Goal: Download file/media

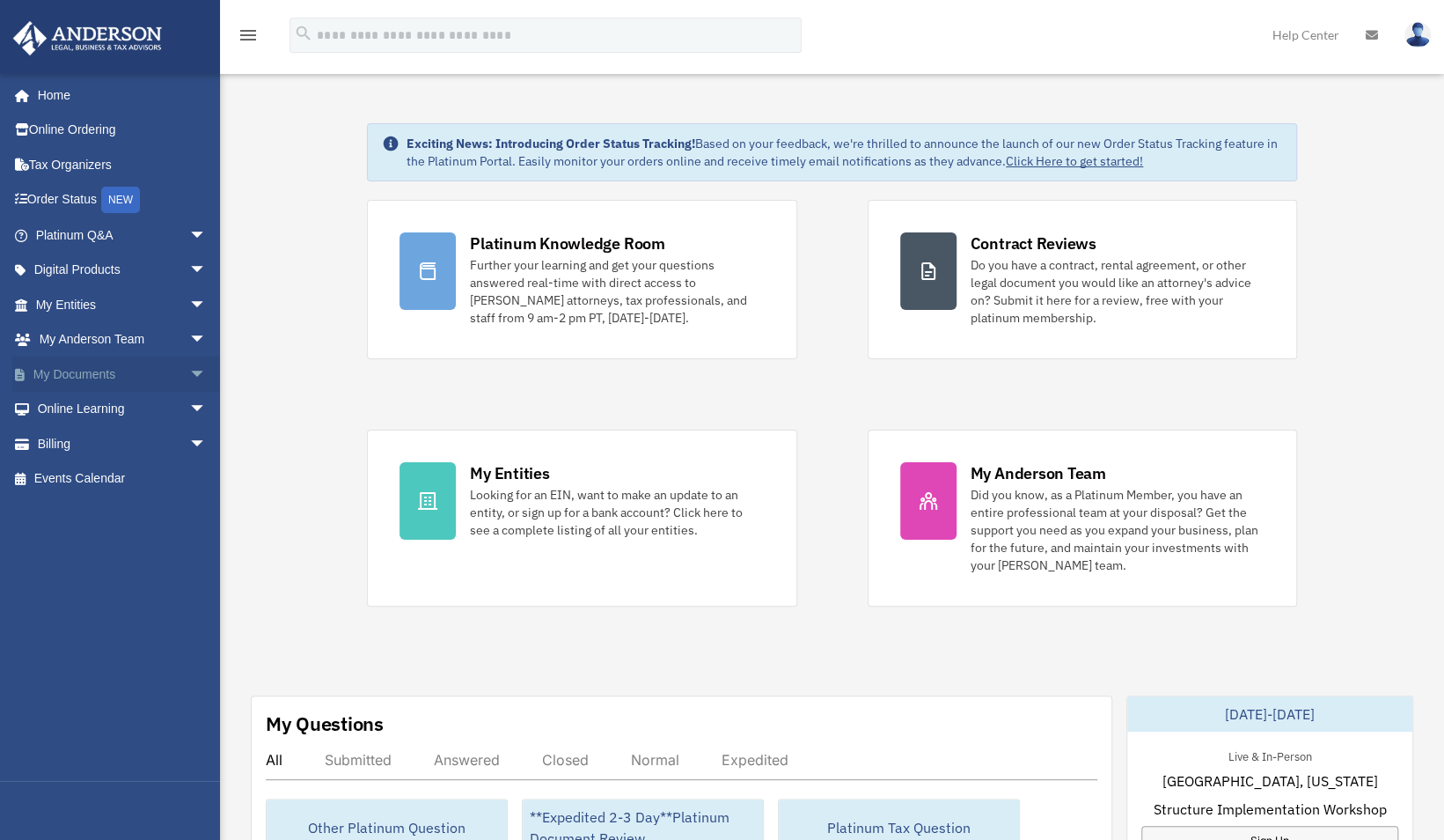
click at [97, 380] on link "My Documents arrow_drop_down" at bounding box center [123, 374] width 221 height 35
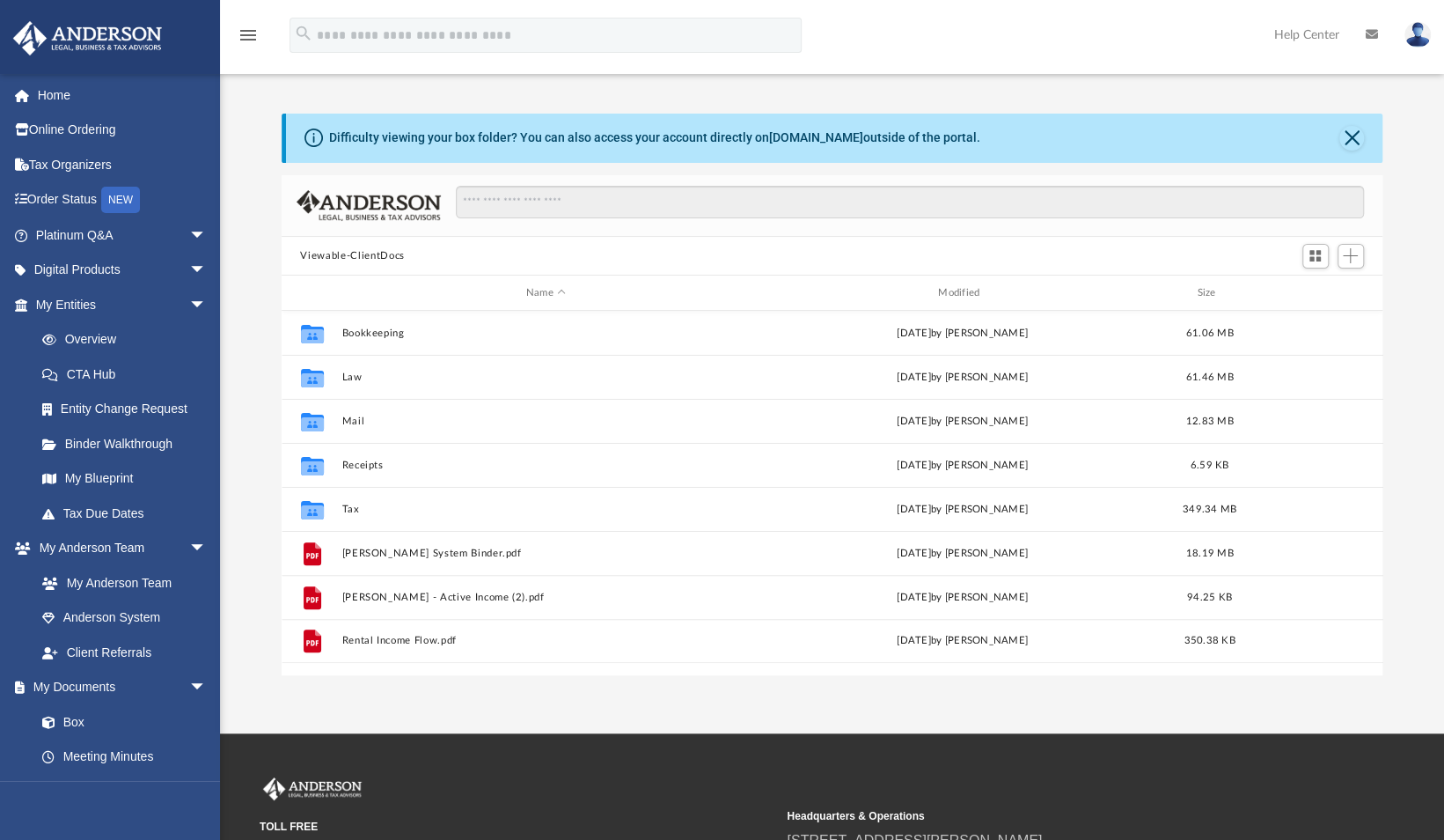
scroll to position [14, 15]
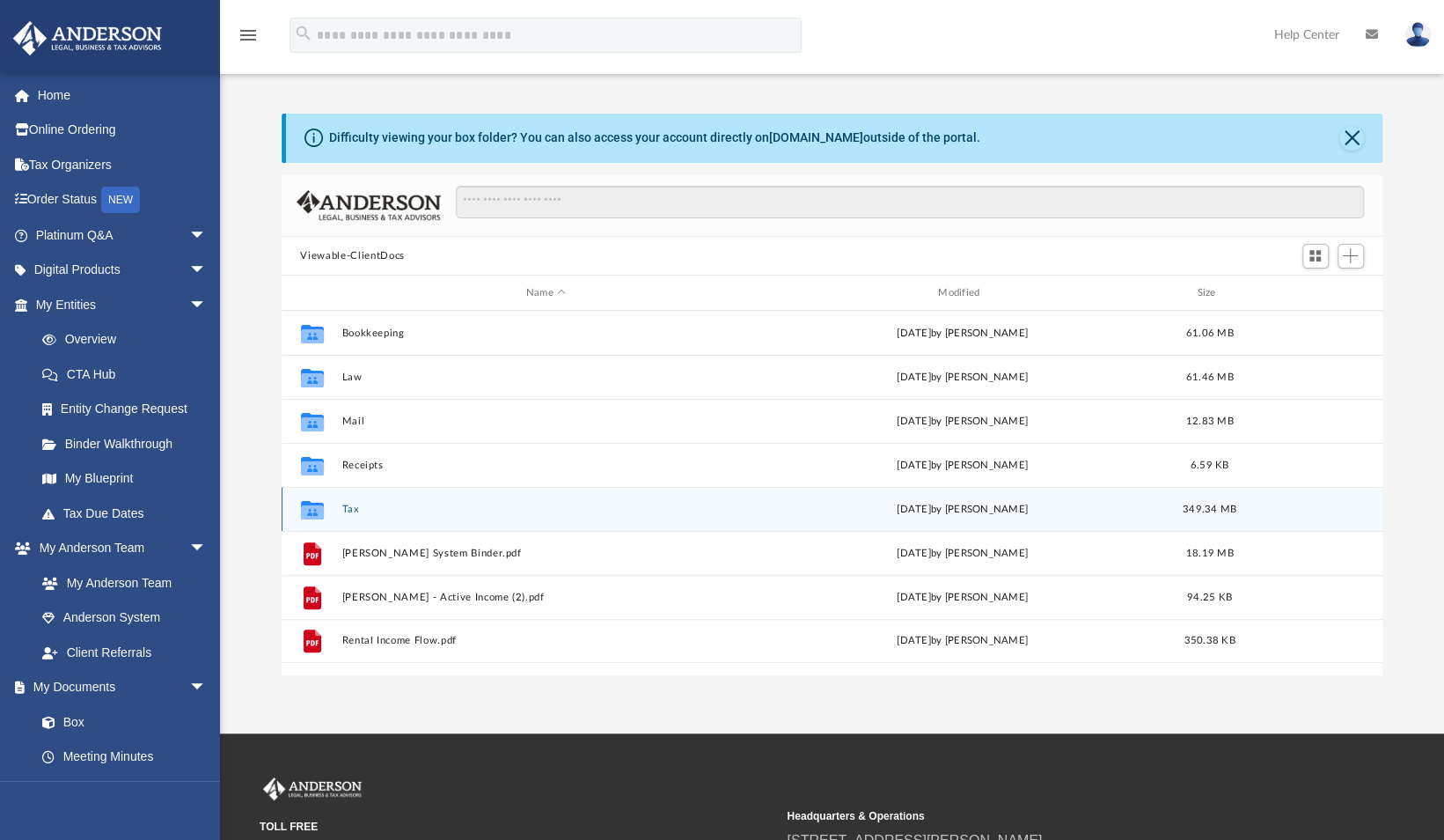
click at [565, 505] on button "Tax" at bounding box center [545, 509] width 408 height 11
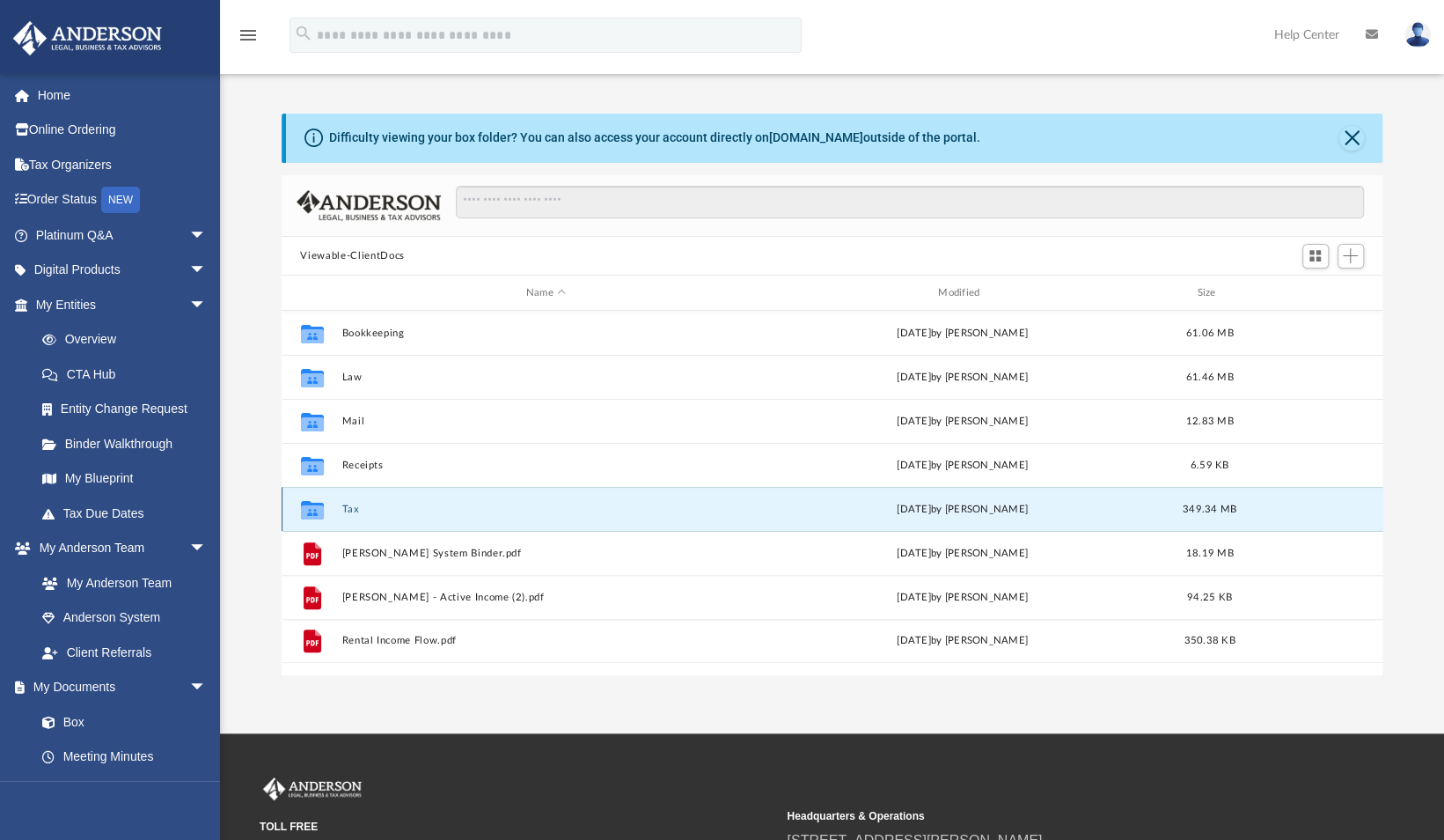
click at [565, 505] on button "Tax" at bounding box center [545, 509] width 408 height 11
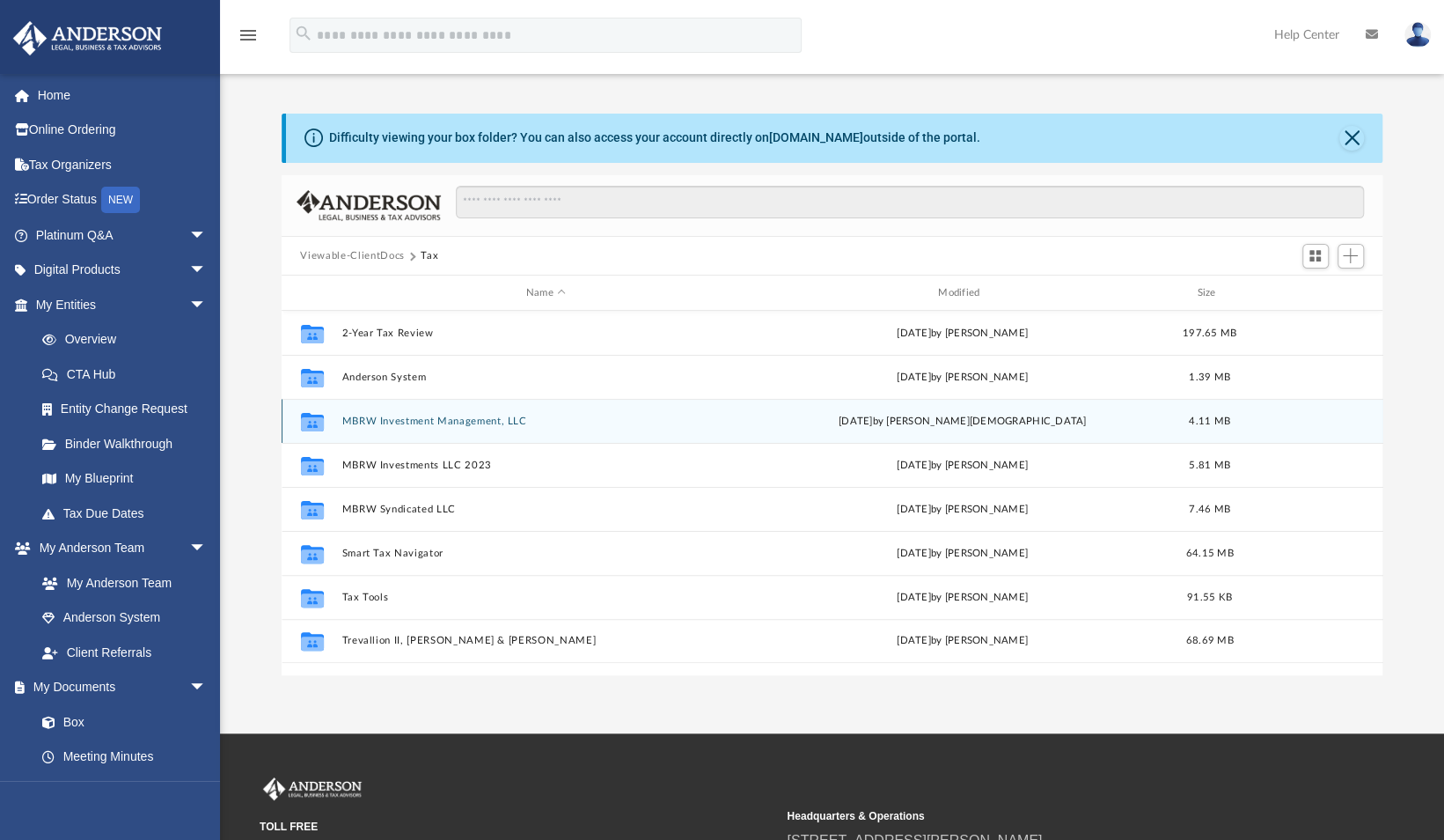
click at [544, 417] on button "MBRW Investment Management, LLC" at bounding box center [545, 420] width 408 height 11
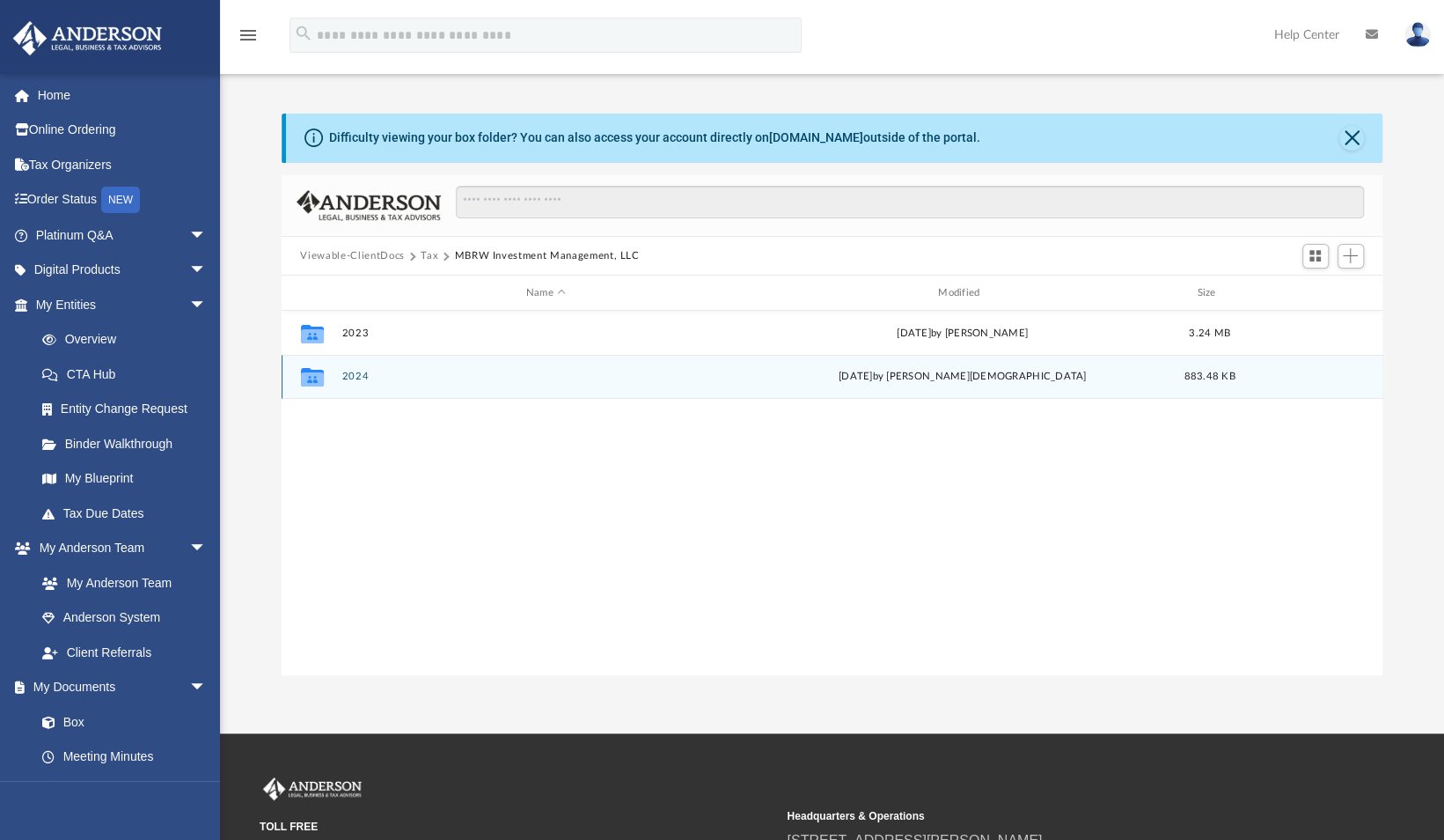
click at [523, 374] on button "2024" at bounding box center [545, 376] width 408 height 11
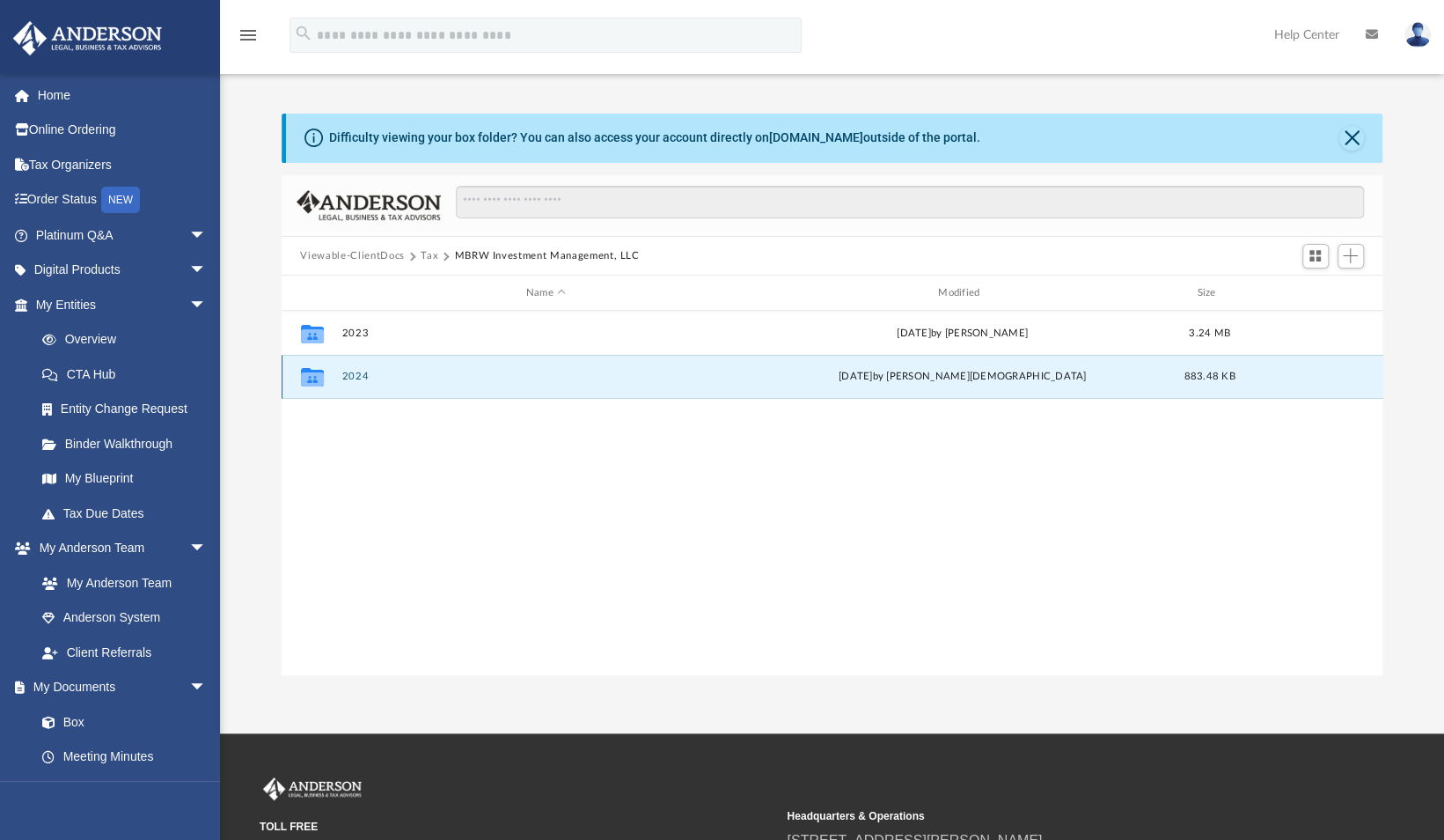
click at [523, 374] on button "2024" at bounding box center [545, 376] width 408 height 11
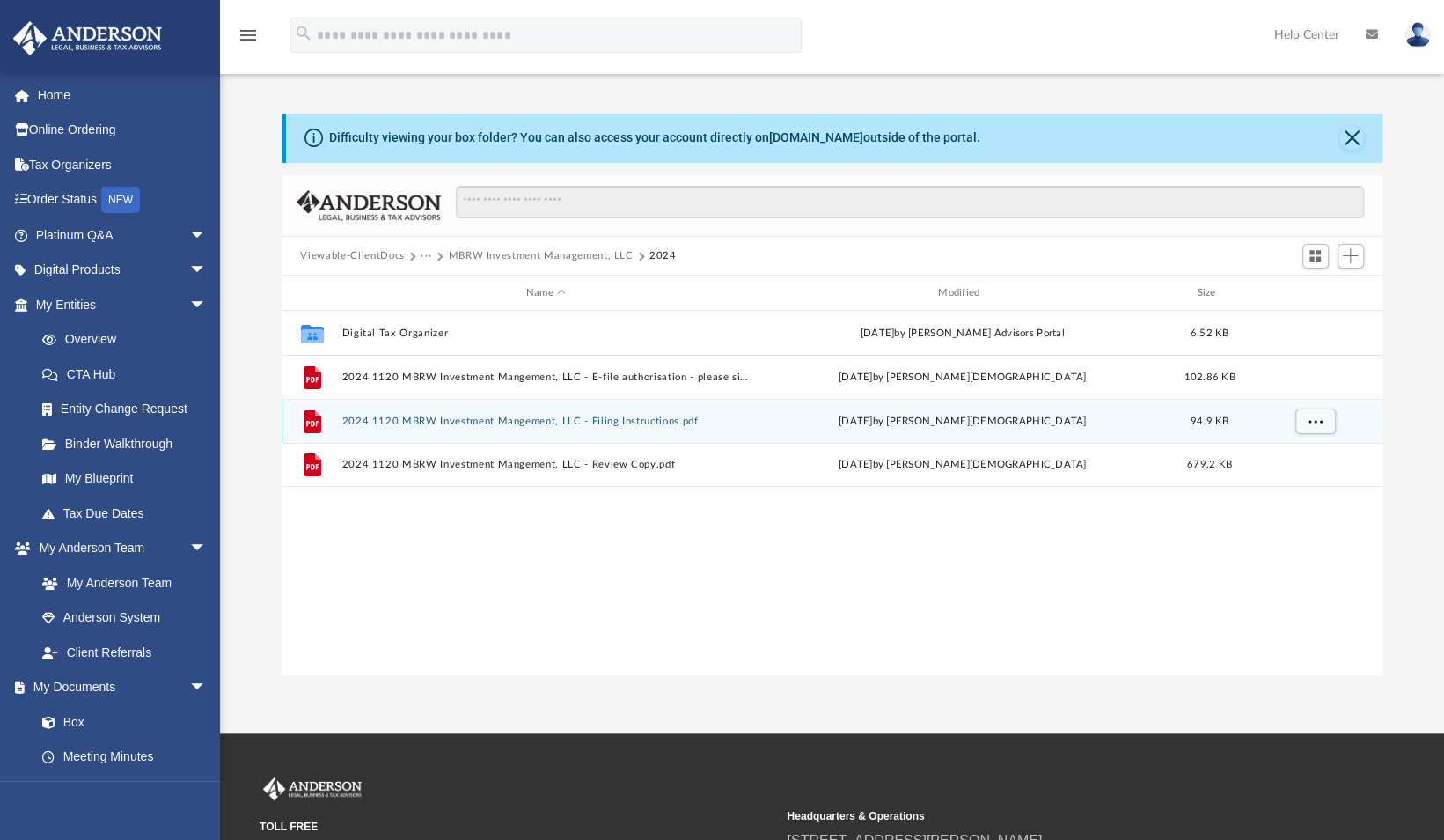
click at [668, 430] on div "File 2024 1120 MBRW Investment Mangement, LLC - Filing Instructions.pdf Tue Sep…" at bounding box center [833, 420] width 1102 height 44
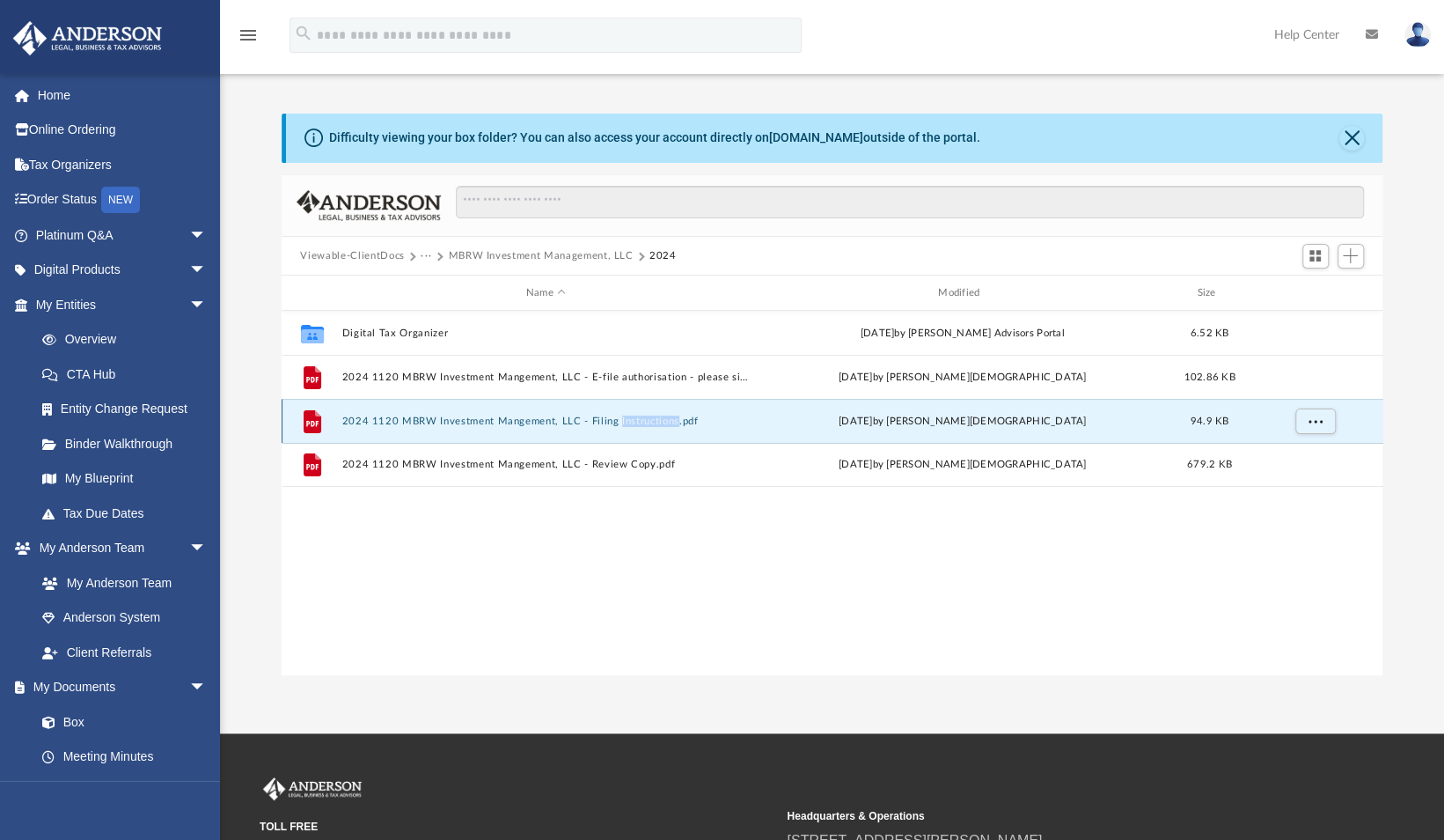
drag, startPoint x: 668, startPoint y: 430, endPoint x: 629, endPoint y: 415, distance: 41.8
click at [629, 415] on div "File 2024 1120 MBRW Investment Mangement, LLC - Filing Instructions.pdf Tue Sep…" at bounding box center [833, 420] width 1102 height 44
click at [629, 415] on button "2024 1120 MBRW Investment Mangement, LLC - Filing Instructions.pdf" at bounding box center [545, 420] width 408 height 11
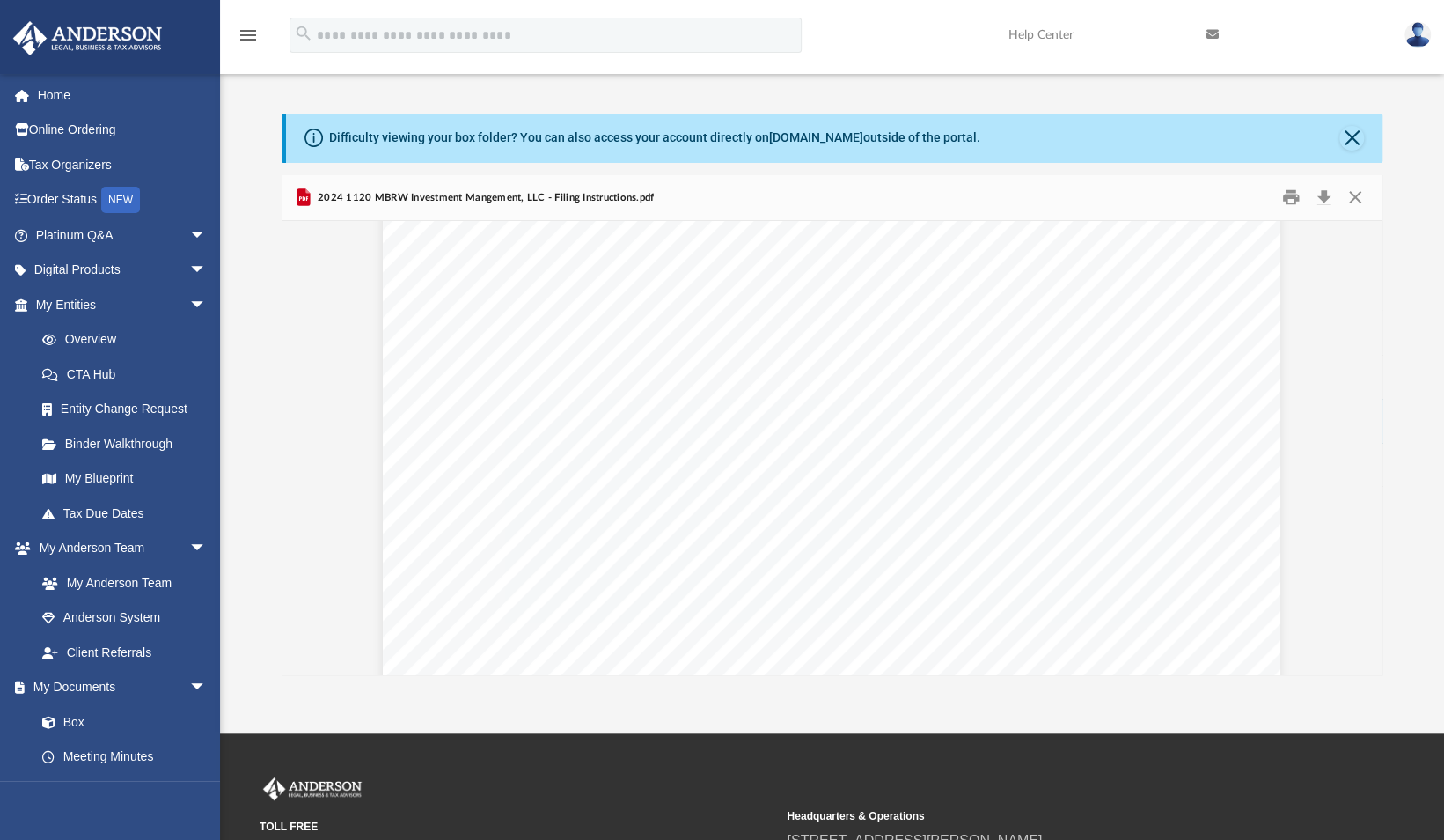
scroll to position [1469, 0]
click at [629, 415] on div "400061 04-01-24 Prepared for: Prepared by: Filing Instructions MBRW Investment …" at bounding box center [831, 81] width 897 height 1162
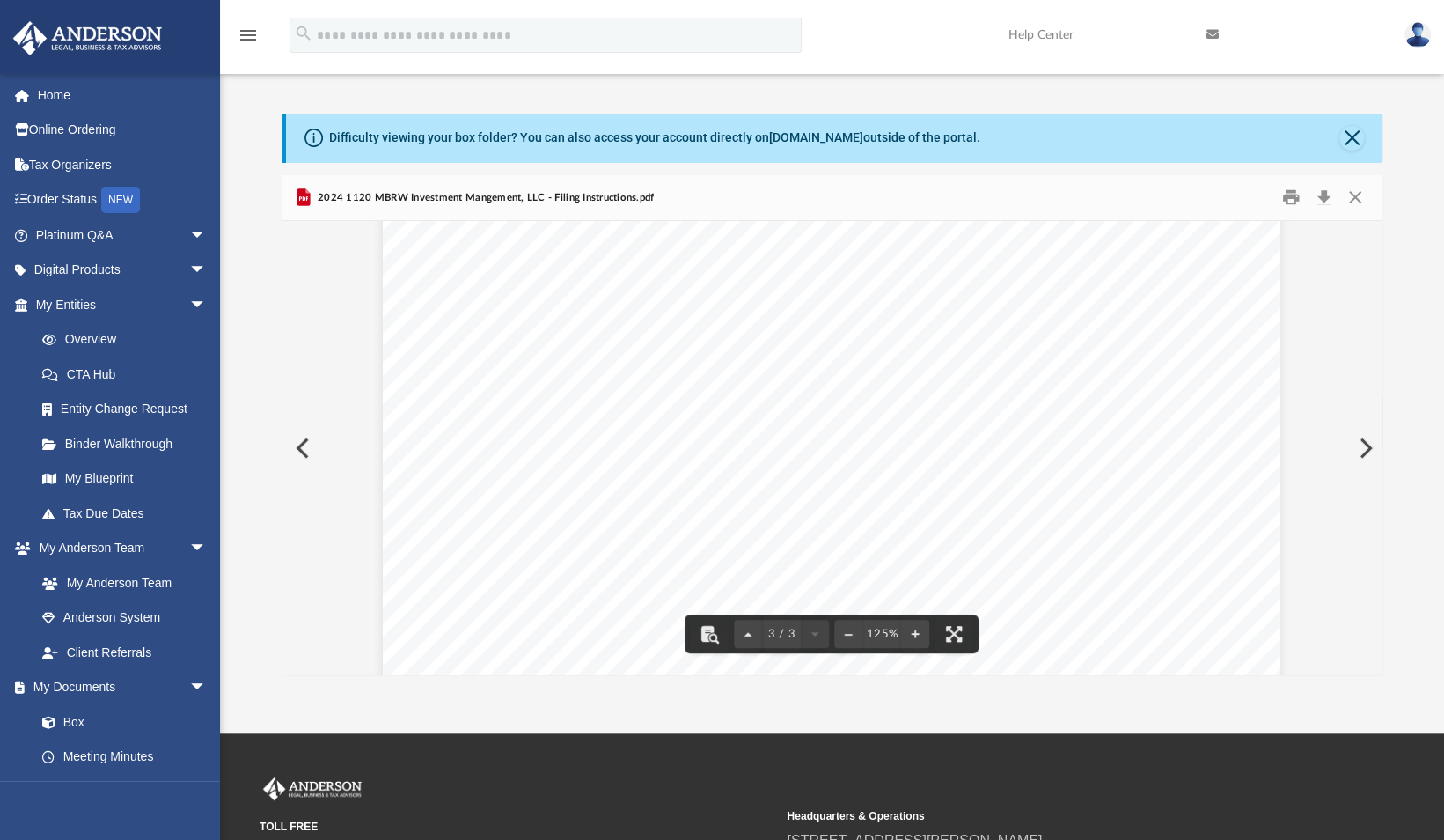
scroll to position [2, 0]
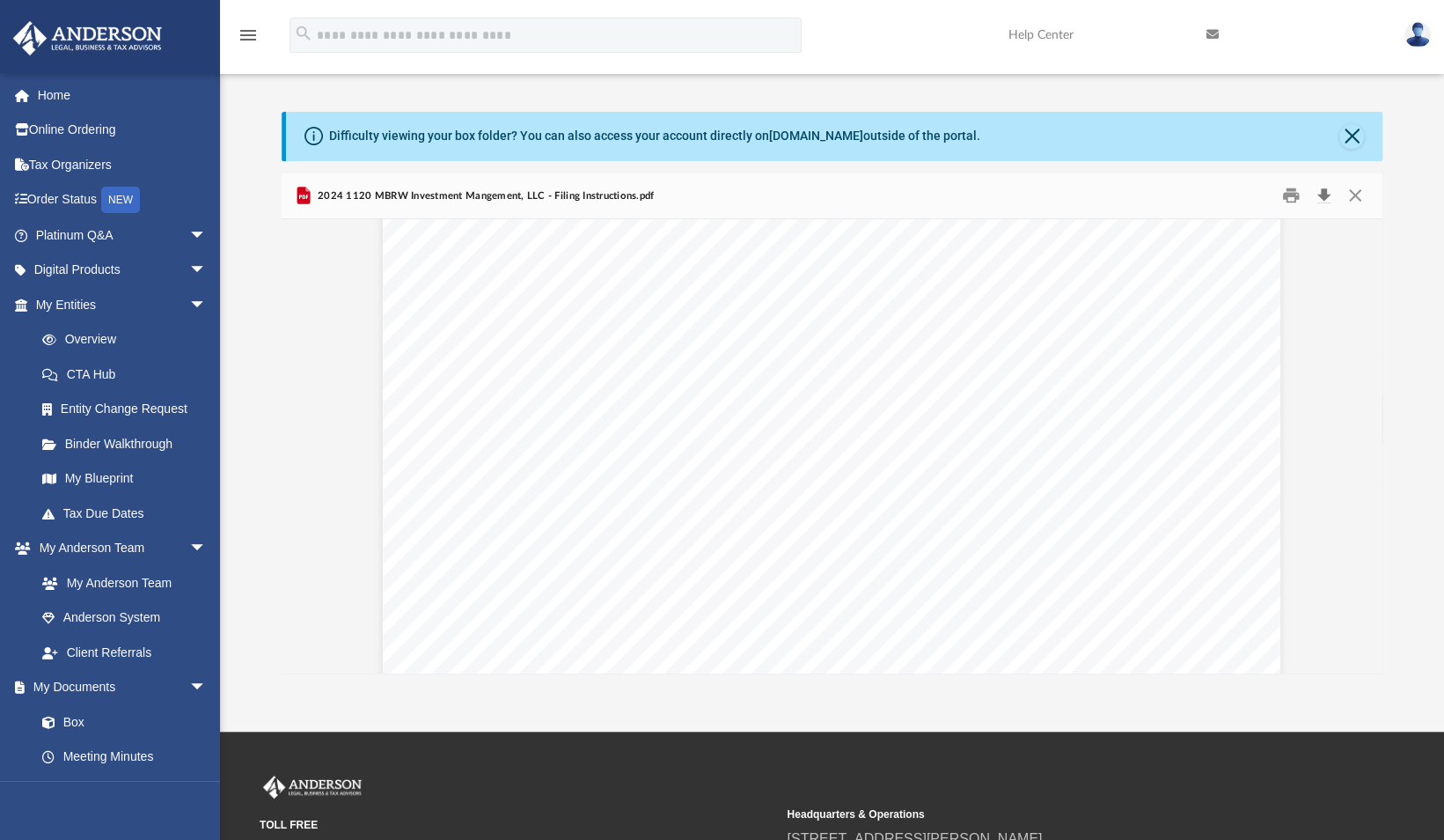
click at [1323, 192] on button "Download" at bounding box center [1325, 196] width 32 height 27
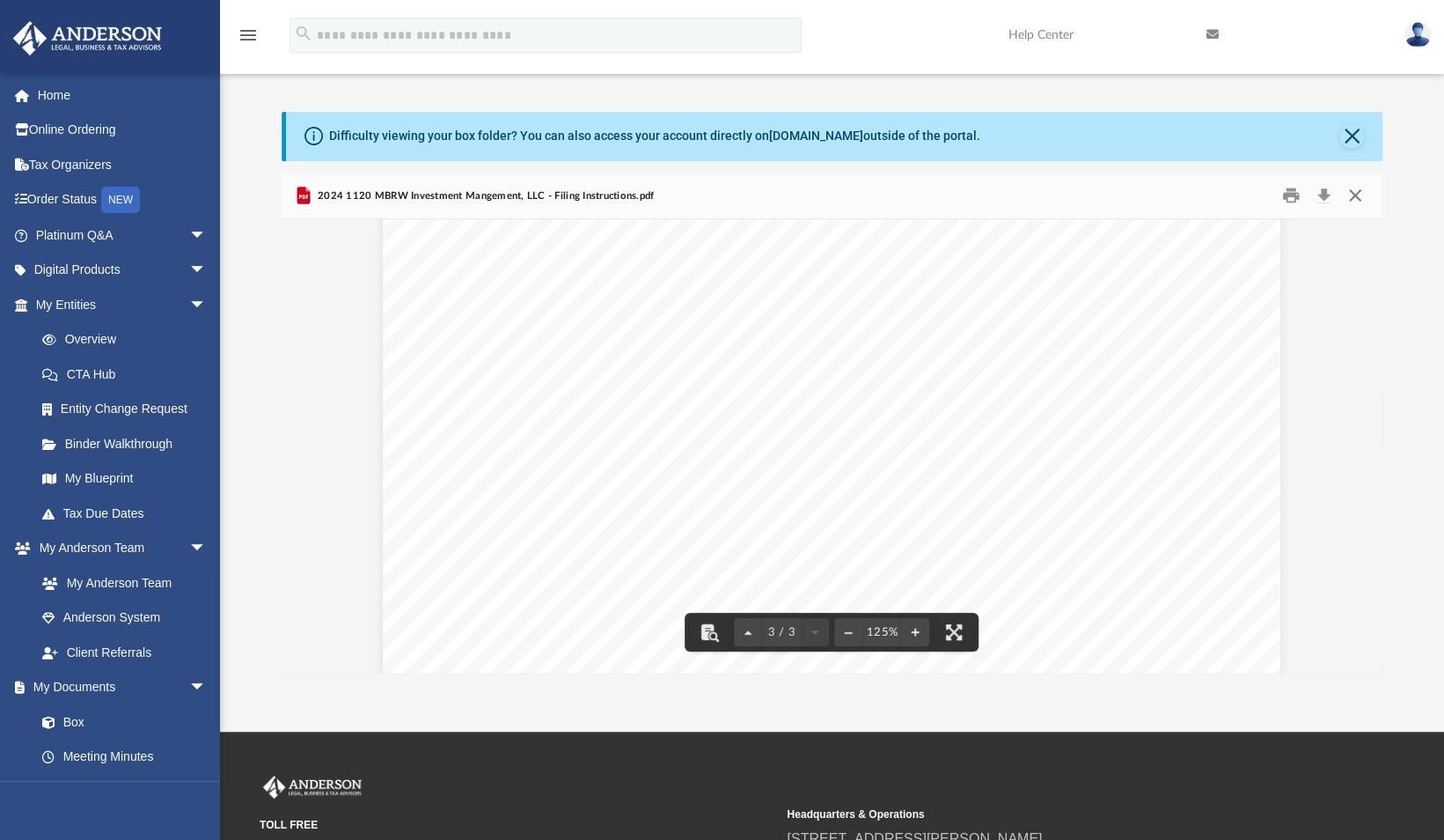
click at [1354, 190] on button "Close" at bounding box center [1356, 196] width 32 height 27
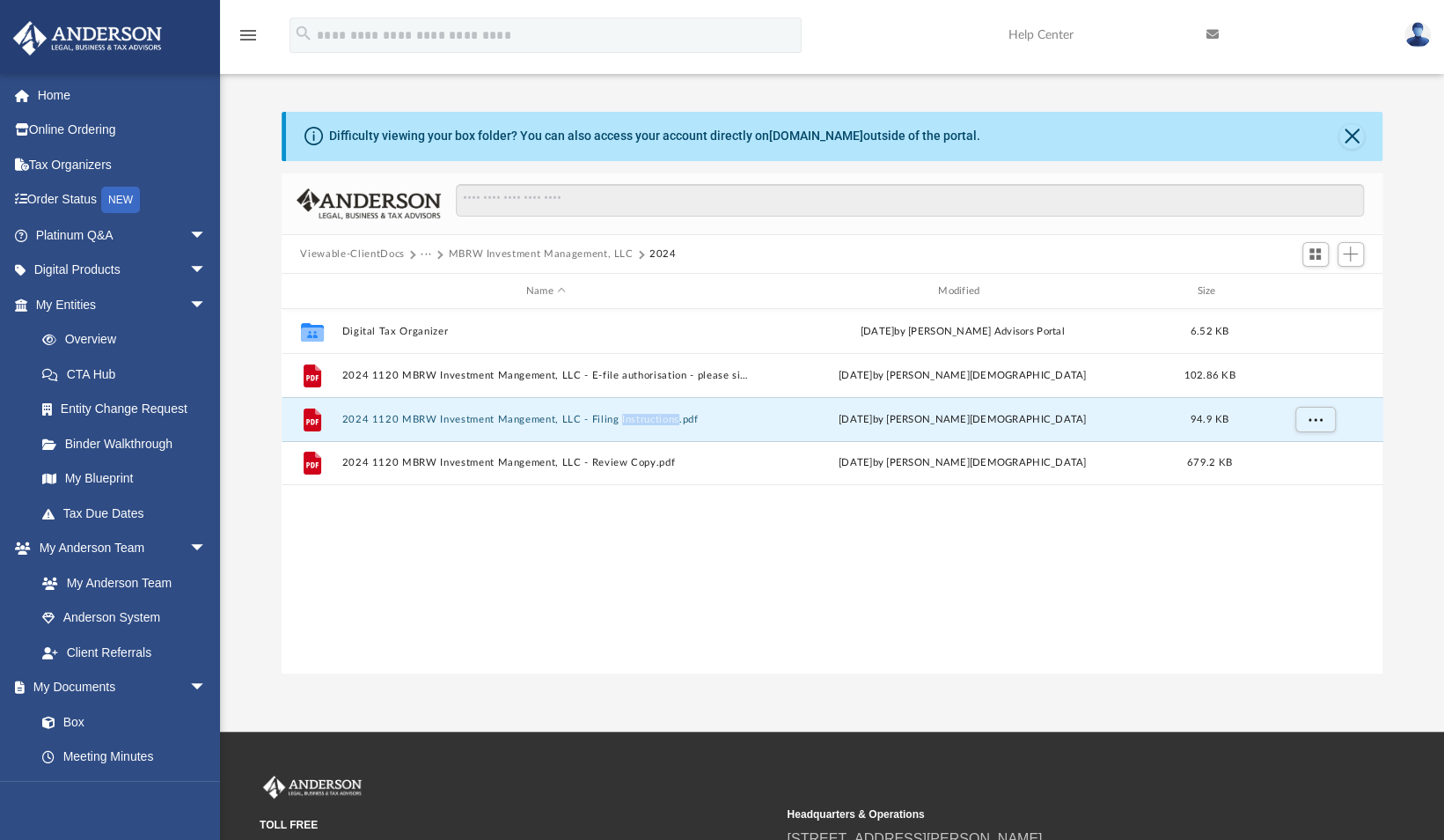
click at [555, 254] on button "MBRW Investment Management, LLC" at bounding box center [540, 255] width 185 height 16
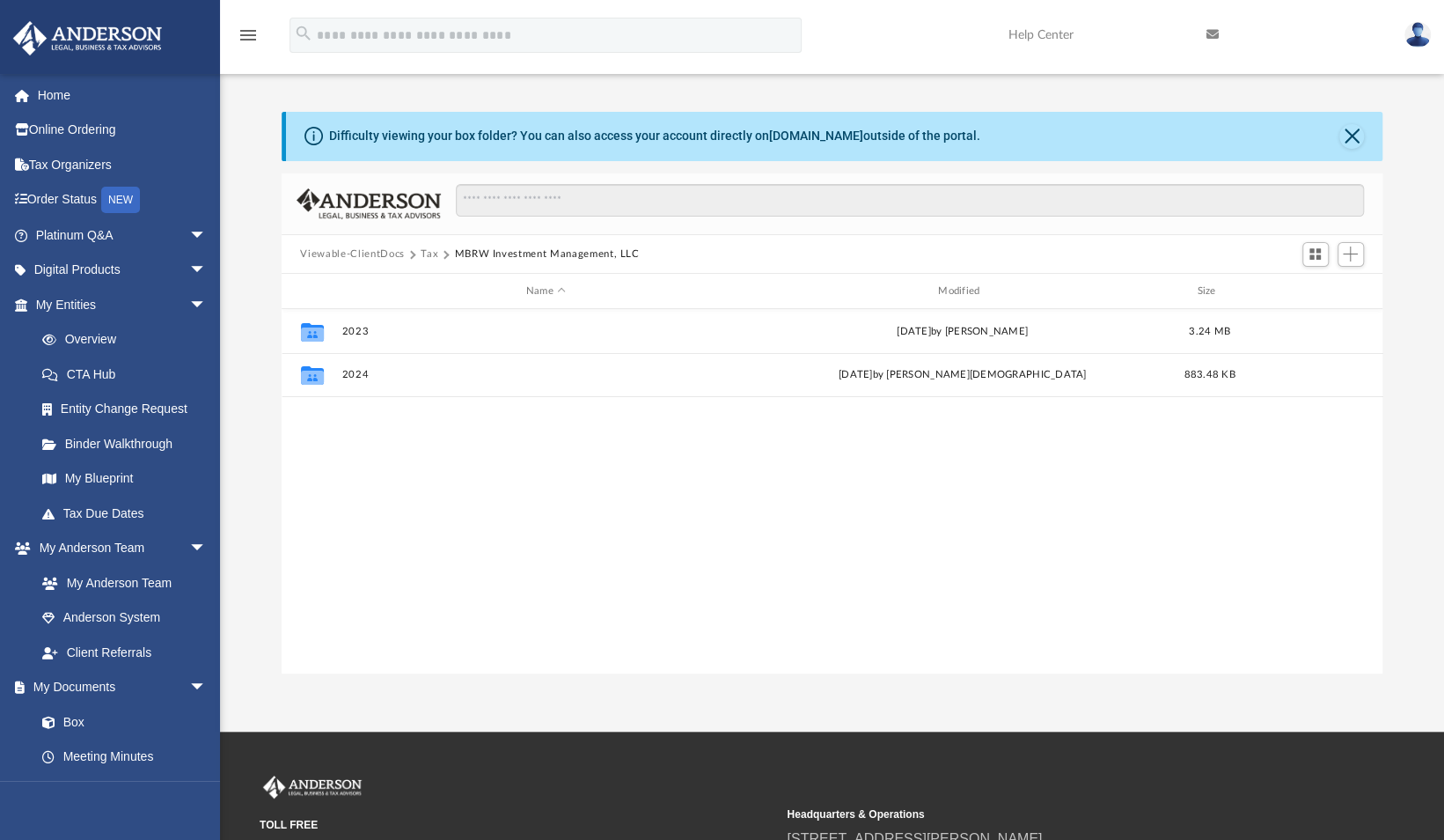
click at [431, 254] on button "Tax" at bounding box center [429, 255] width 18 height 16
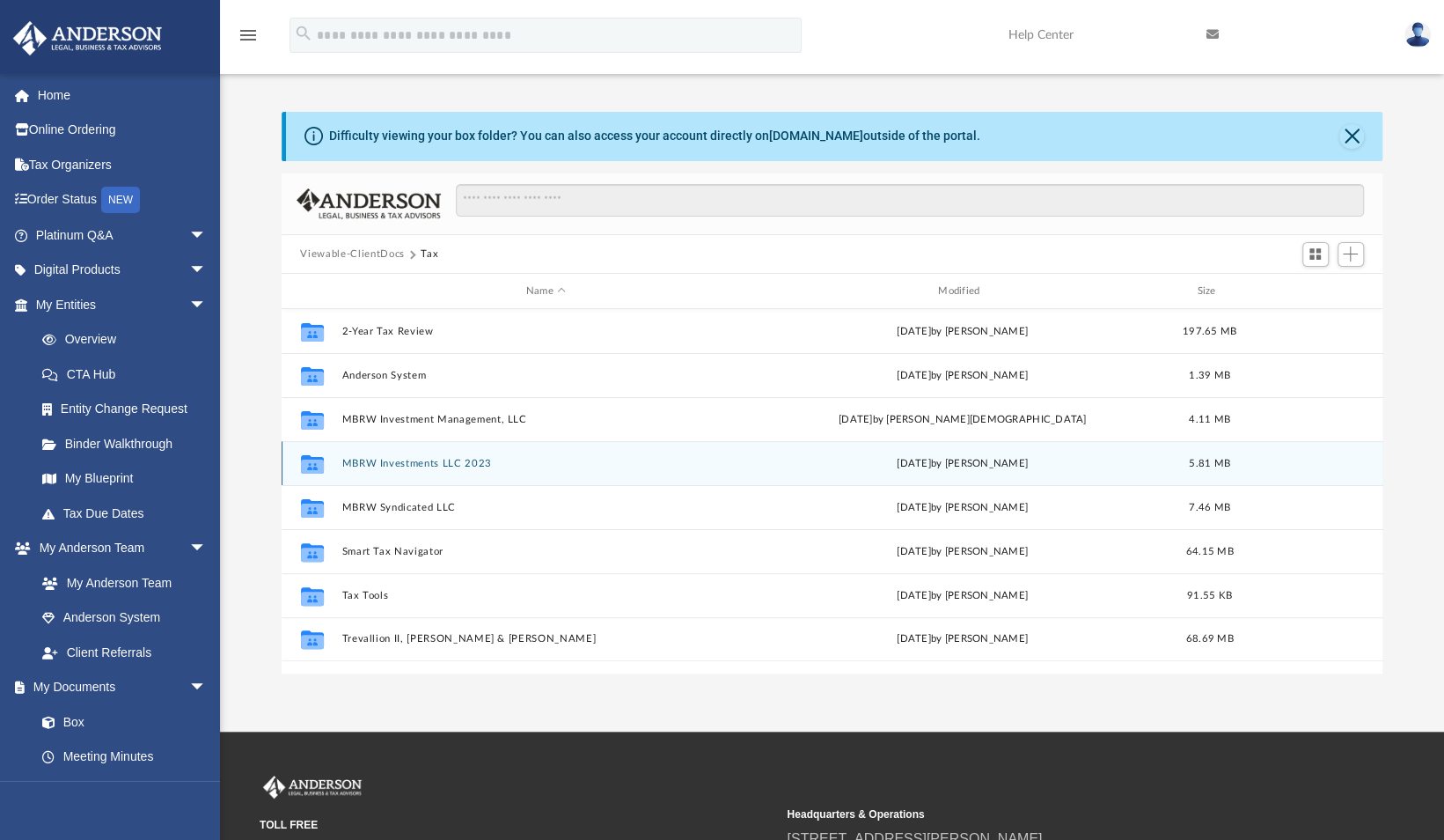
click at [428, 458] on button "MBRW Investments LLC 2023" at bounding box center [545, 463] width 408 height 11
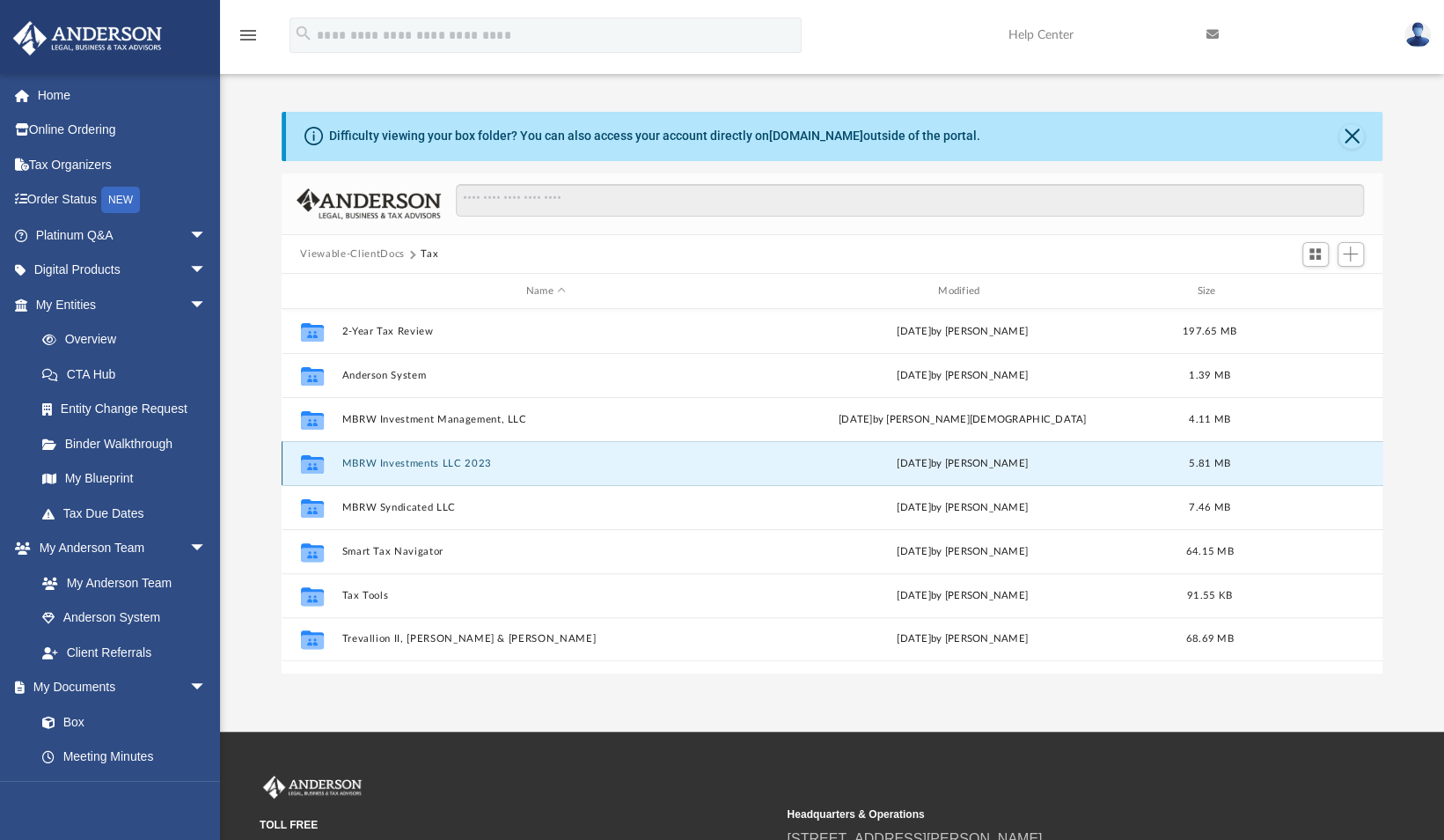
click at [428, 458] on button "MBRW Investments LLC 2023" at bounding box center [545, 463] width 408 height 11
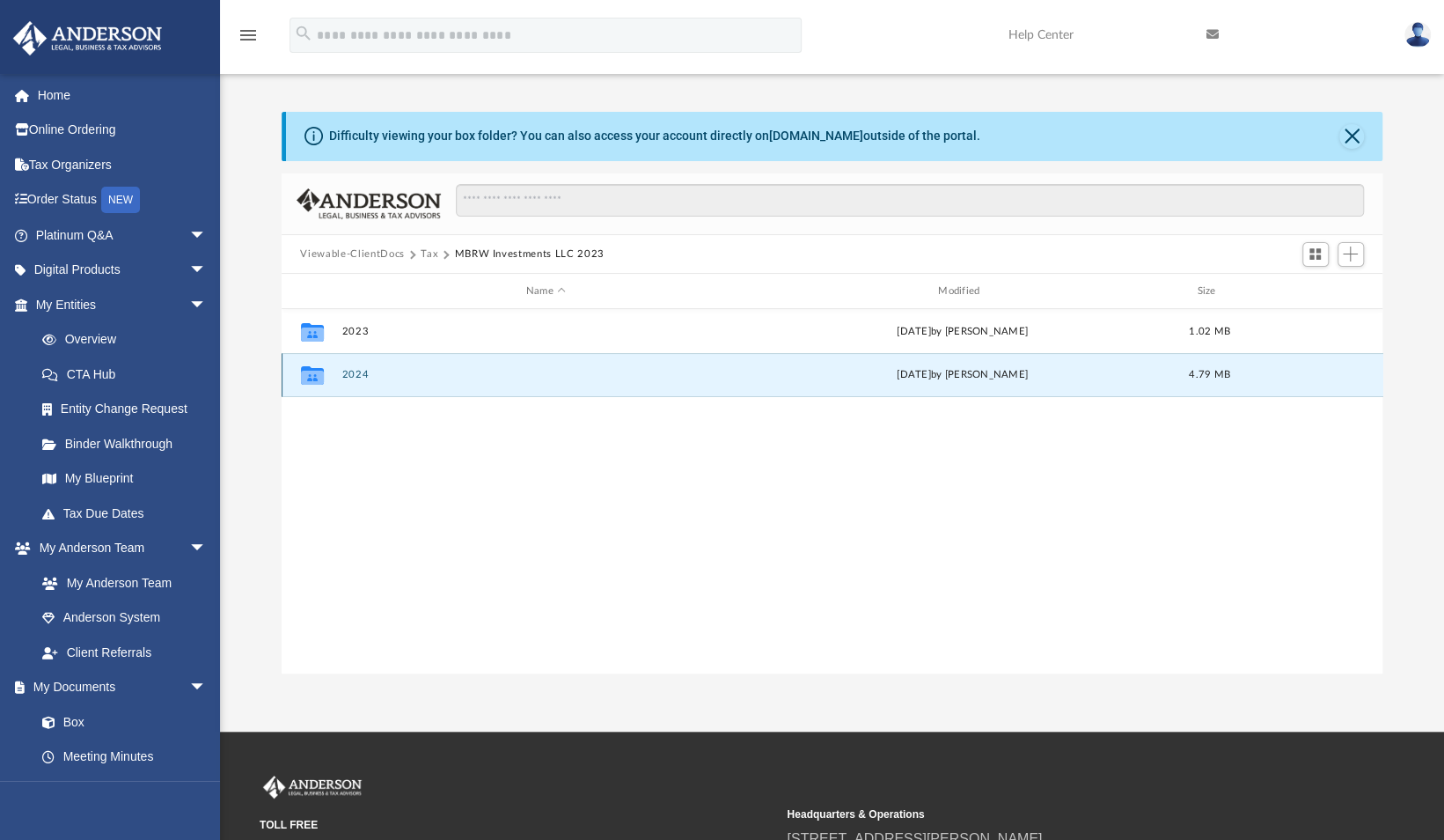
click at [406, 371] on button "2024" at bounding box center [545, 375] width 408 height 11
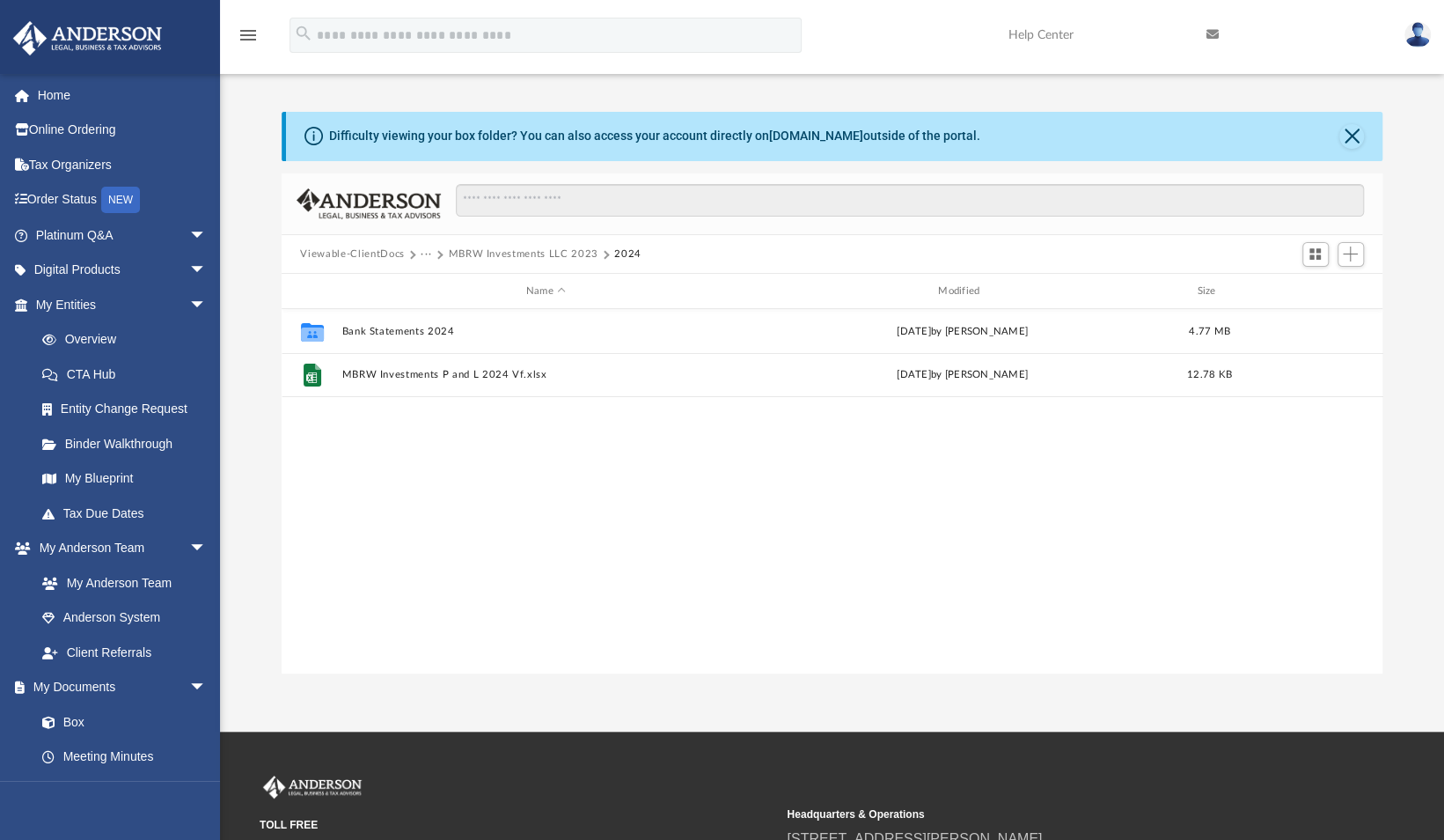
click at [375, 252] on button "Viewable-ClientDocs" at bounding box center [352, 255] width 104 height 16
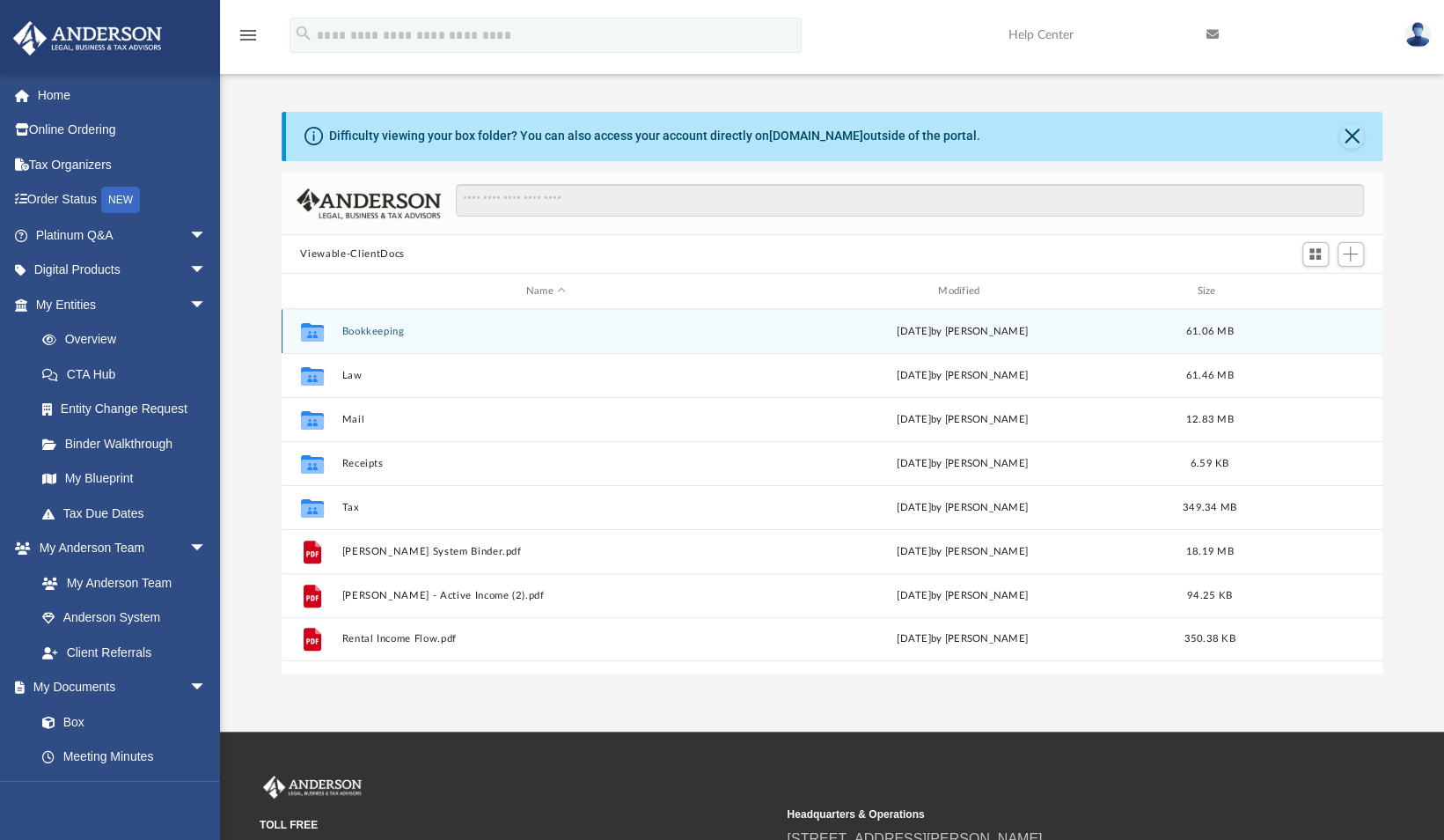
click at [364, 330] on button "Bookkeeping" at bounding box center [545, 331] width 408 height 11
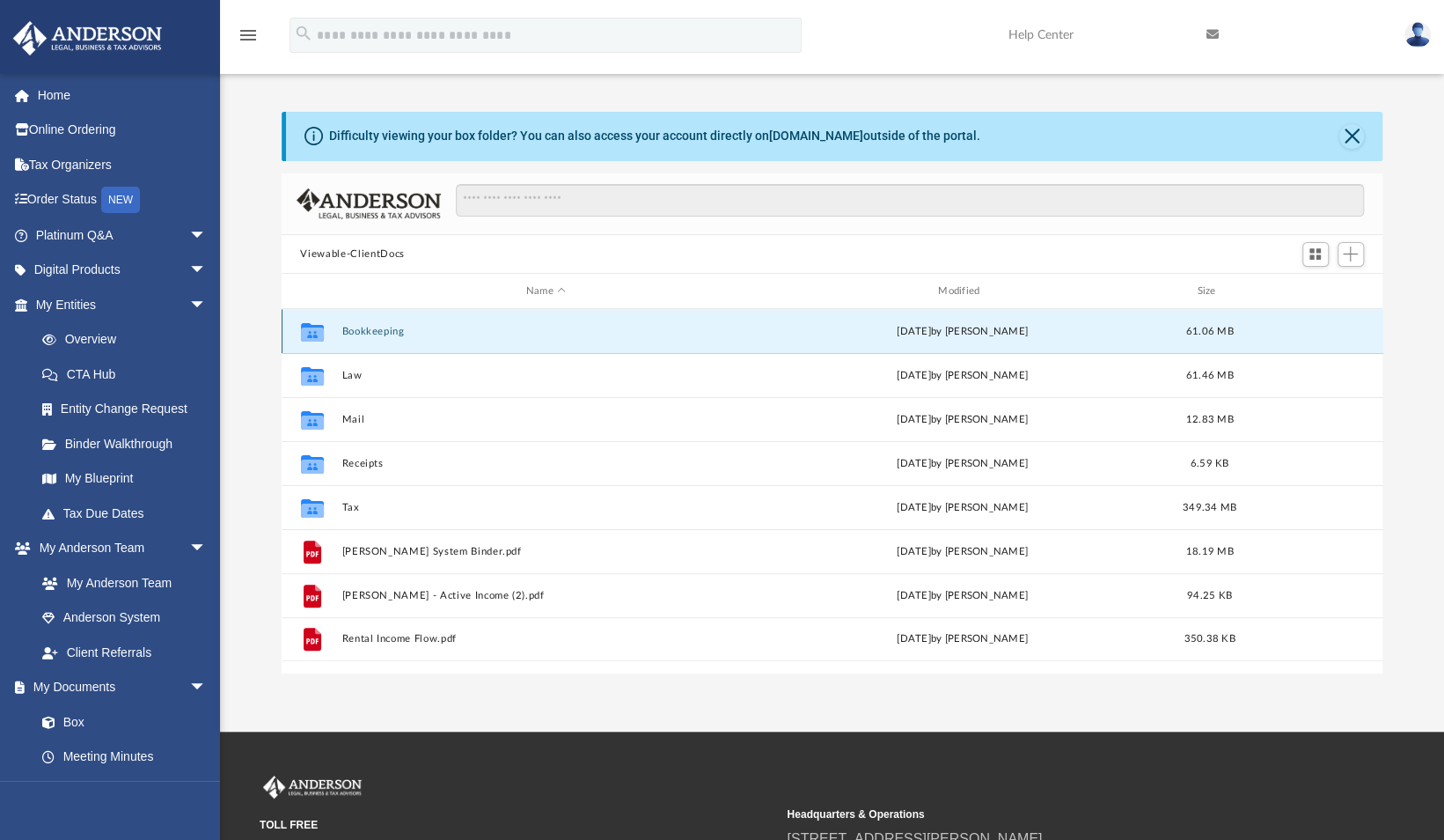
click at [364, 330] on button "Bookkeeping" at bounding box center [545, 331] width 408 height 11
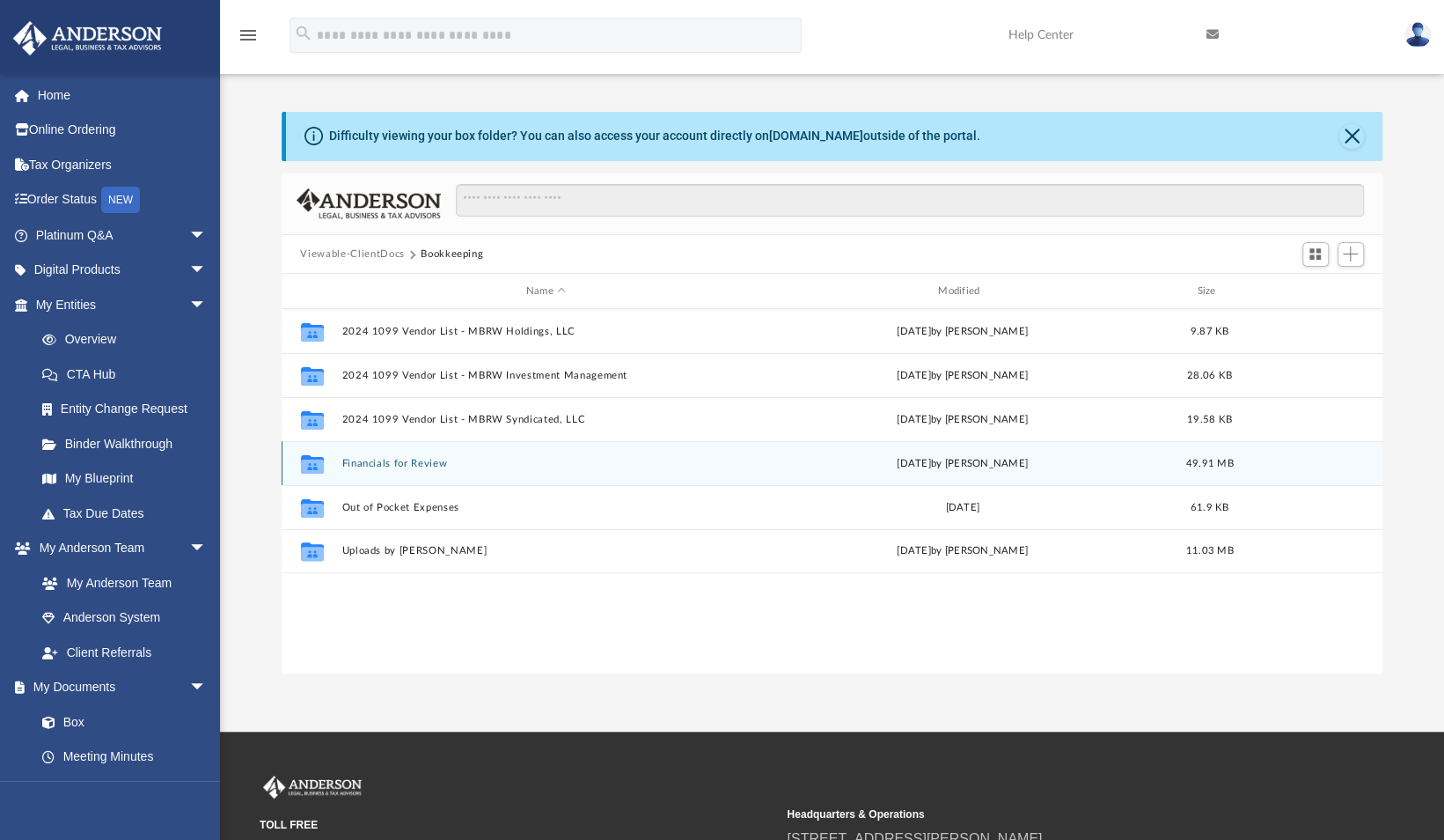
click at [458, 460] on button "Financials for Review" at bounding box center [545, 463] width 408 height 11
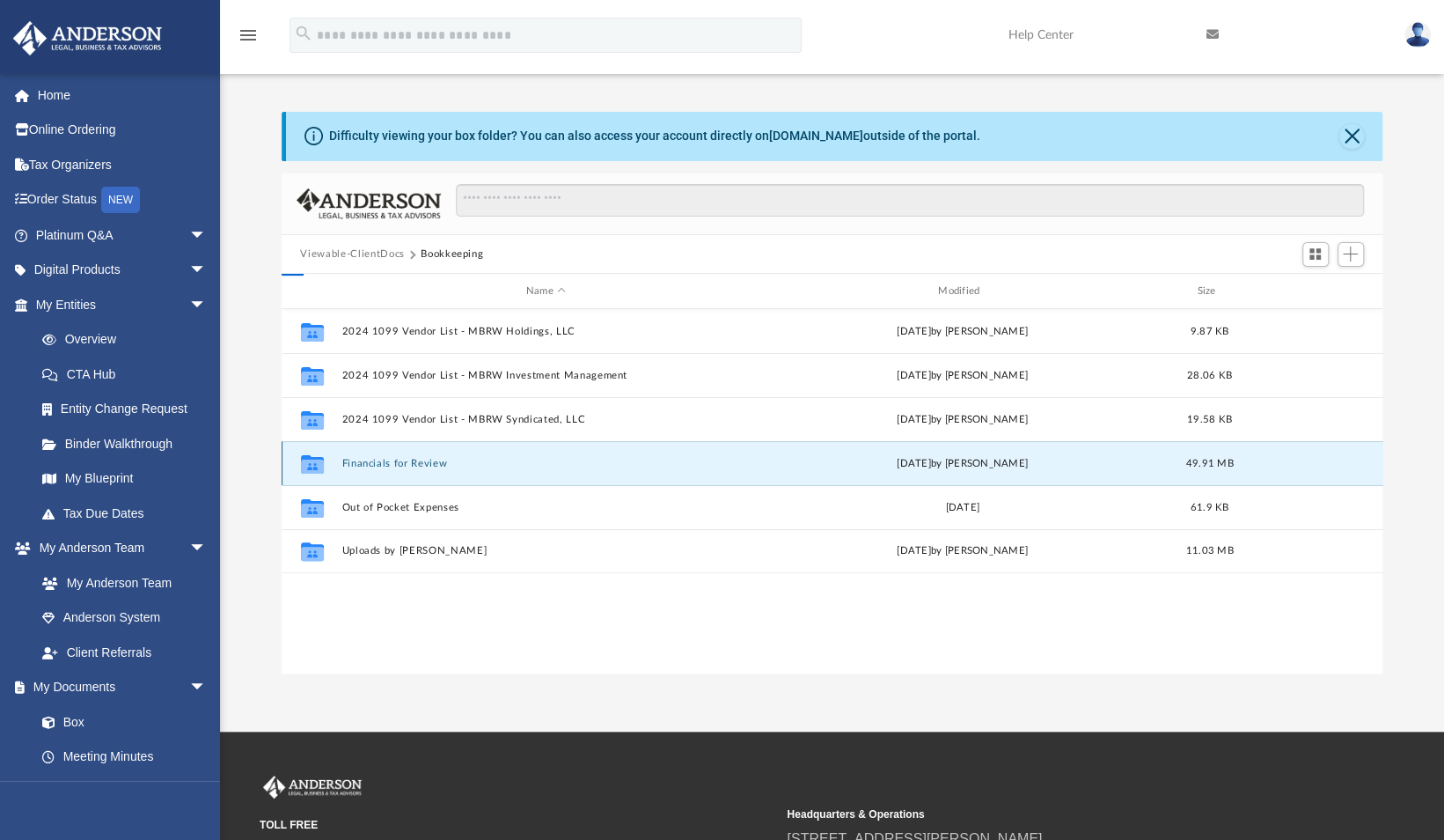
click at [458, 460] on button "Financials for Review" at bounding box center [545, 463] width 408 height 11
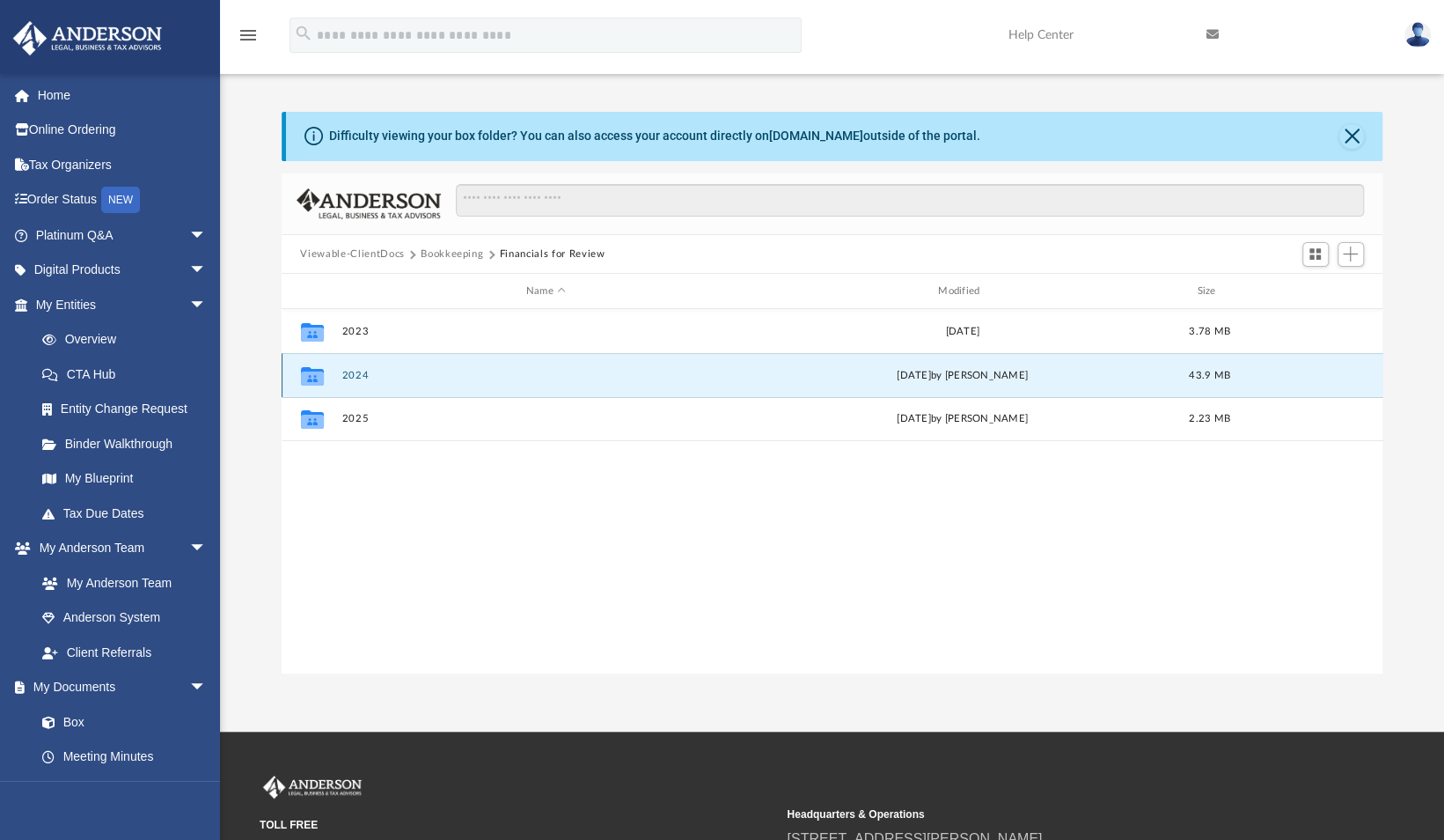
click at [359, 375] on button "2024" at bounding box center [545, 375] width 408 height 11
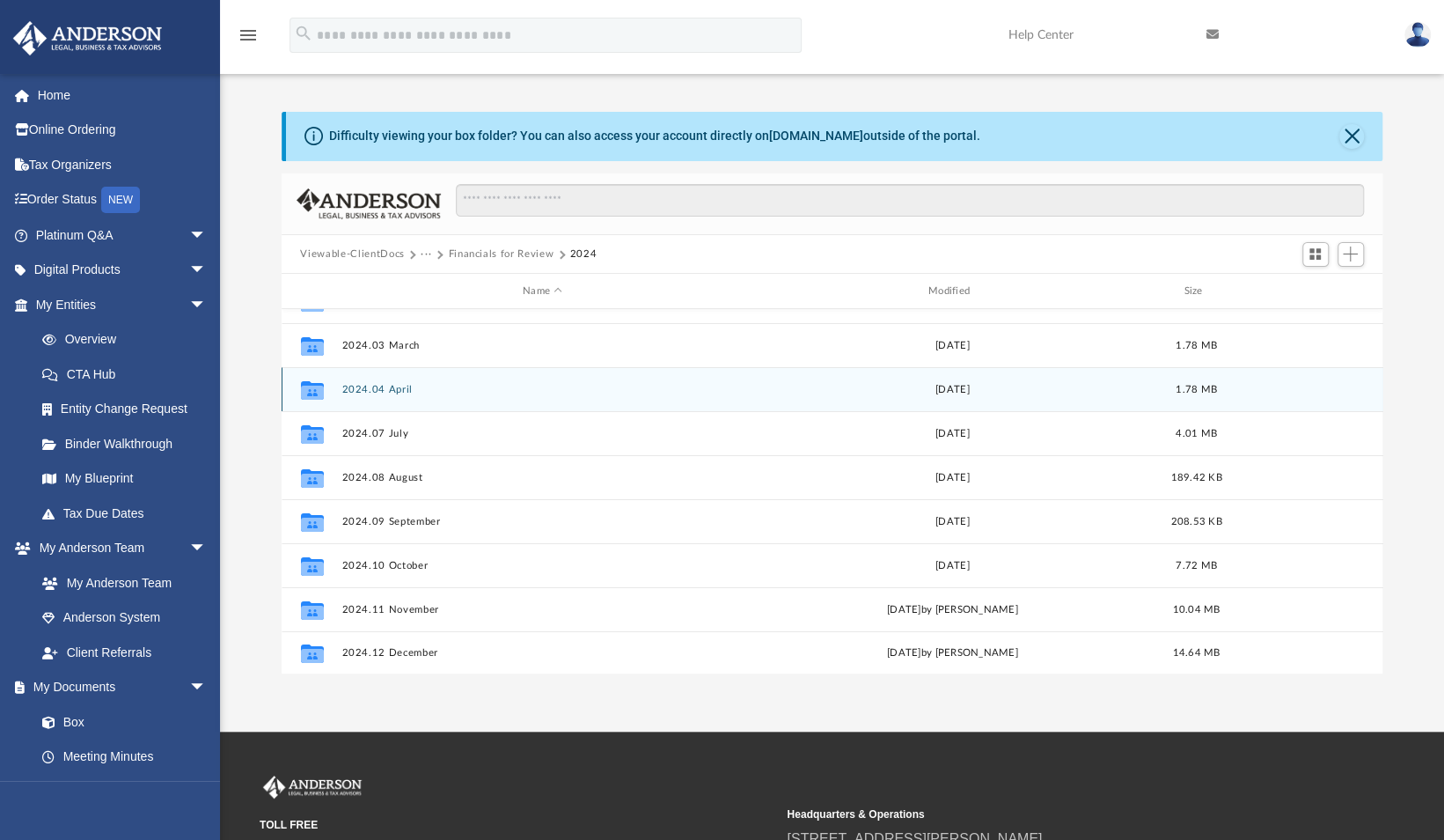
scroll to position [71, 0]
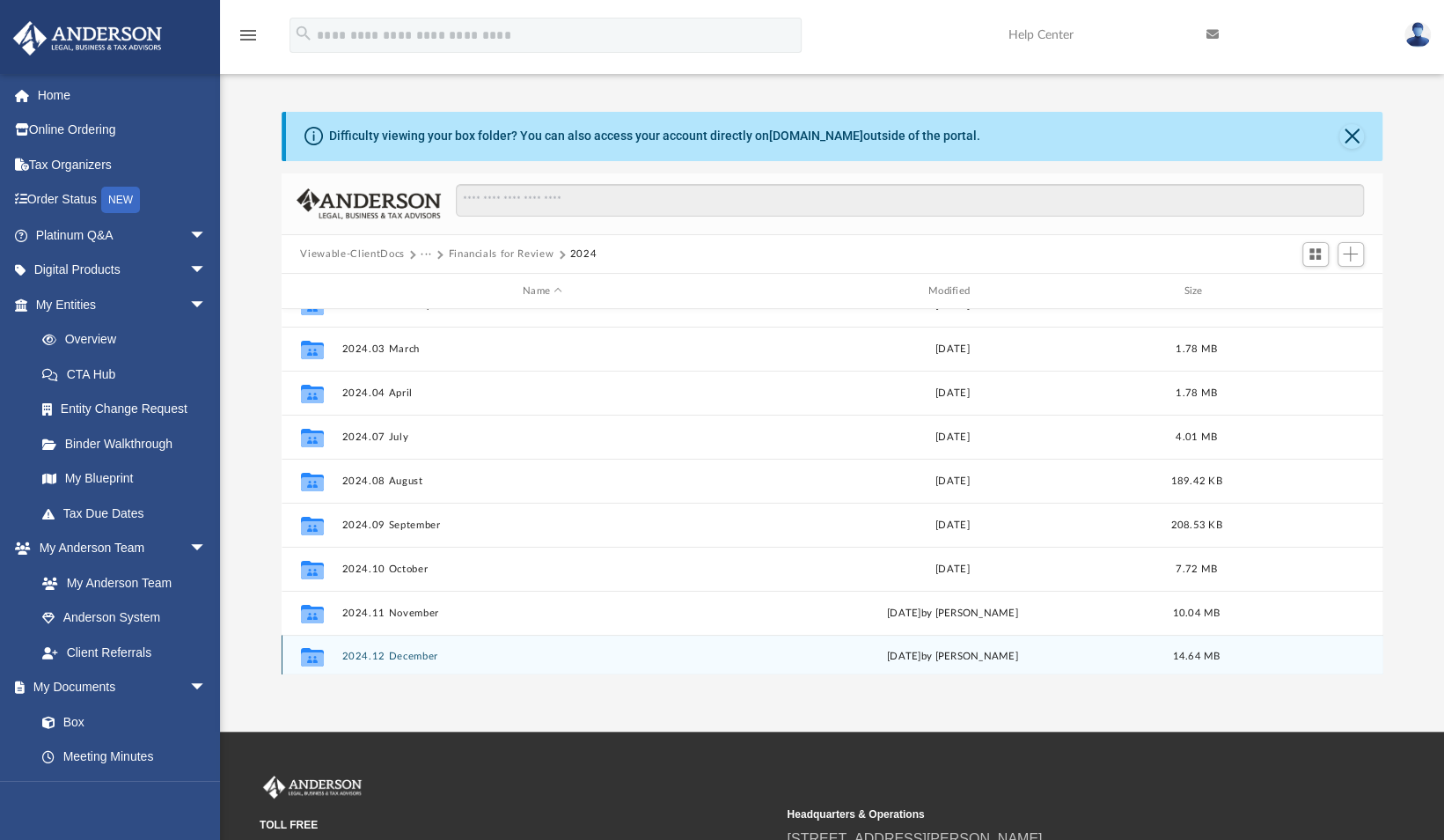
click at [447, 656] on div "Collaborated Folder 2024.01 January Wed Feb 28 2024 1.78 MB Collaborated Folder…" at bounding box center [833, 491] width 1102 height 365
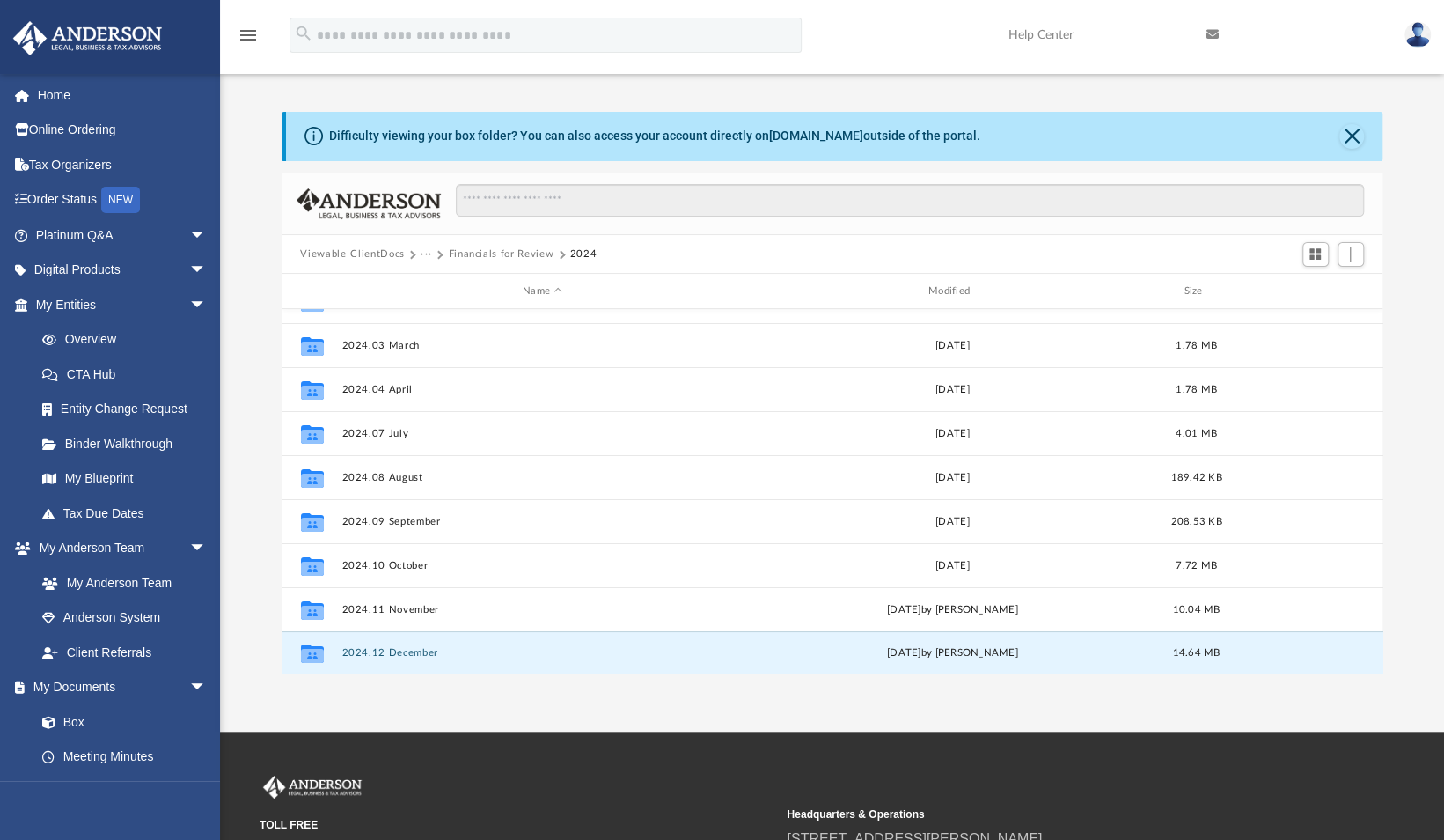
click at [447, 656] on button "2024.12 December" at bounding box center [542, 653] width 402 height 11
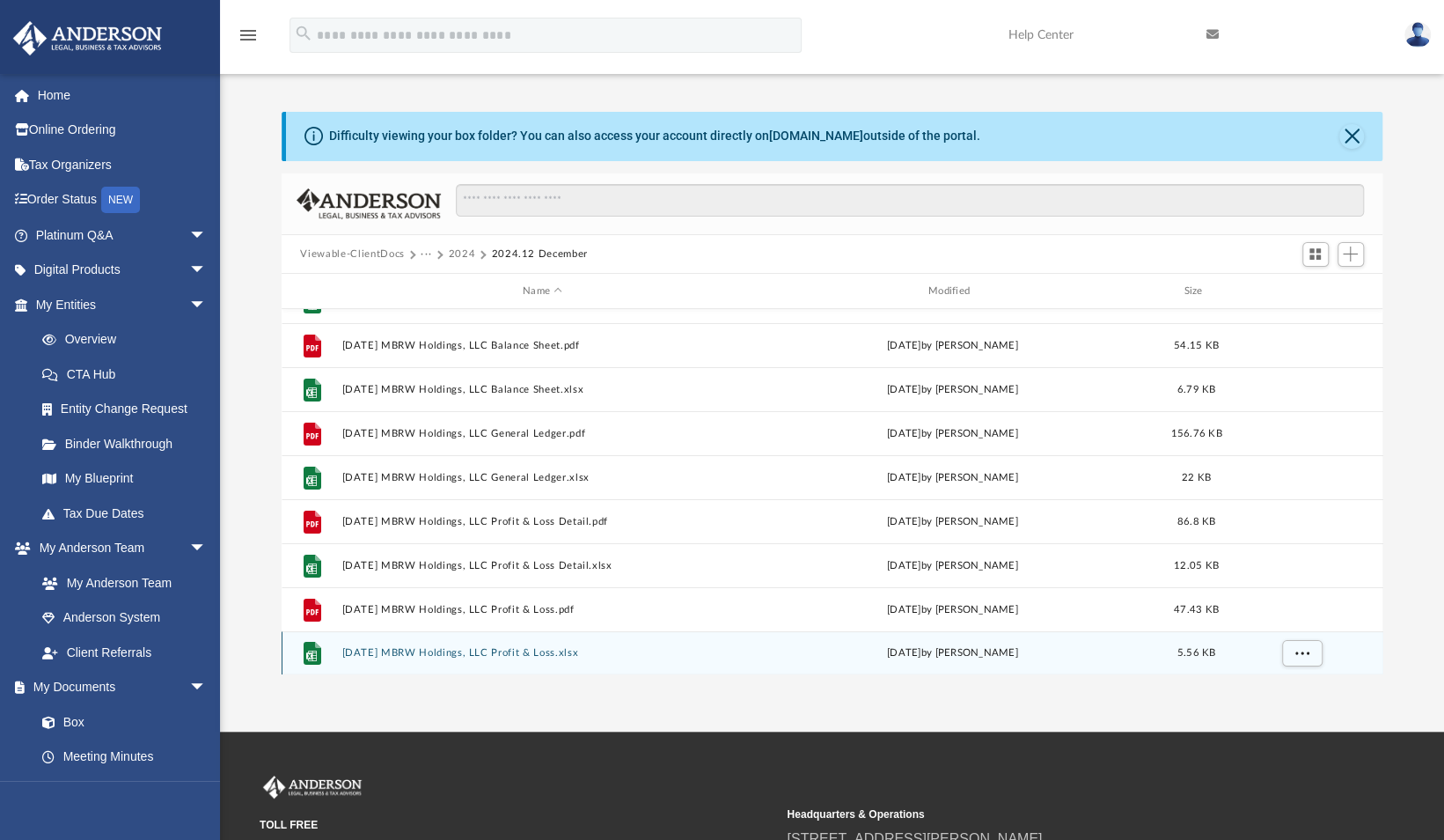
scroll to position [0, 0]
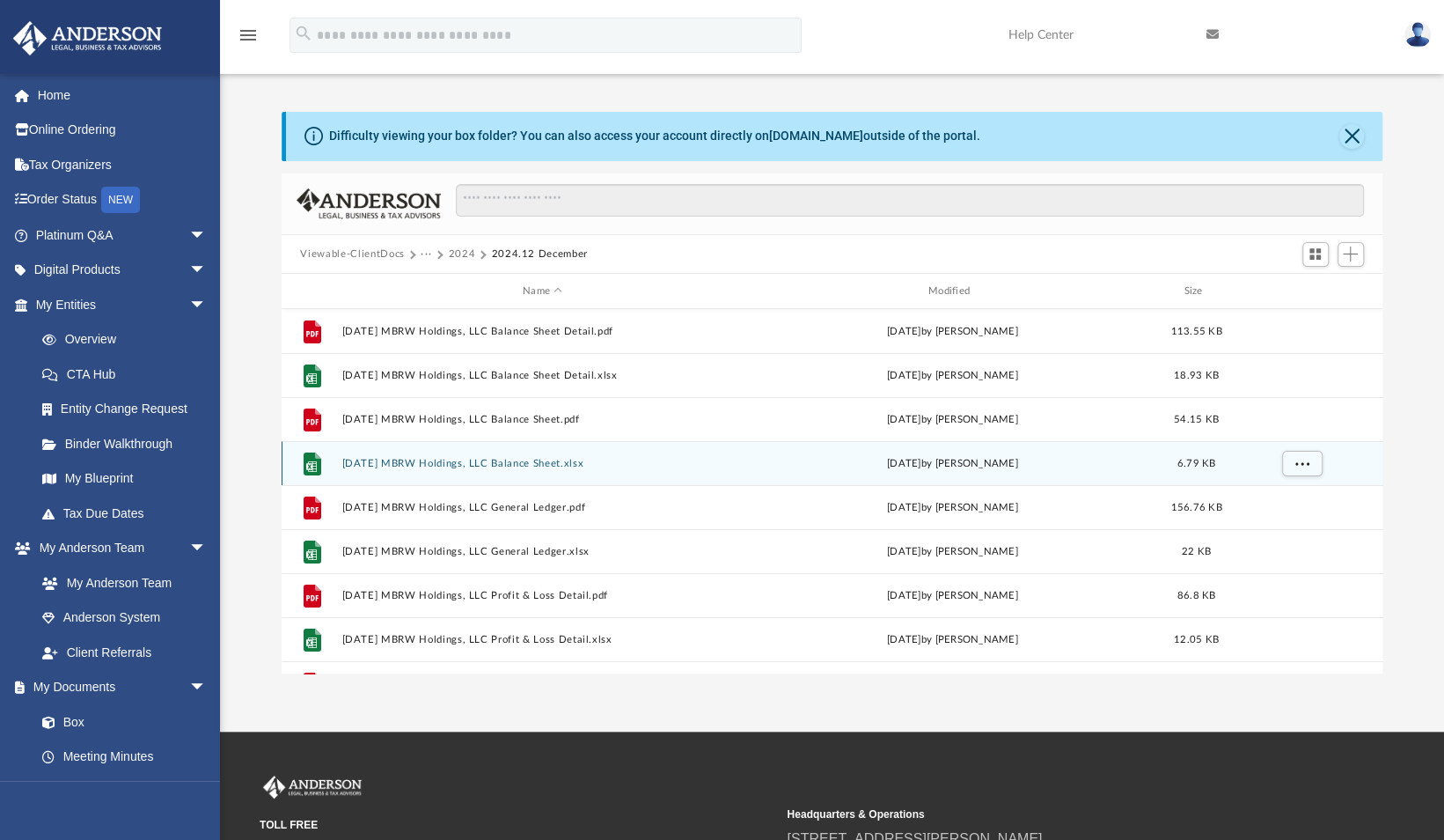
click at [499, 459] on button "2024.12.31 MBRW Holdings, LLC Balance Sheet.xlsx" at bounding box center [542, 463] width 402 height 11
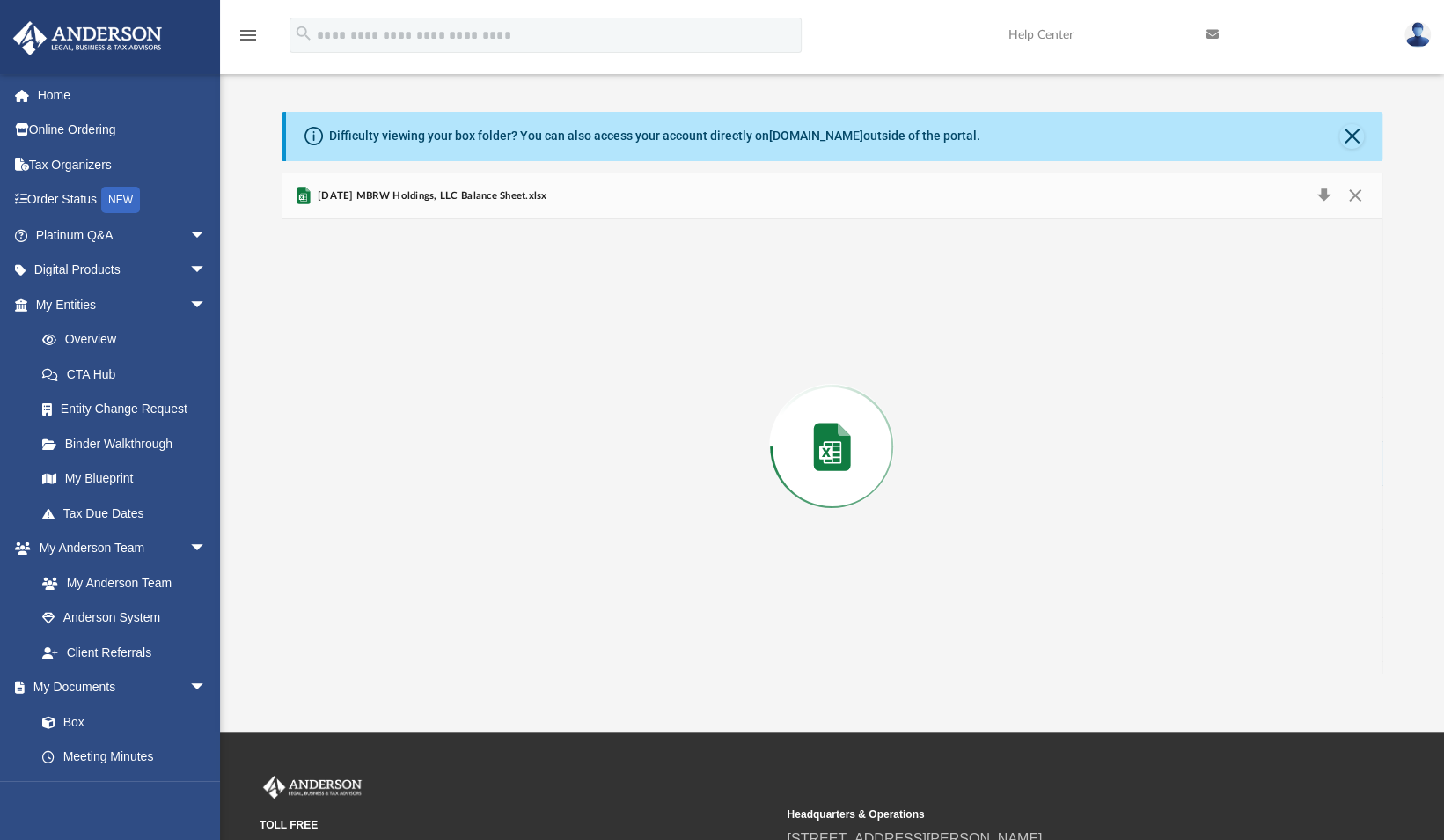
click at [499, 459] on div "Preview" at bounding box center [833, 446] width 1102 height 454
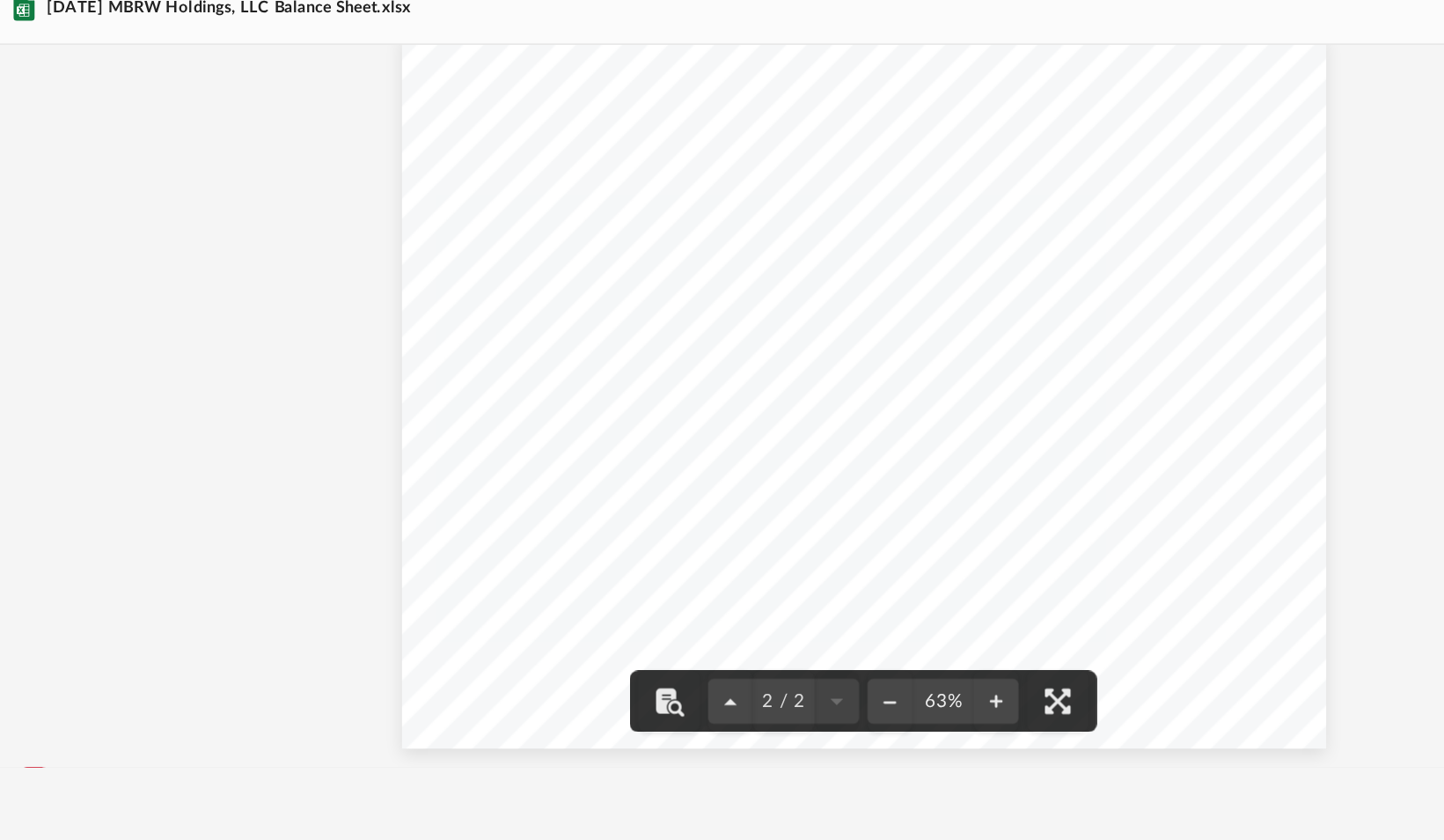
scroll to position [498, 0]
drag, startPoint x: 582, startPoint y: 410, endPoint x: 946, endPoint y: 408, distance: 364.0
click at [946, 408] on div "Balance Sheet Land 37,564.00 37,564.00 Points 1,194.00 1,194.00 Total 8713 Berr…" at bounding box center [832, 437] width 582 height 450
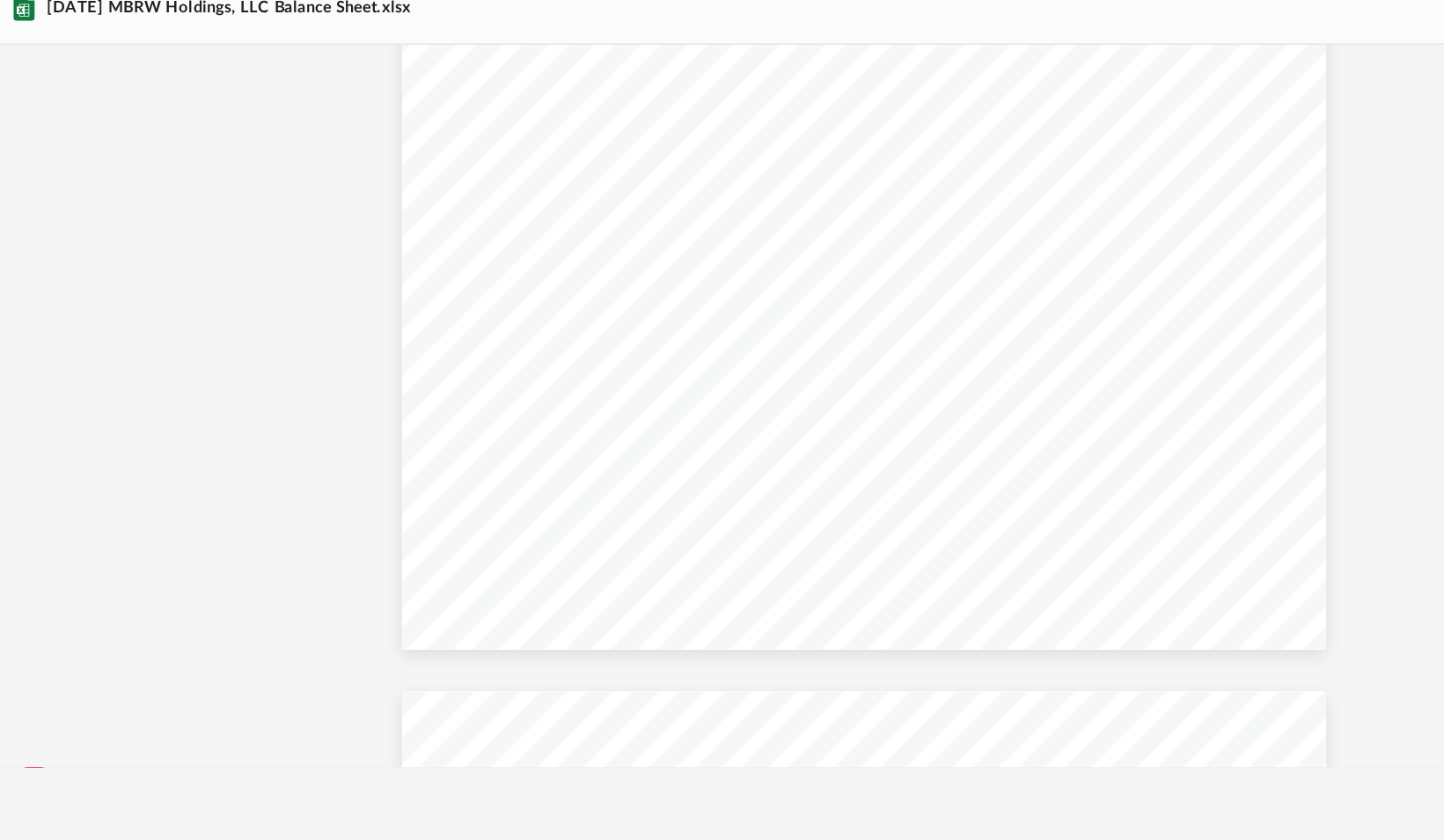
scroll to position [0, 0]
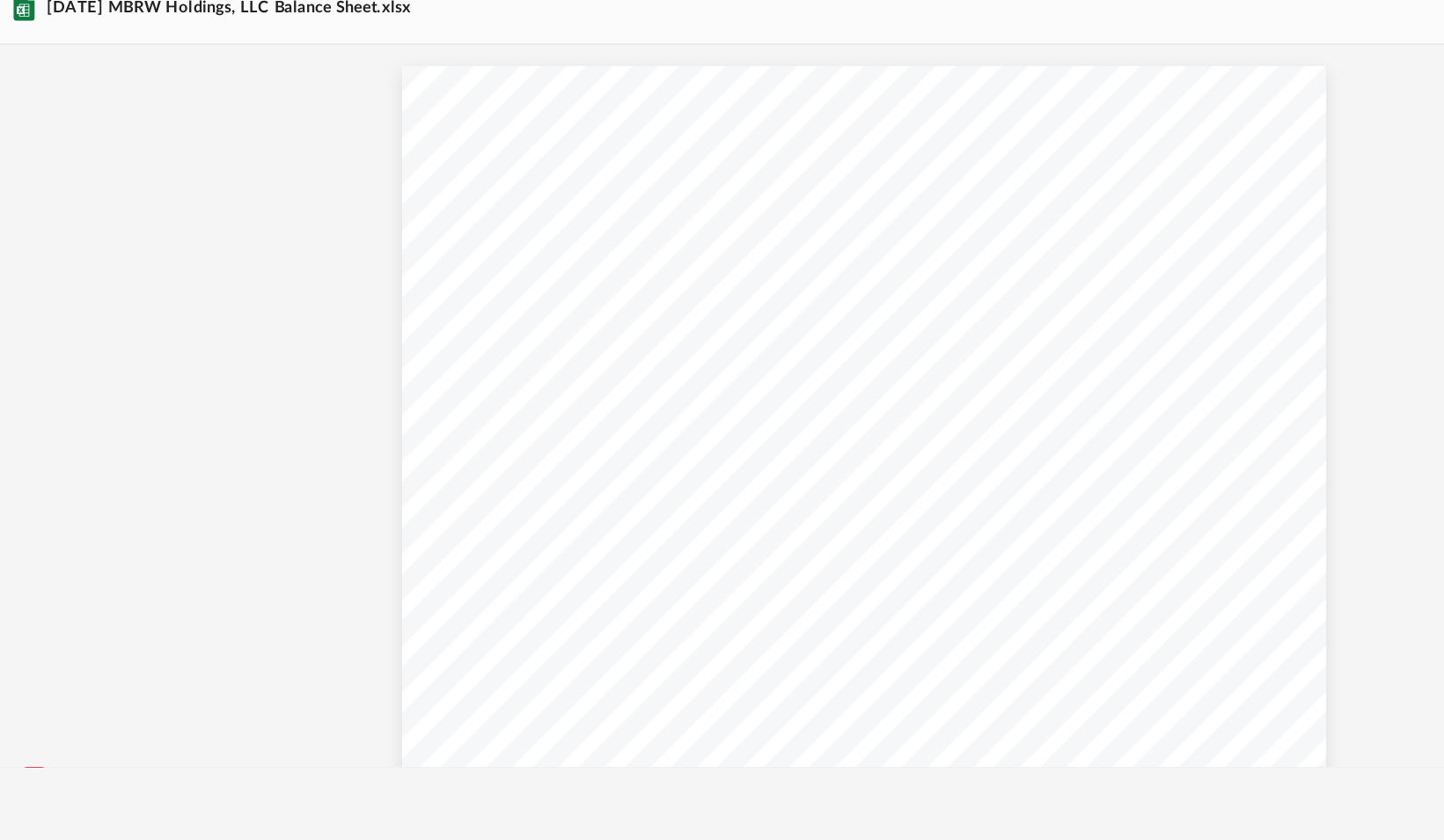
click at [648, 284] on div "Balance Sheet MBRW Holdings, LLC Balance Sheet As of December 31, 2024 Total AS…" at bounding box center [832, 459] width 582 height 450
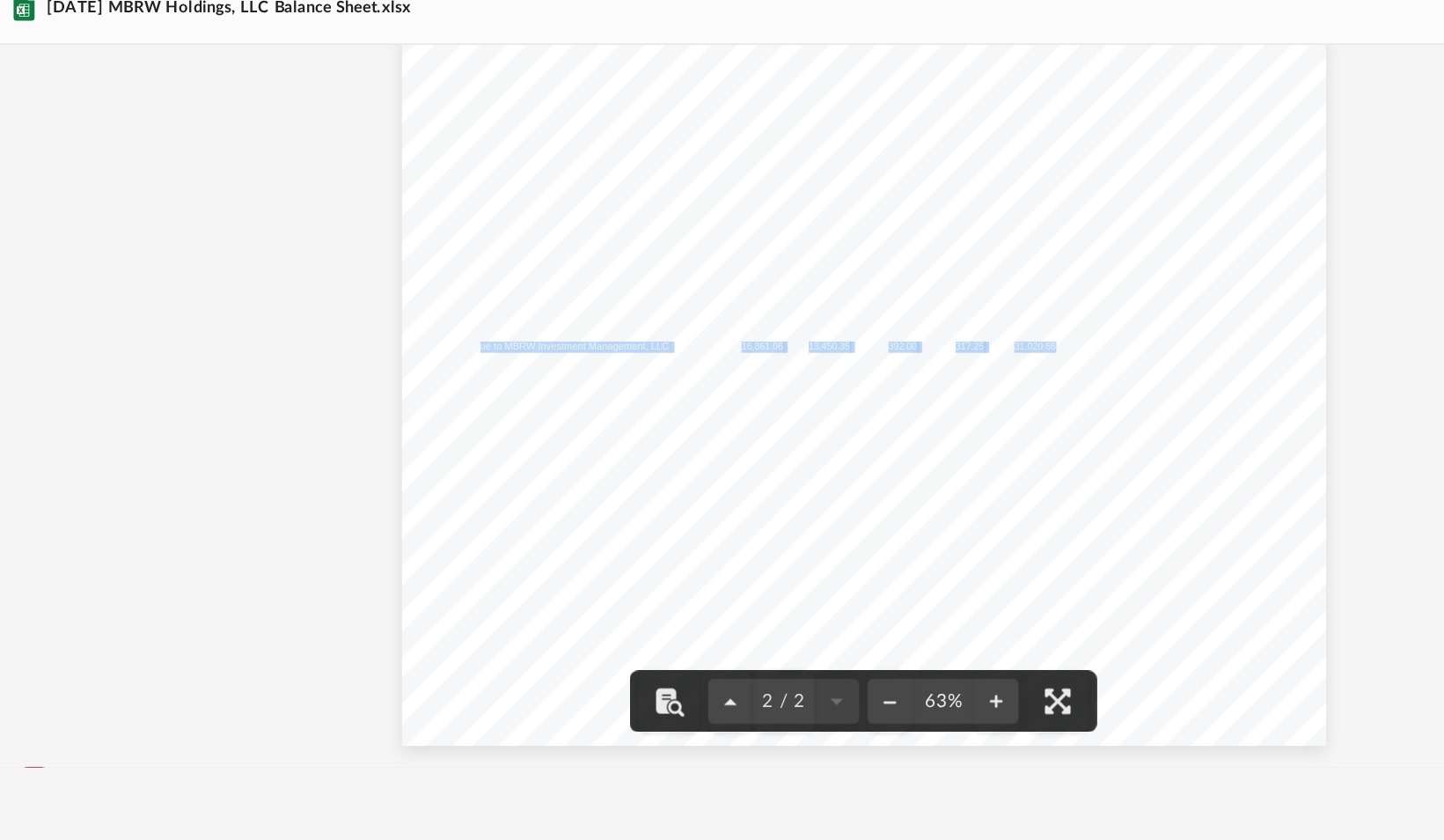
scroll to position [493, 0]
drag, startPoint x: 833, startPoint y: 424, endPoint x: 882, endPoint y: 429, distance: 49.3
click at [882, 429] on div "Balance Sheet Land 37,564.00 37,564.00 Points 1,194.00 1,194.00 Total 8713 Berr…" at bounding box center [832, 442] width 582 height 450
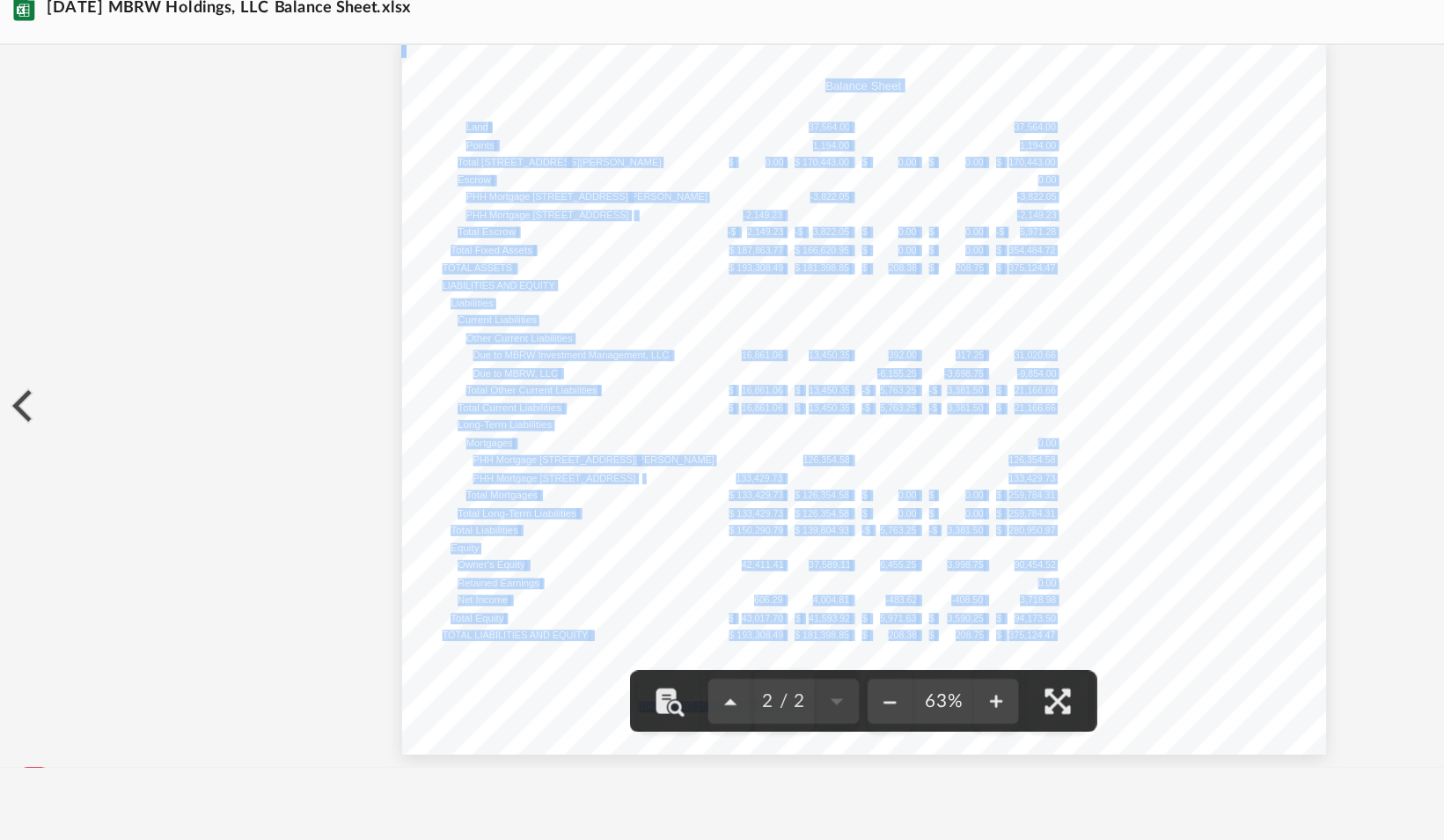
drag, startPoint x: 882, startPoint y: 429, endPoint x: 832, endPoint y: 425, distance: 50.2
click at [832, 425] on div "Balance Sheet Land 37,564.00 37,564.00 Points 1,194.00 1,194.00 Total 8713 Berr…" at bounding box center [832, 442] width 582 height 450
click at [854, 426] on span "-6,155.25" at bounding box center [853, 427] width 25 height 6
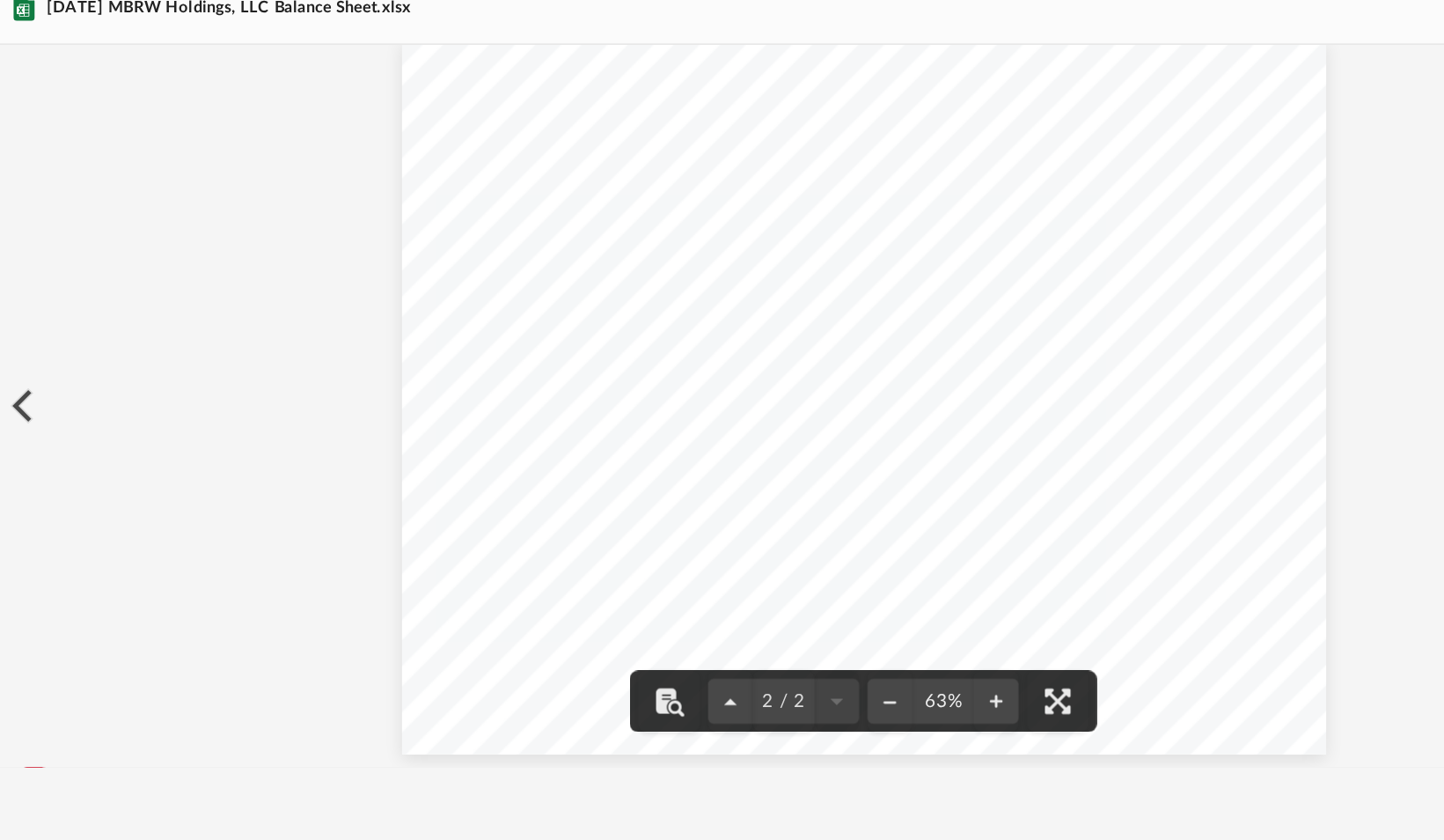
click at [832, 424] on div "Balance Sheet Land 37,564.00 37,564.00 Points 1,194.00 1,194.00 Total 8713 Berr…" at bounding box center [832, 442] width 582 height 450
click at [833, 424] on div "Balance Sheet Land 37,564.00 37,564.00 Points 1,194.00 1,194.00 Total 8713 Berr…" at bounding box center [832, 442] width 582 height 450
drag, startPoint x: 832, startPoint y: 423, endPoint x: 867, endPoint y: 426, distance: 35.1
click at [867, 426] on div "Balance Sheet Land 37,564.00 37,564.00 Points 1,194.00 1,194.00 Total 8713 Berr…" at bounding box center [832, 442] width 582 height 450
click at [831, 422] on div "Balance Sheet Land 37,564.00 37,564.00 Points 1,194.00 1,194.00 Total 8713 Berr…" at bounding box center [832, 442] width 582 height 450
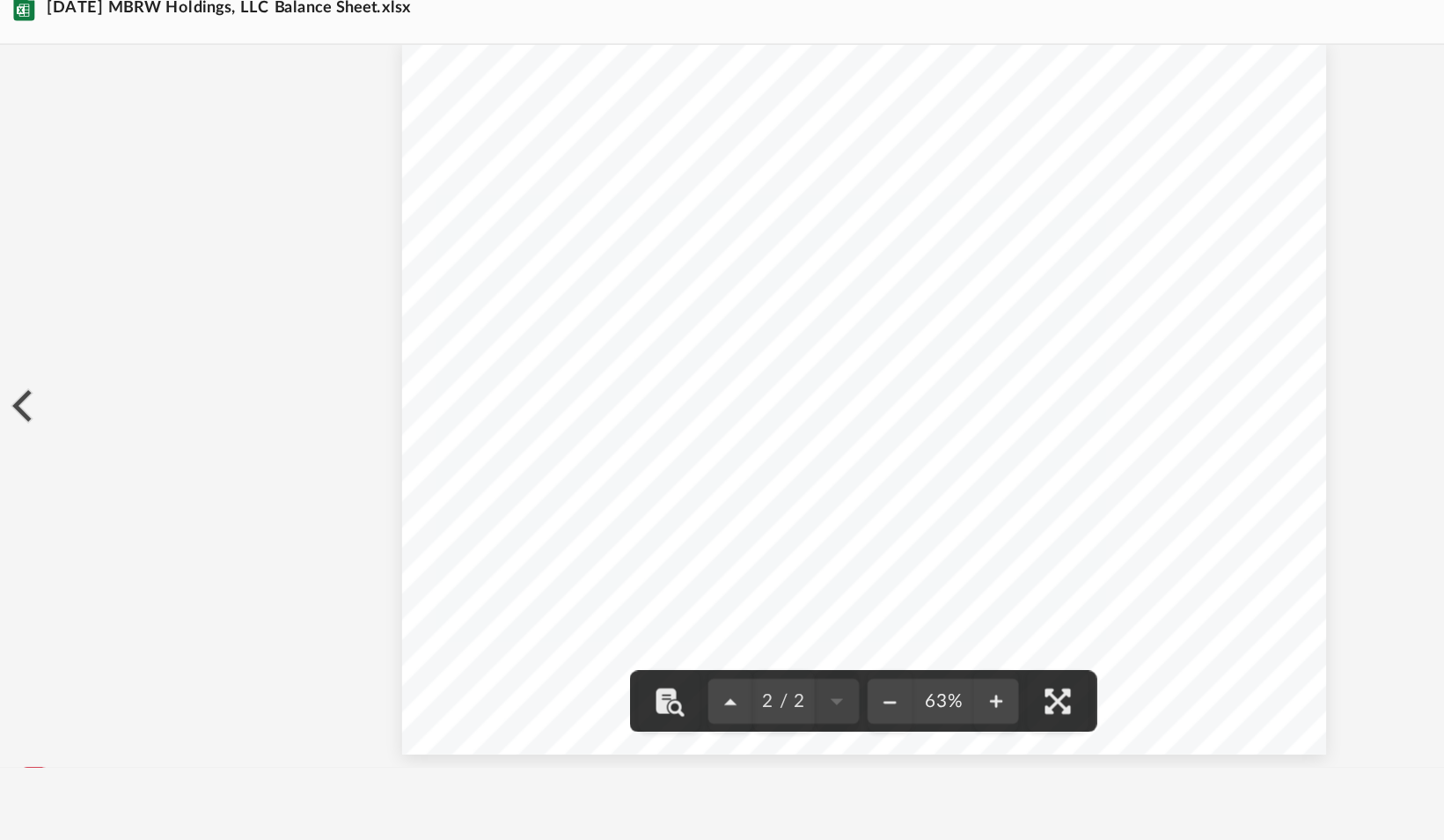
click at [831, 422] on div "Balance Sheet Land 37,564.00 37,564.00 Points 1,194.00 1,194.00 Total 8713 Berr…" at bounding box center [832, 442] width 582 height 450
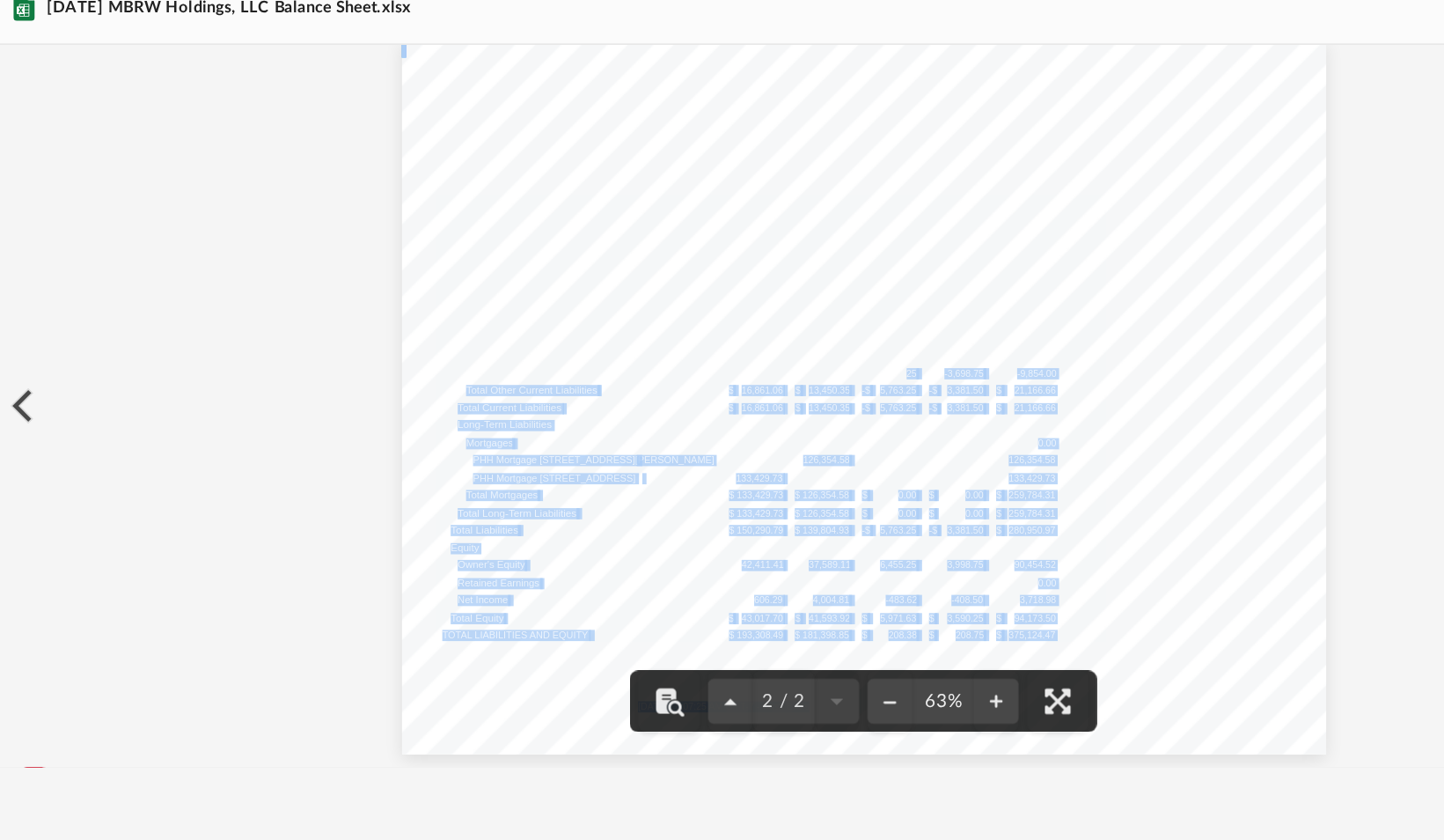
drag, startPoint x: 833, startPoint y: 422, endPoint x: 852, endPoint y: 422, distance: 19.0
click at [852, 425] on span "-6,155.25" at bounding box center [853, 427] width 25 height 6
click at [837, 429] on div "Balance Sheet Land 37,564.00 37,564.00 Points 1,194.00 1,194.00 Total 8713 Berr…" at bounding box center [832, 442] width 582 height 450
click at [832, 426] on div "Balance Sheet Land 37,564.00 37,564.00 Points 1,194.00 1,194.00 Total 8713 Berr…" at bounding box center [832, 442] width 582 height 450
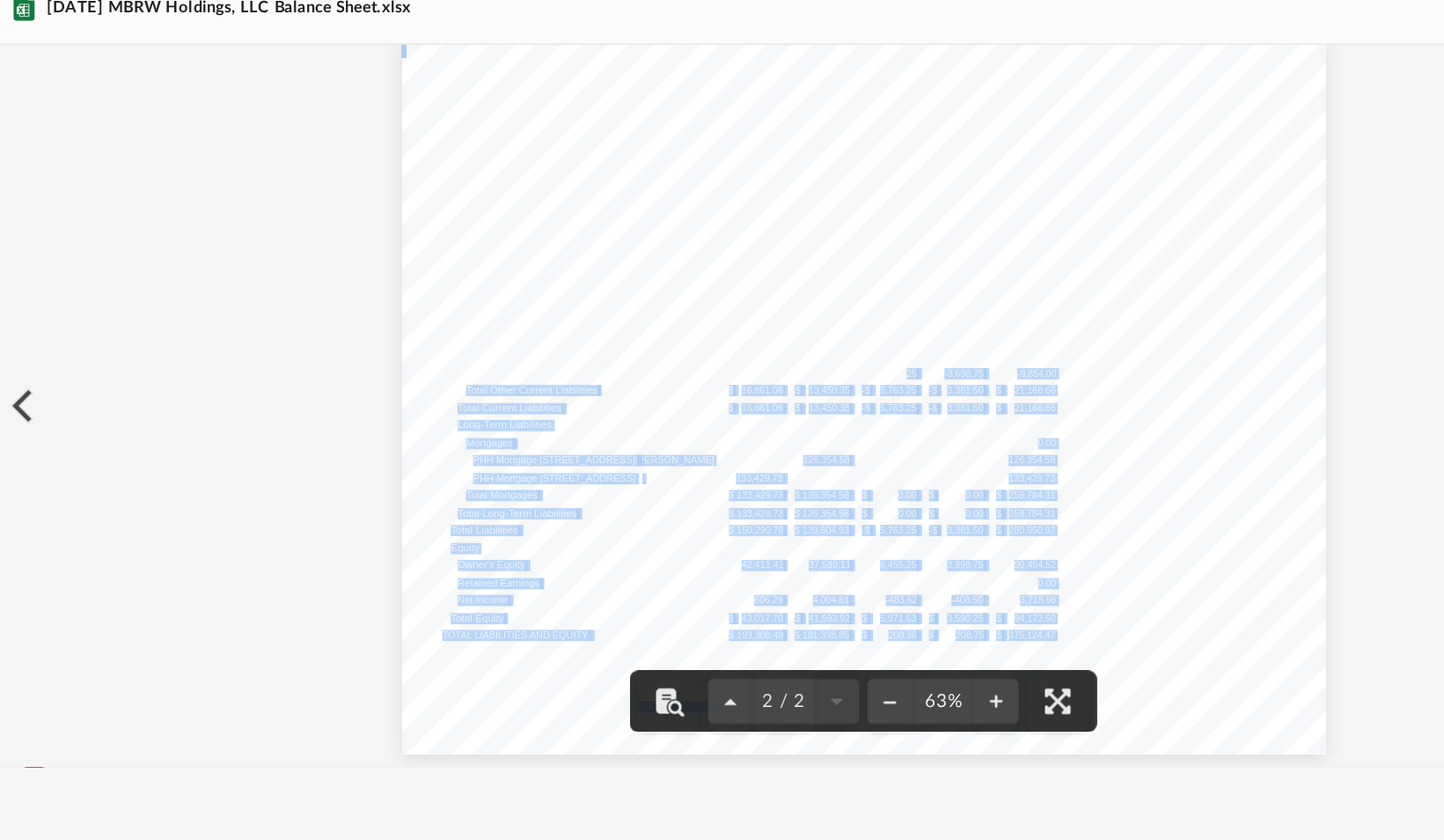
drag, startPoint x: 832, startPoint y: 426, endPoint x: 878, endPoint y: 510, distance: 95.8
click at [878, 510] on div "Balance Sheet Land 37,564.00 37,564.00 Points 1,194.00 1,194.00 Total 8713 Berr…" at bounding box center [832, 442] width 582 height 450
click at [965, 413] on div "Balance Sheet Land 37,564.00 37,564.00 Points 1,194.00 1,194.00 Total 8713 Berr…" at bounding box center [832, 442] width 582 height 450
click at [865, 359] on div "Balance Sheet Land 37,564.00 37,564.00 Points 1,194.00 1,194.00 Total 8713 Berr…" at bounding box center [832, 442] width 582 height 450
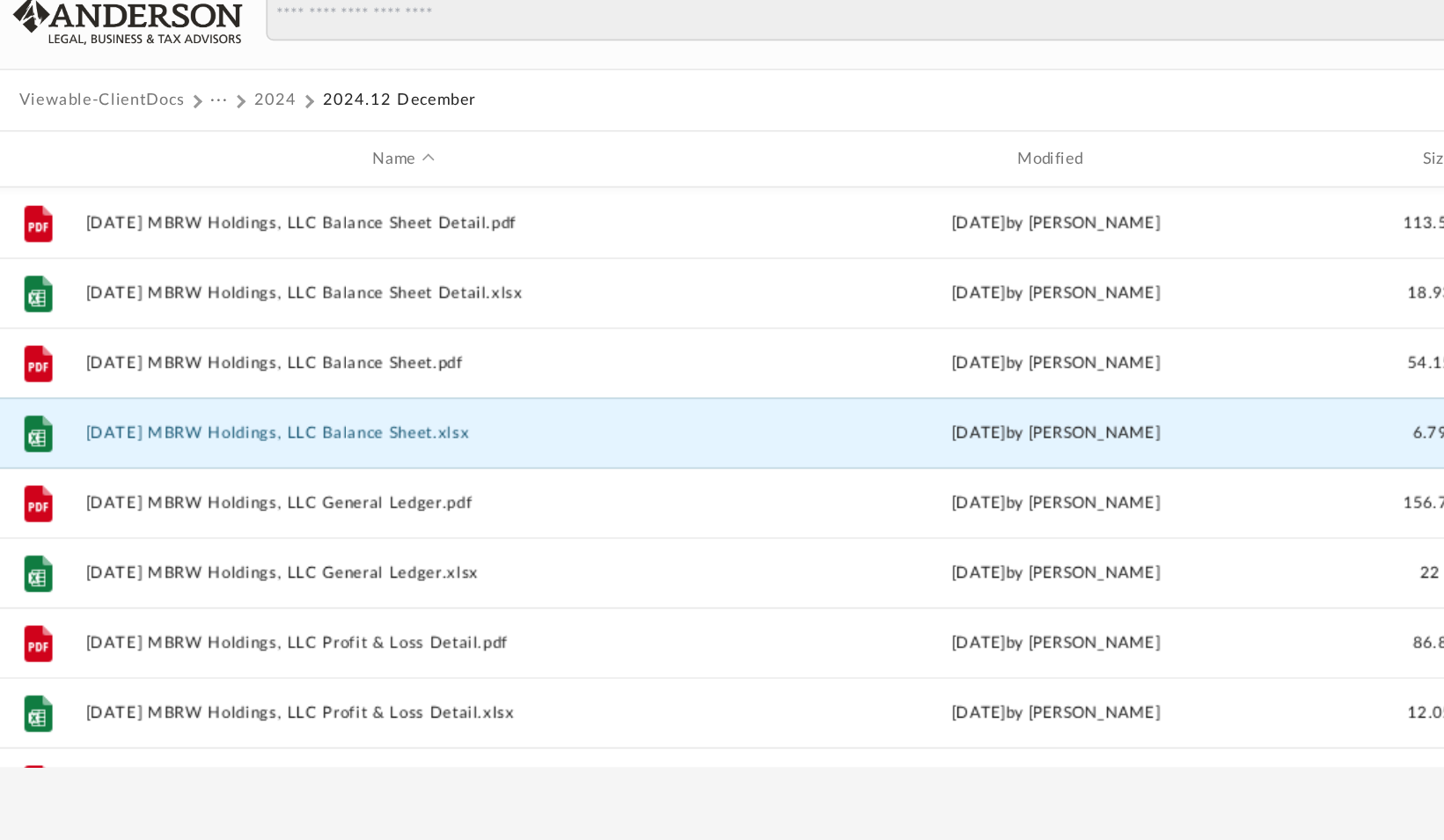
click at [550, 459] on button "2024.12.31 MBRW Holdings, LLC Balance Sheet.xlsx" at bounding box center [542, 465] width 402 height 11
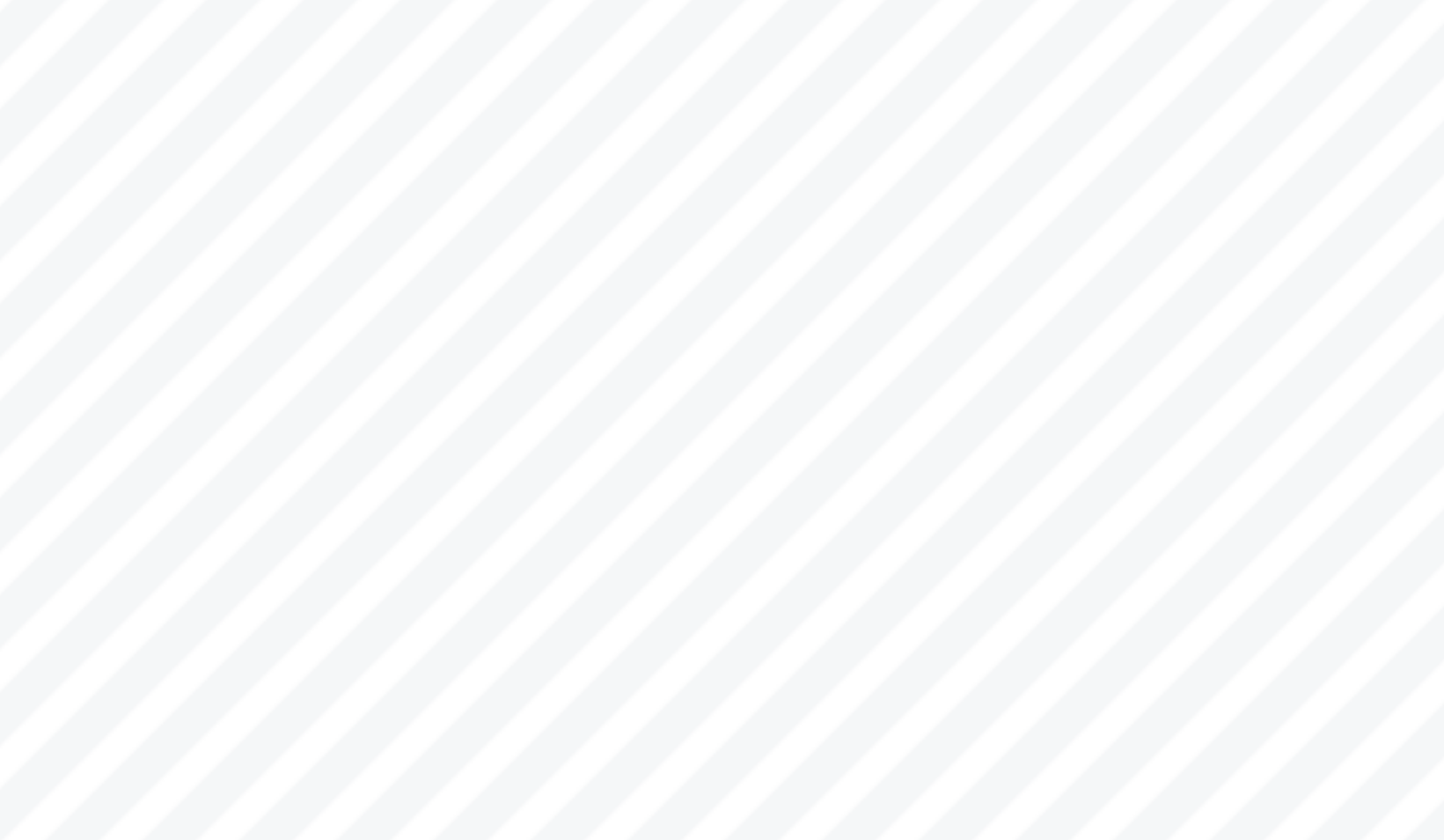
scroll to position [498, 0]
click at [611, 475] on span "PHH Mortgage 6031 - 8713 Berry Ave" at bounding box center [662, 477] width 153 height 6
click at [591, 474] on span "PHH Mortgage 6031 - 8713 Berry Ave" at bounding box center [662, 477] width 153 height 6
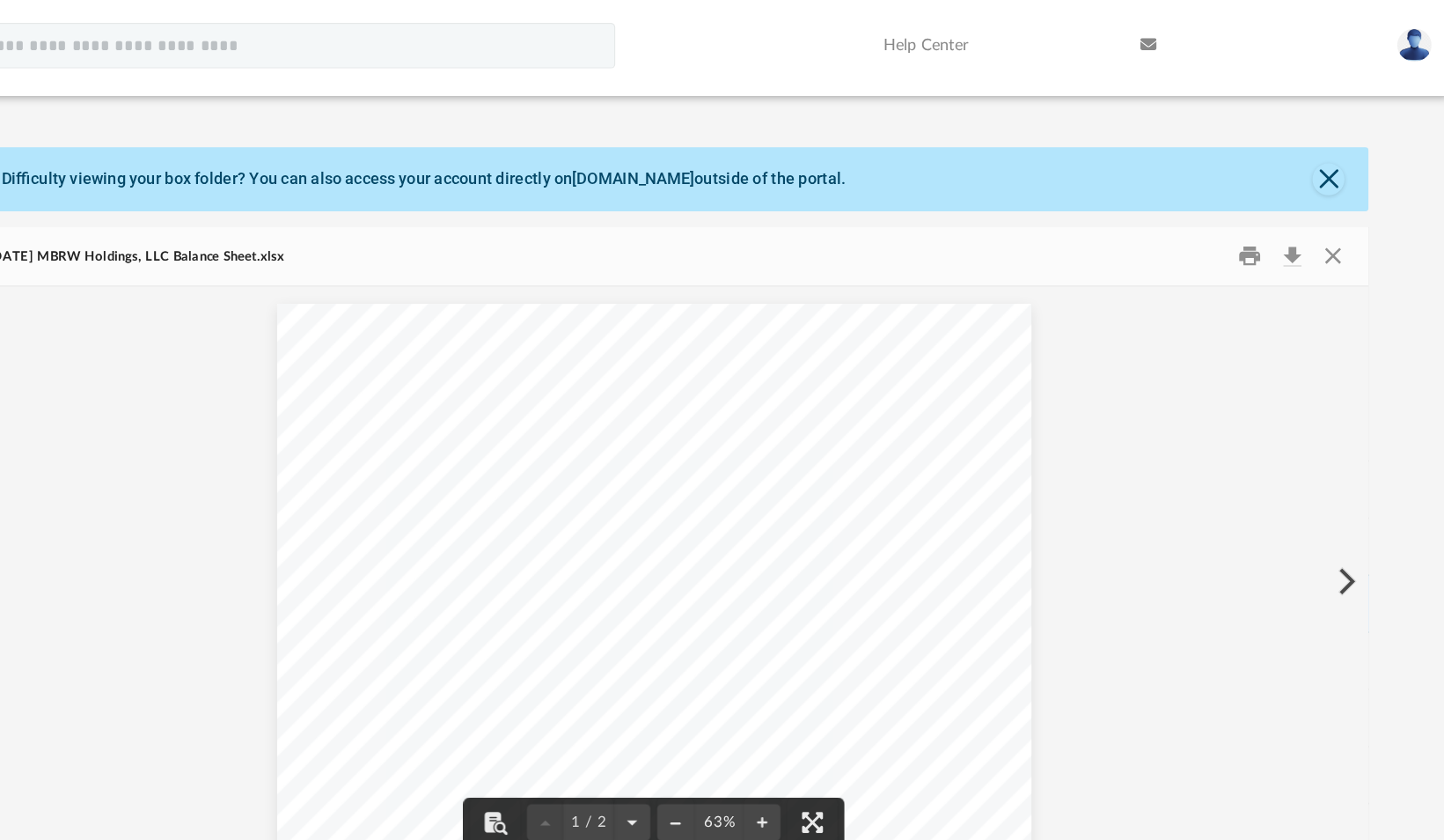
scroll to position [0, 0]
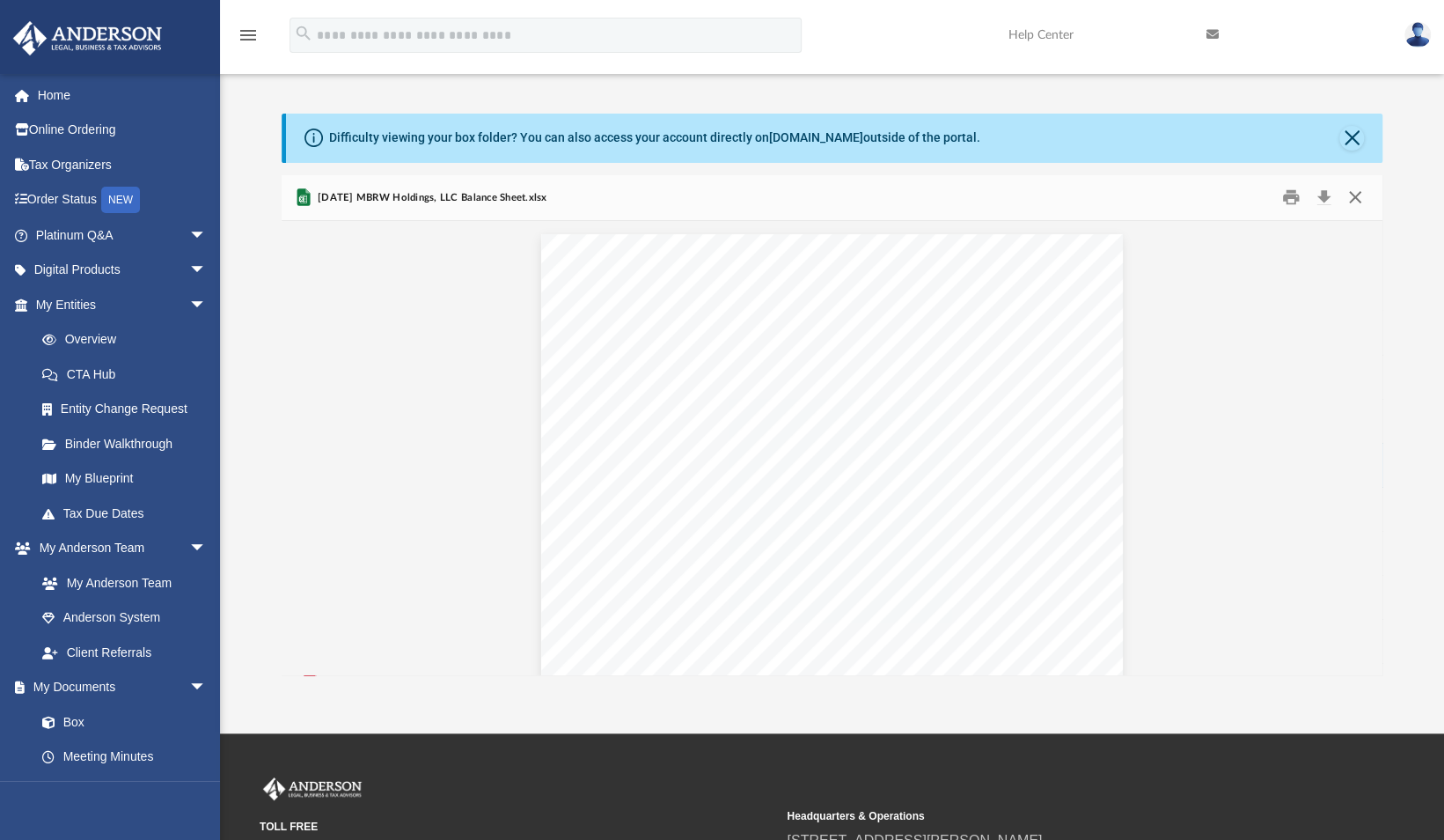
click at [1359, 195] on button "Close" at bounding box center [1356, 197] width 32 height 27
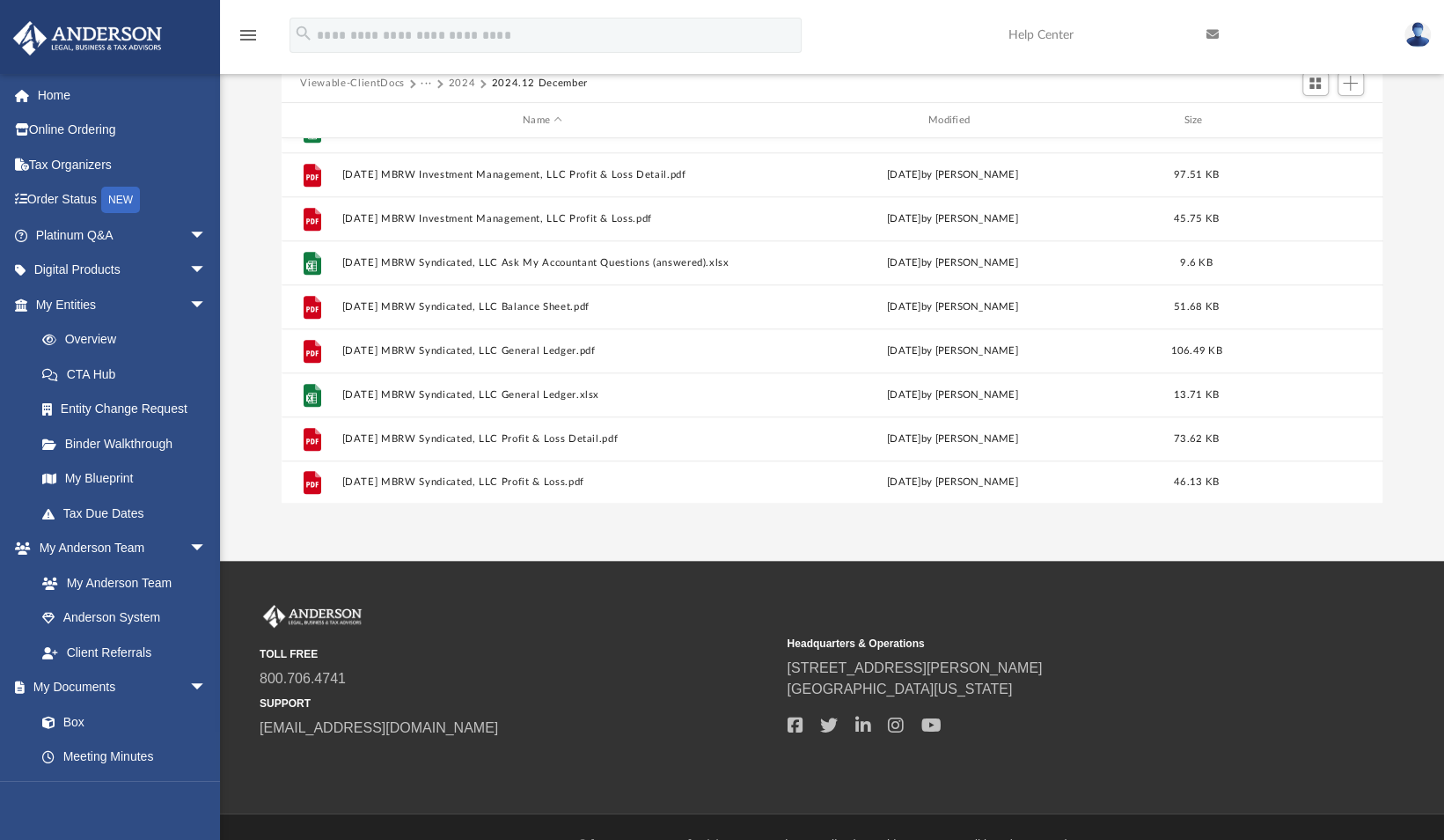
scroll to position [176, 0]
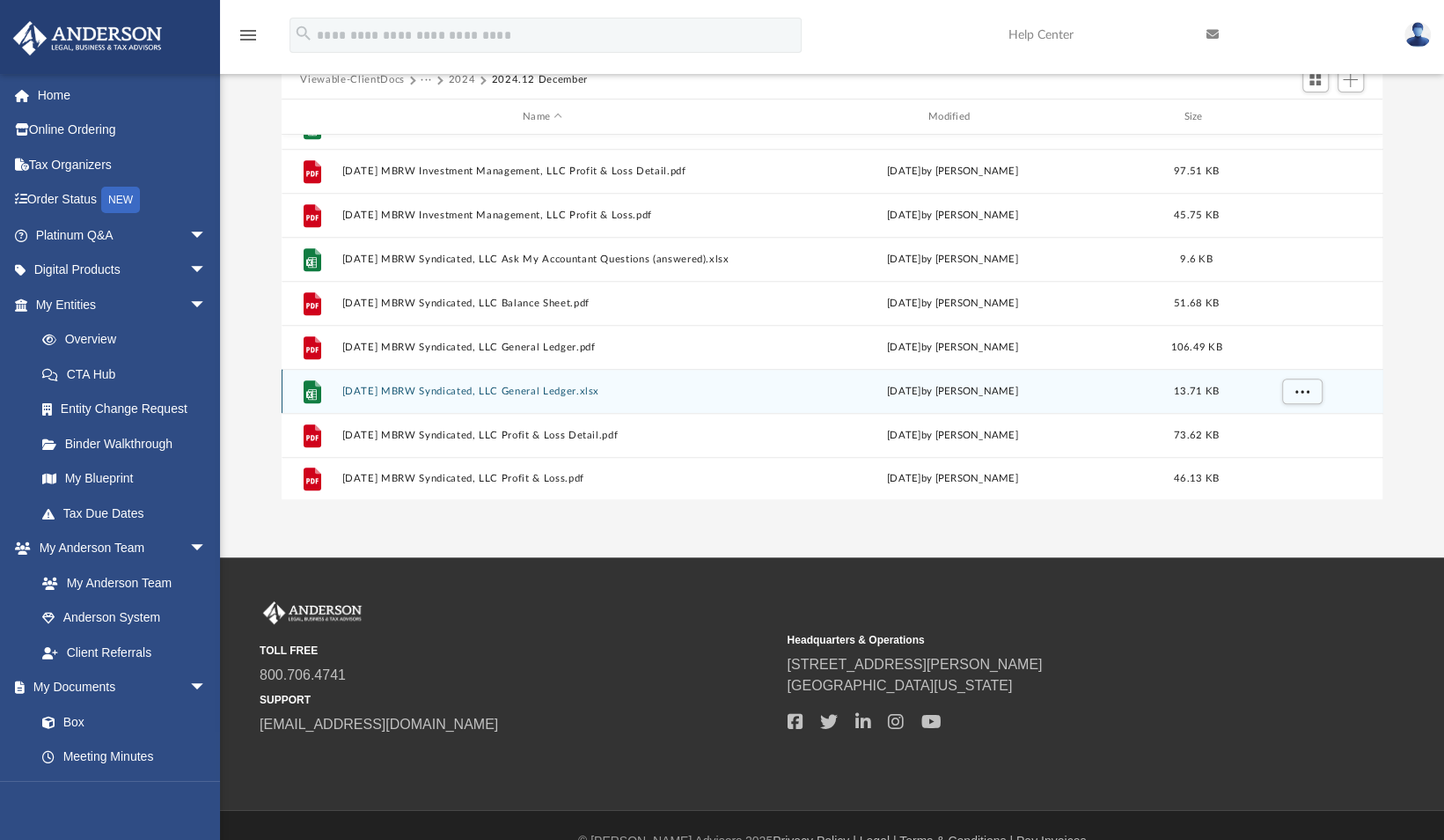
click at [576, 398] on div "File 2024.12.31 MBRW Syndicated, LLC General Ledger.xlsx Fri Aug 15 2025 by Ala…" at bounding box center [833, 390] width 1102 height 44
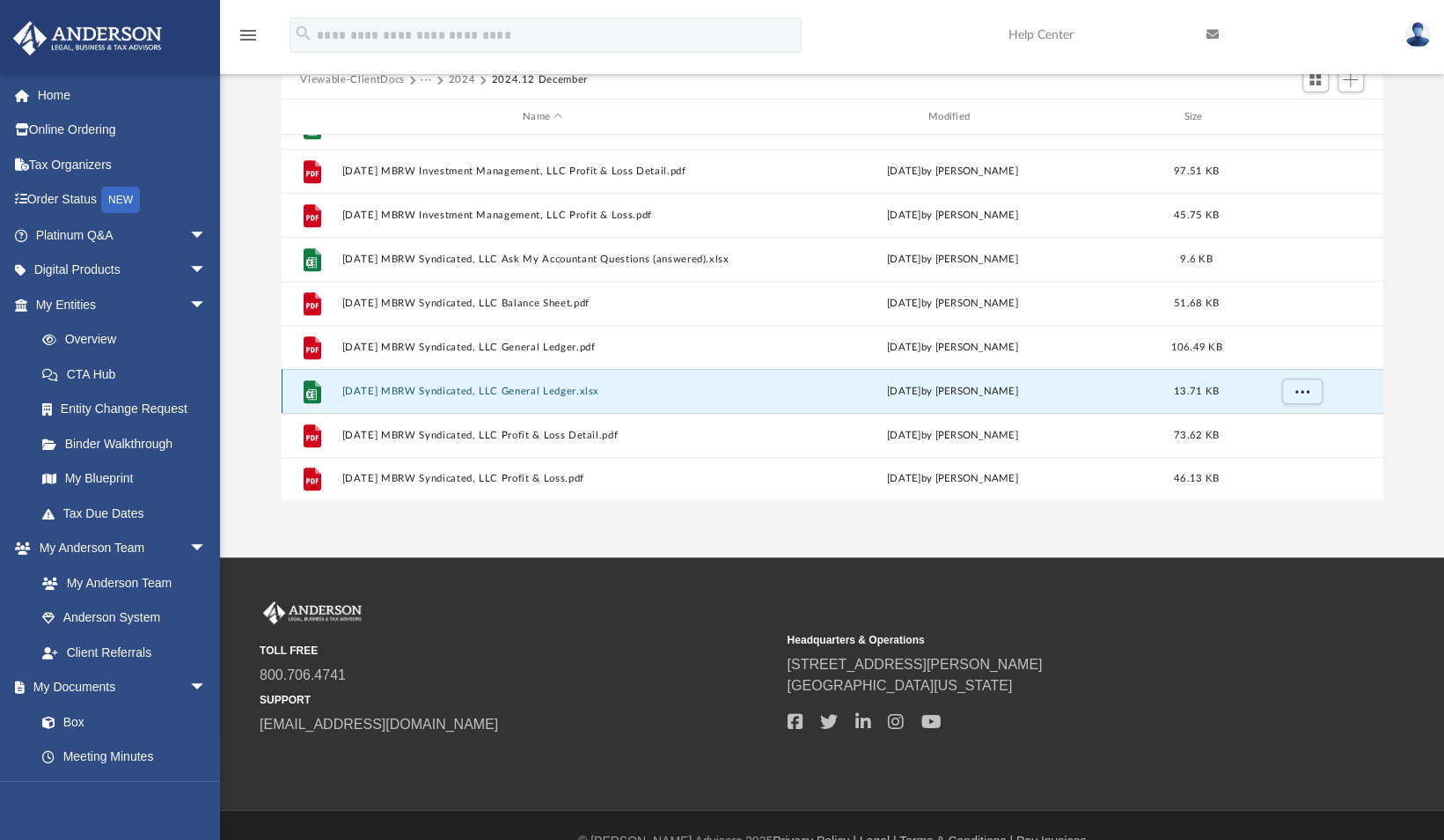
click at [565, 390] on button "2024.12.31 MBRW Syndicated, LLC General Ledger.xlsx" at bounding box center [542, 390] width 402 height 11
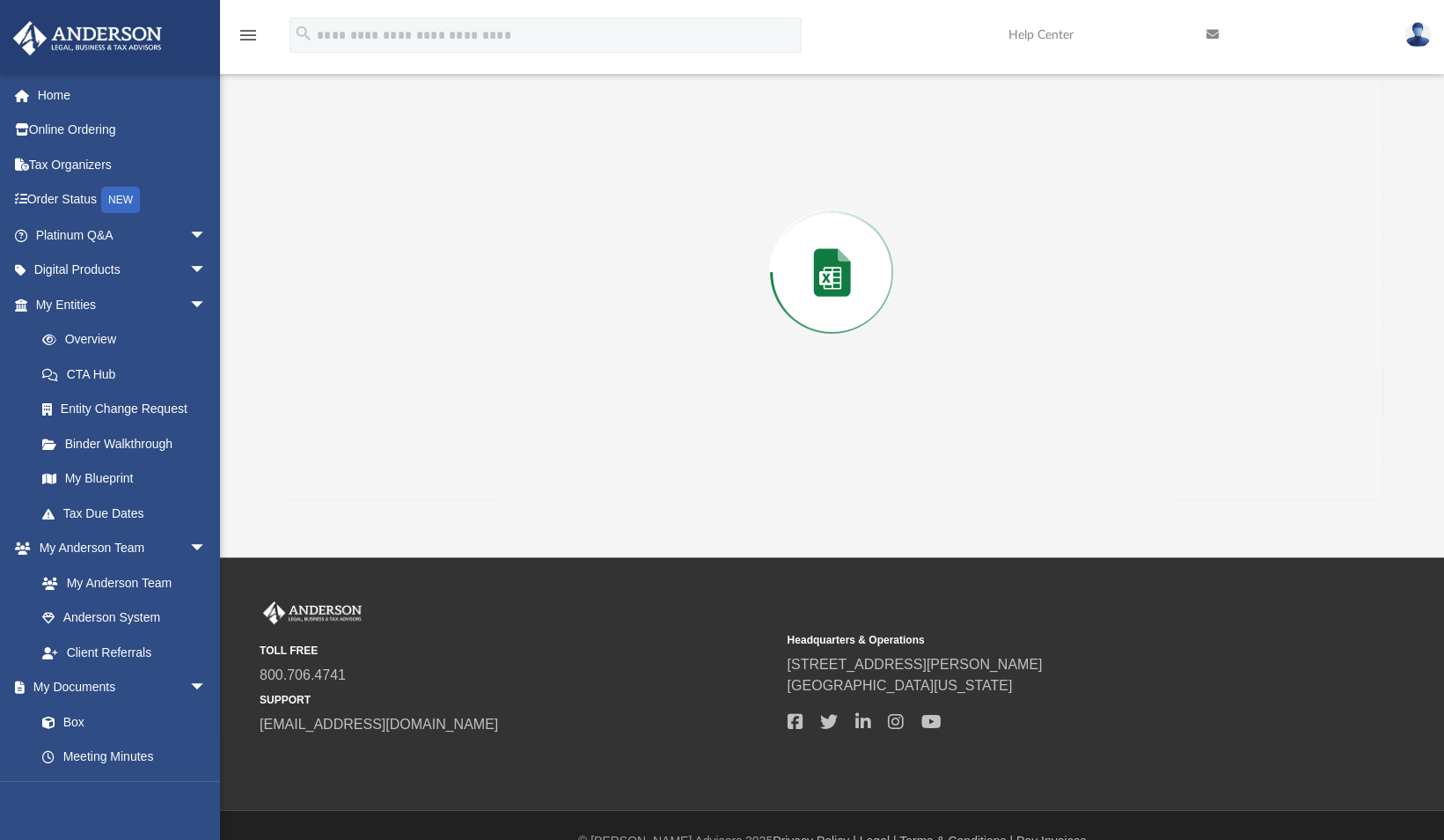
scroll to position [175, 0]
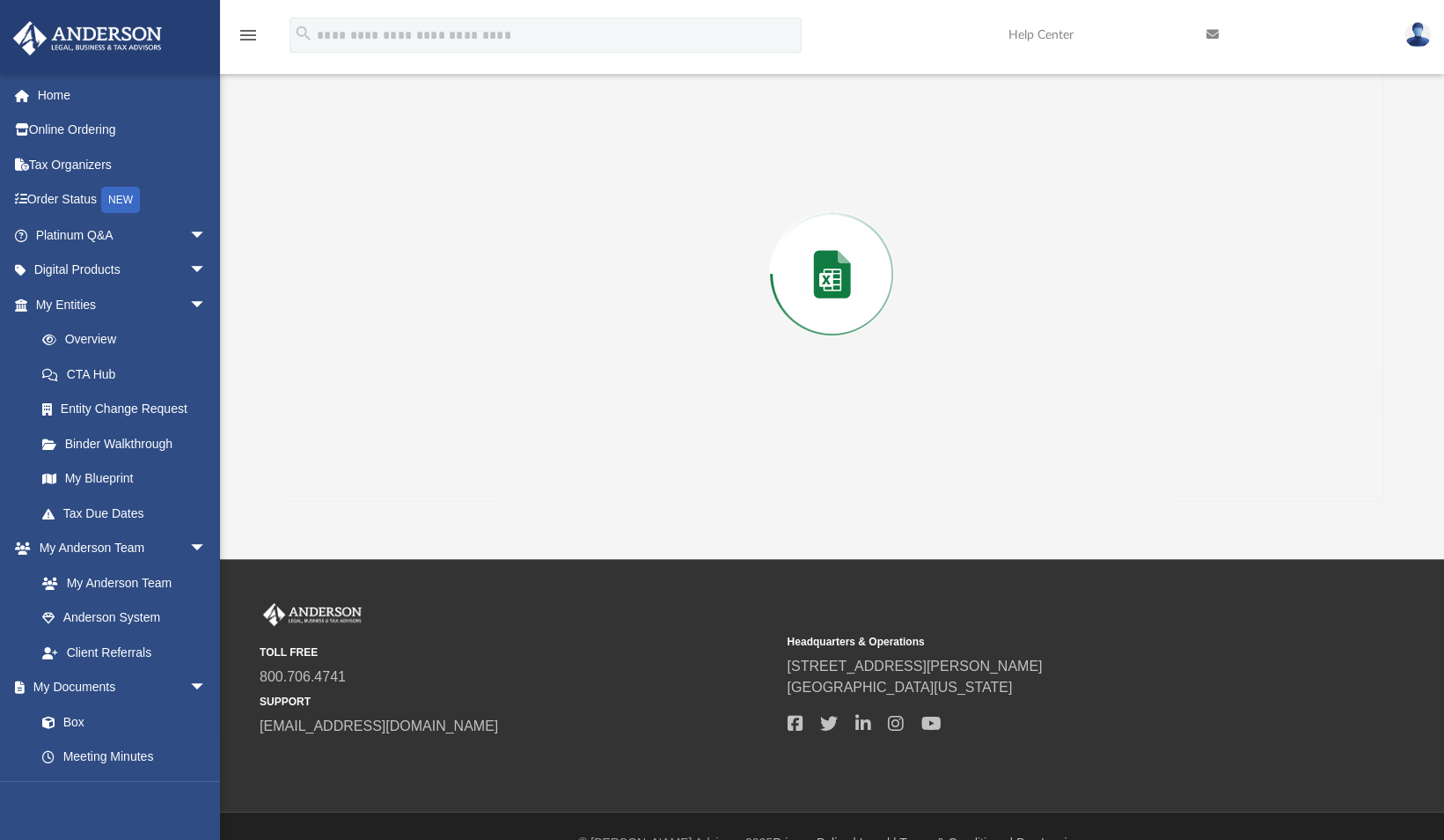
click at [565, 390] on div "Preview" at bounding box center [833, 273] width 1102 height 454
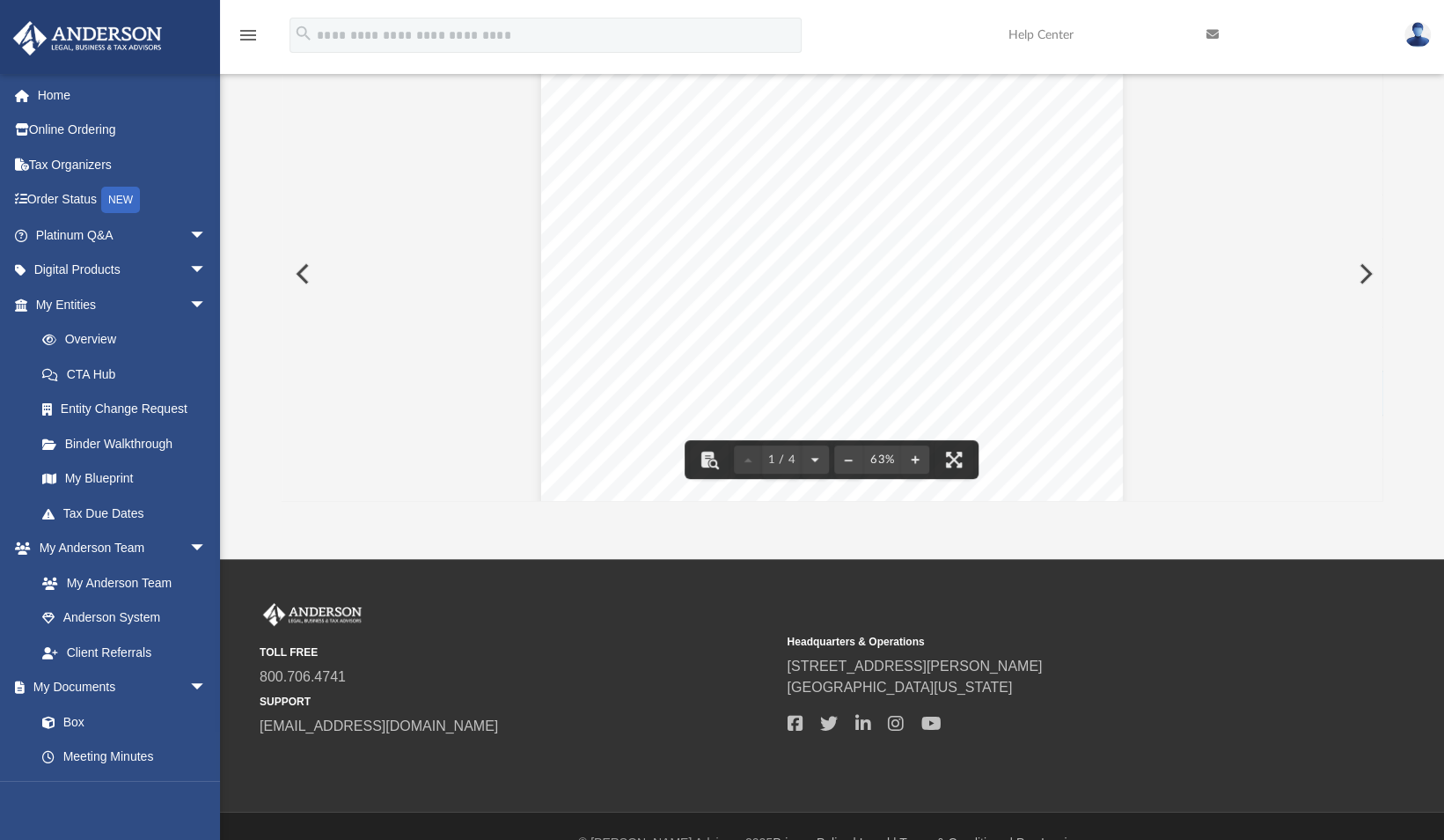
scroll to position [0, 0]
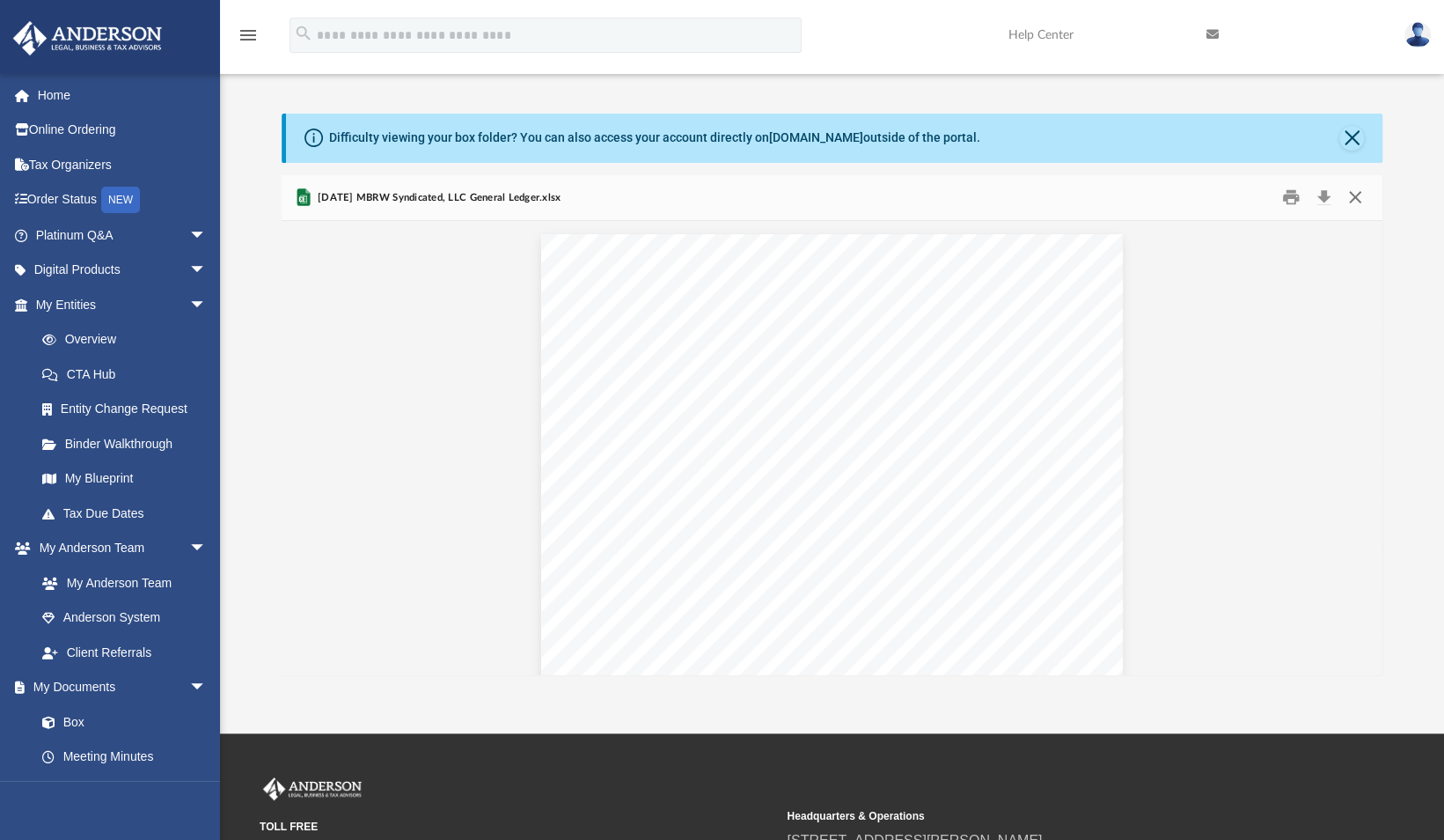
click at [1353, 199] on button "Close" at bounding box center [1356, 197] width 32 height 27
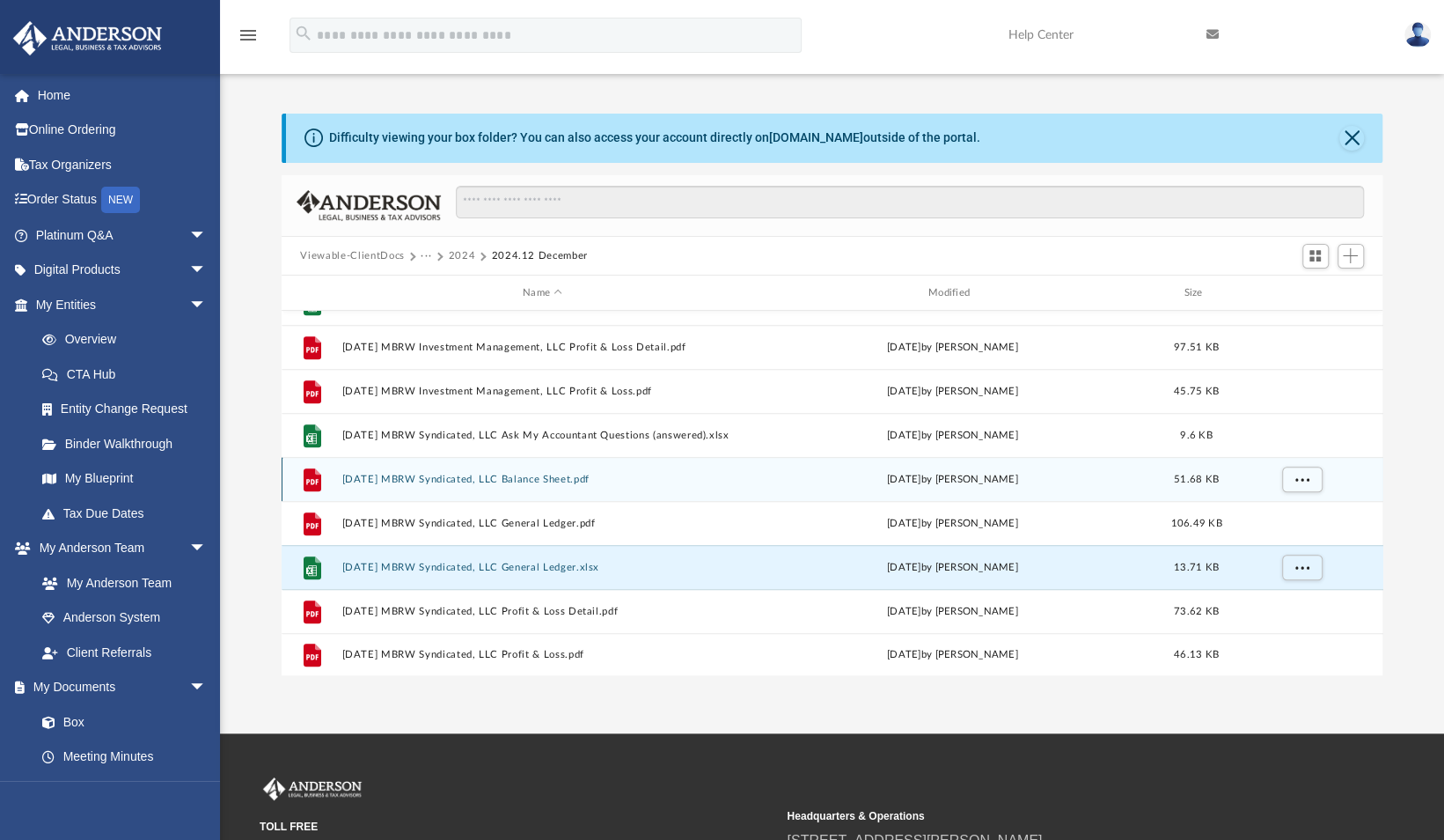
click at [599, 480] on button "2024.12.31 MBRW Syndicated, LLC Balance Sheet.pdf" at bounding box center [542, 479] width 402 height 11
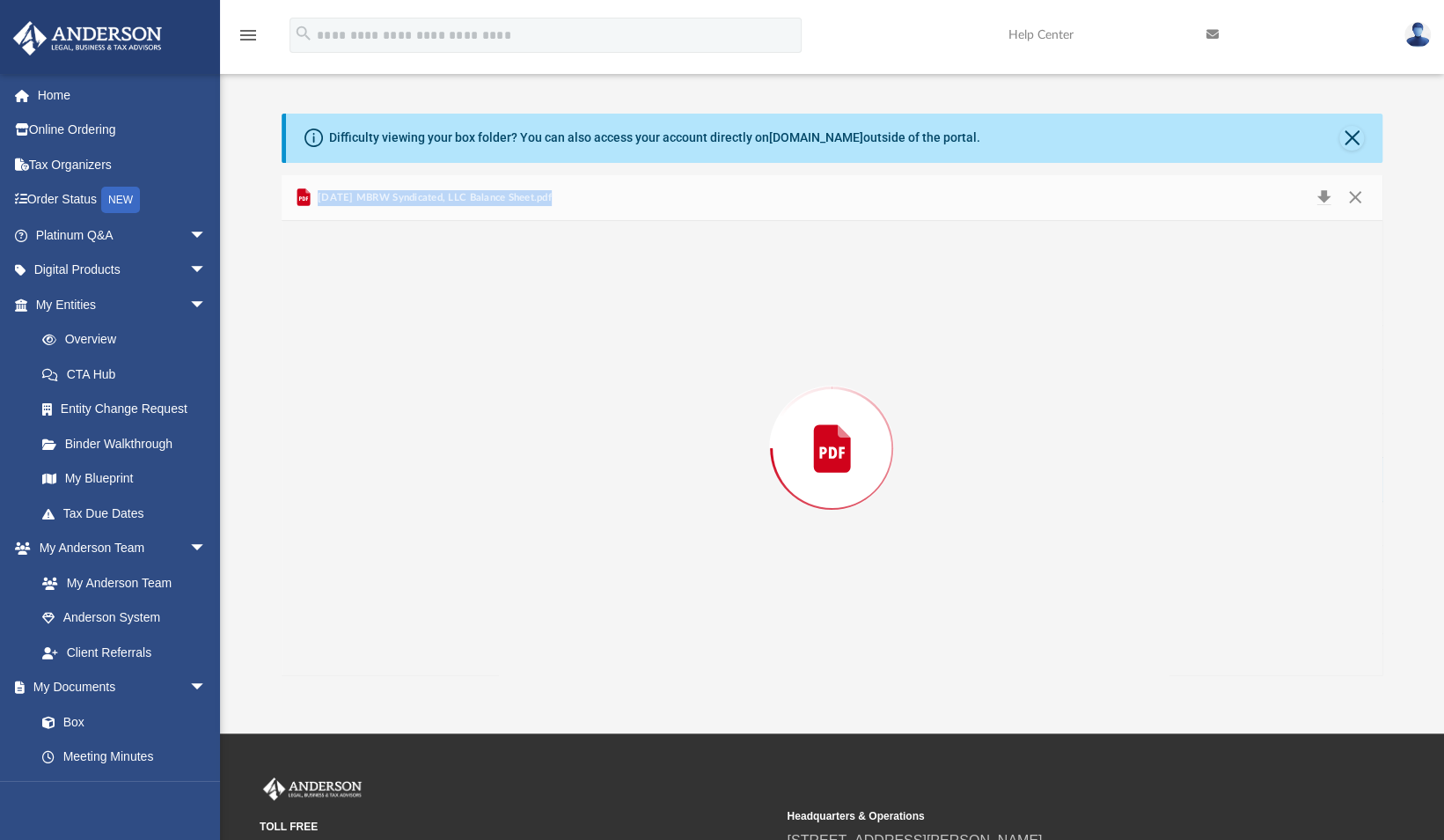
click at [599, 480] on div "Preview" at bounding box center [833, 448] width 1102 height 454
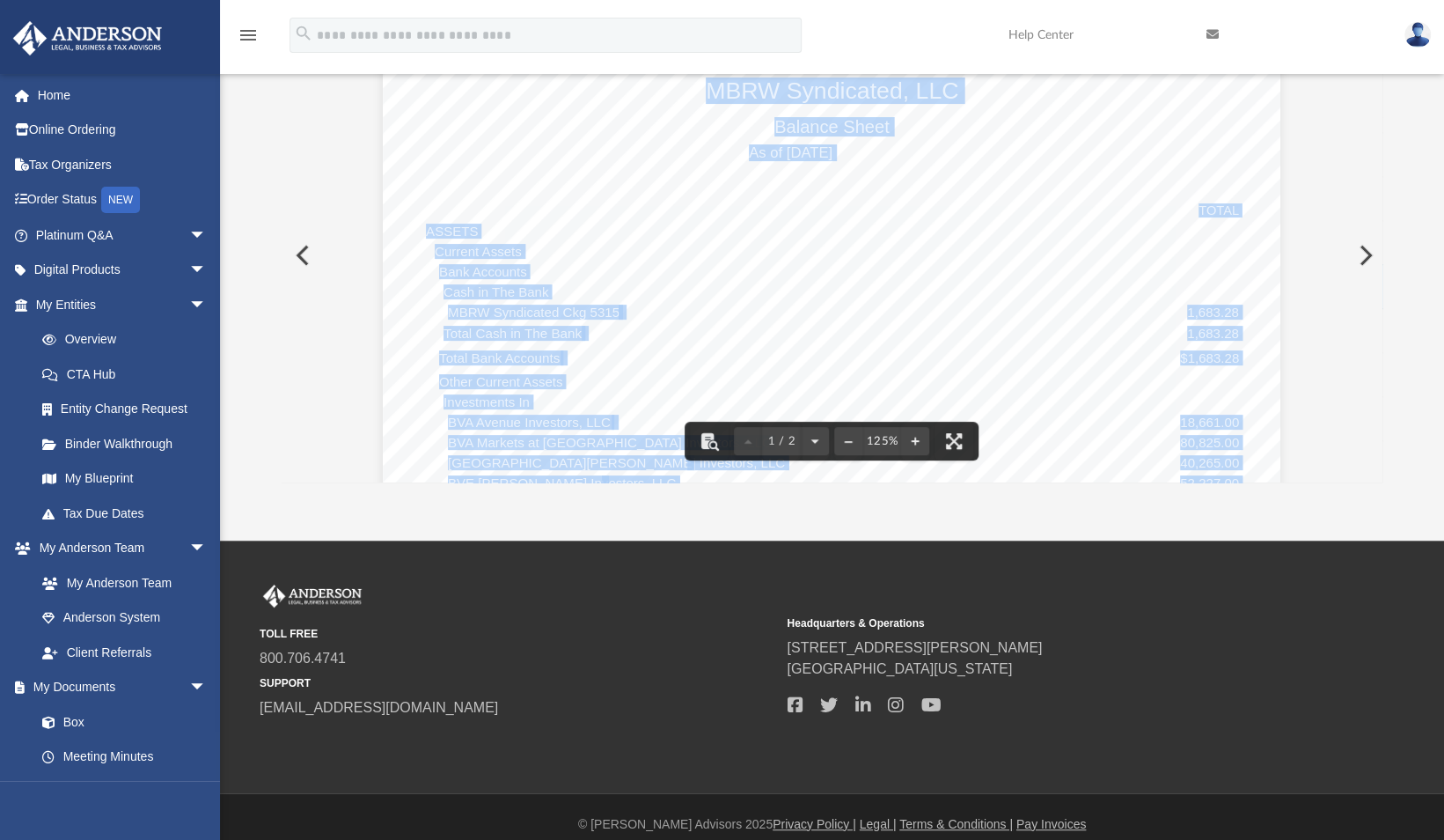
scroll to position [13, 0]
click at [865, 212] on div "MBRW Syndicated, LLC Balance Sheet As of December 31, 2024 Cash Basis Thursday,…" at bounding box center [831, 609] width 897 height 1162
click at [950, 442] on button "File preview" at bounding box center [954, 441] width 39 height 39
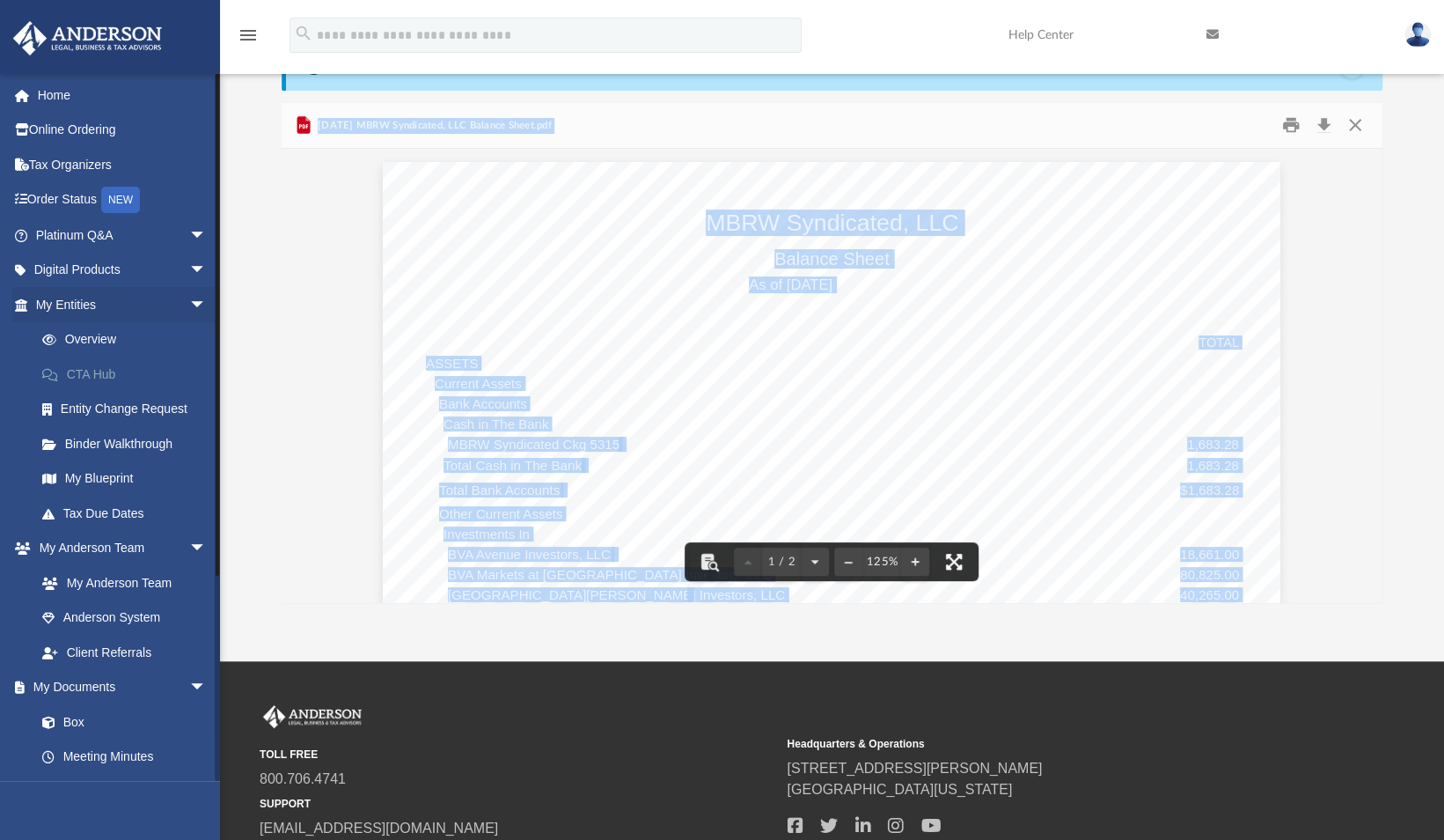
scroll to position [0, 0]
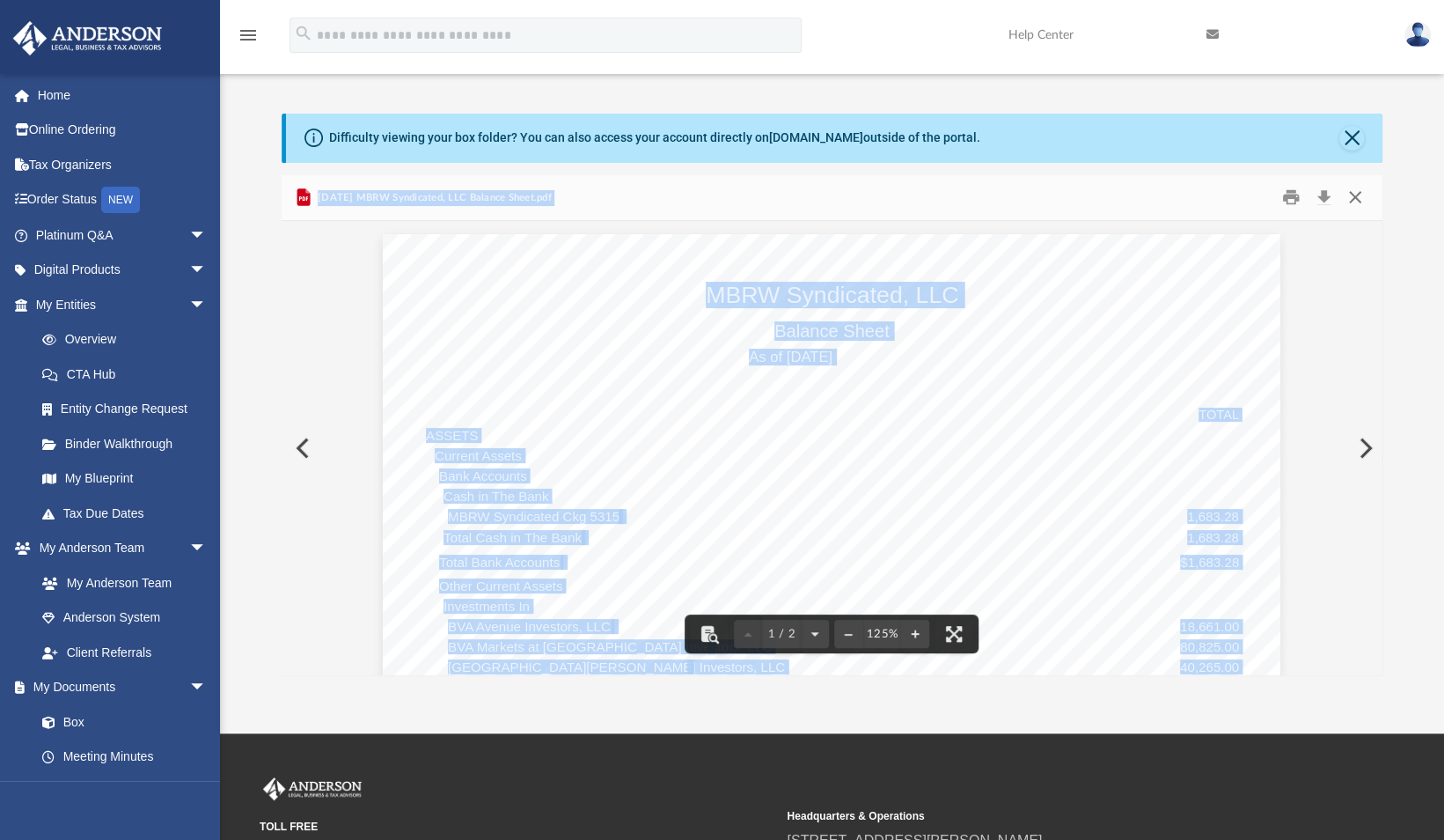
click at [1358, 199] on button "Close" at bounding box center [1356, 197] width 32 height 27
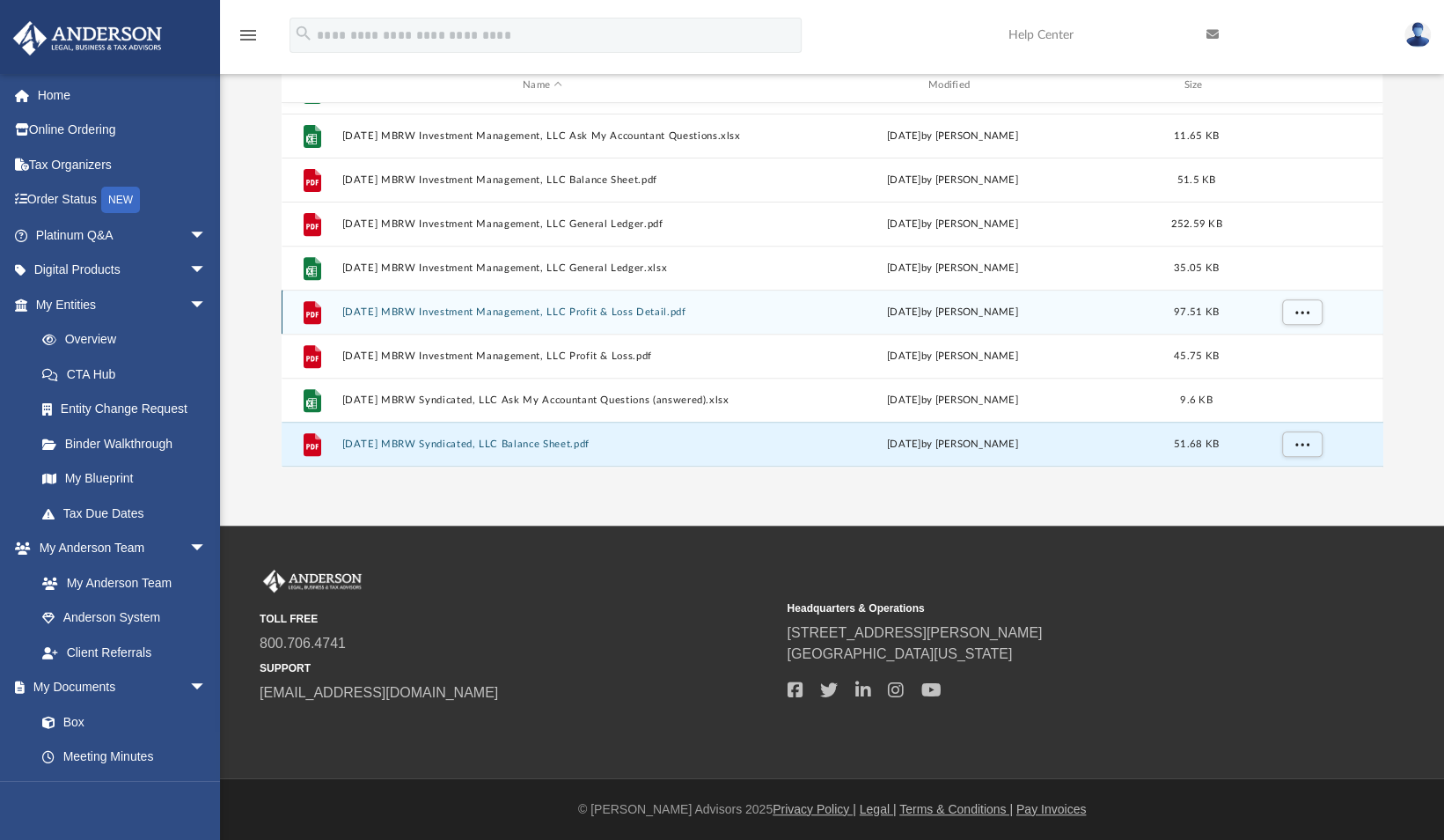
scroll to position [424, 0]
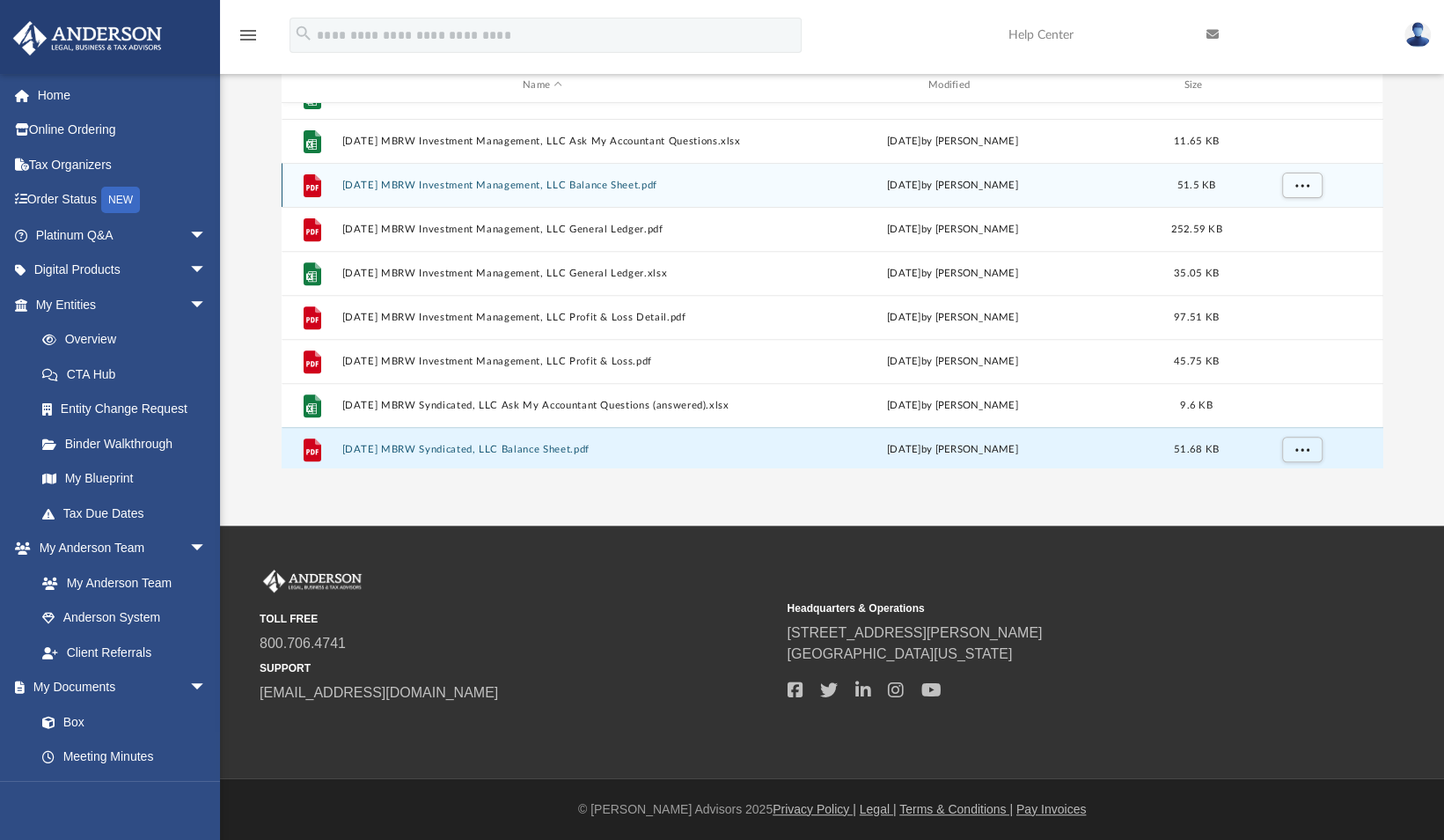
click at [528, 188] on button "2024.12.31 MBRW Investment Management, LLC Balance Sheet.pdf" at bounding box center [542, 185] width 402 height 11
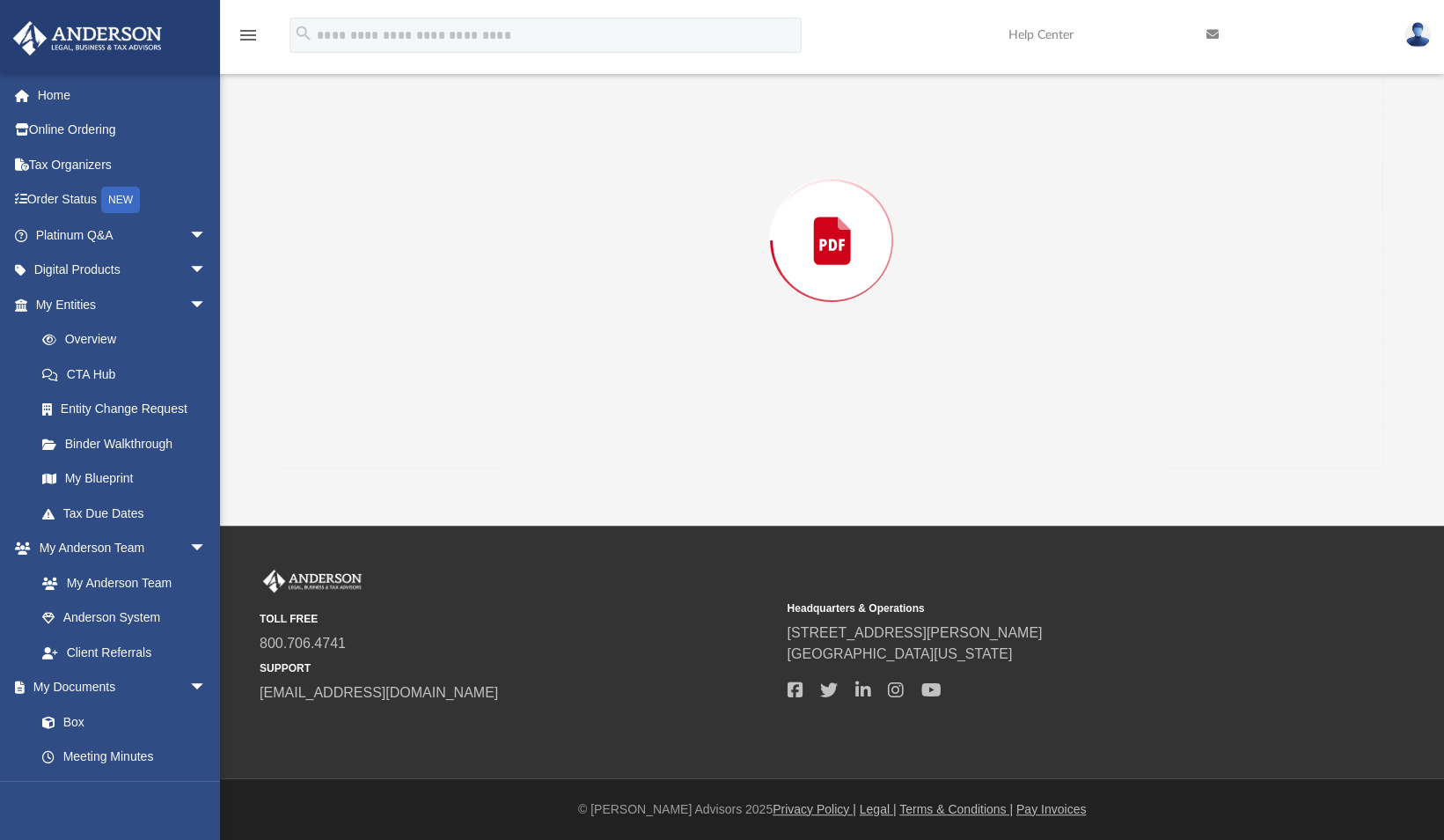
scroll to position [175, 0]
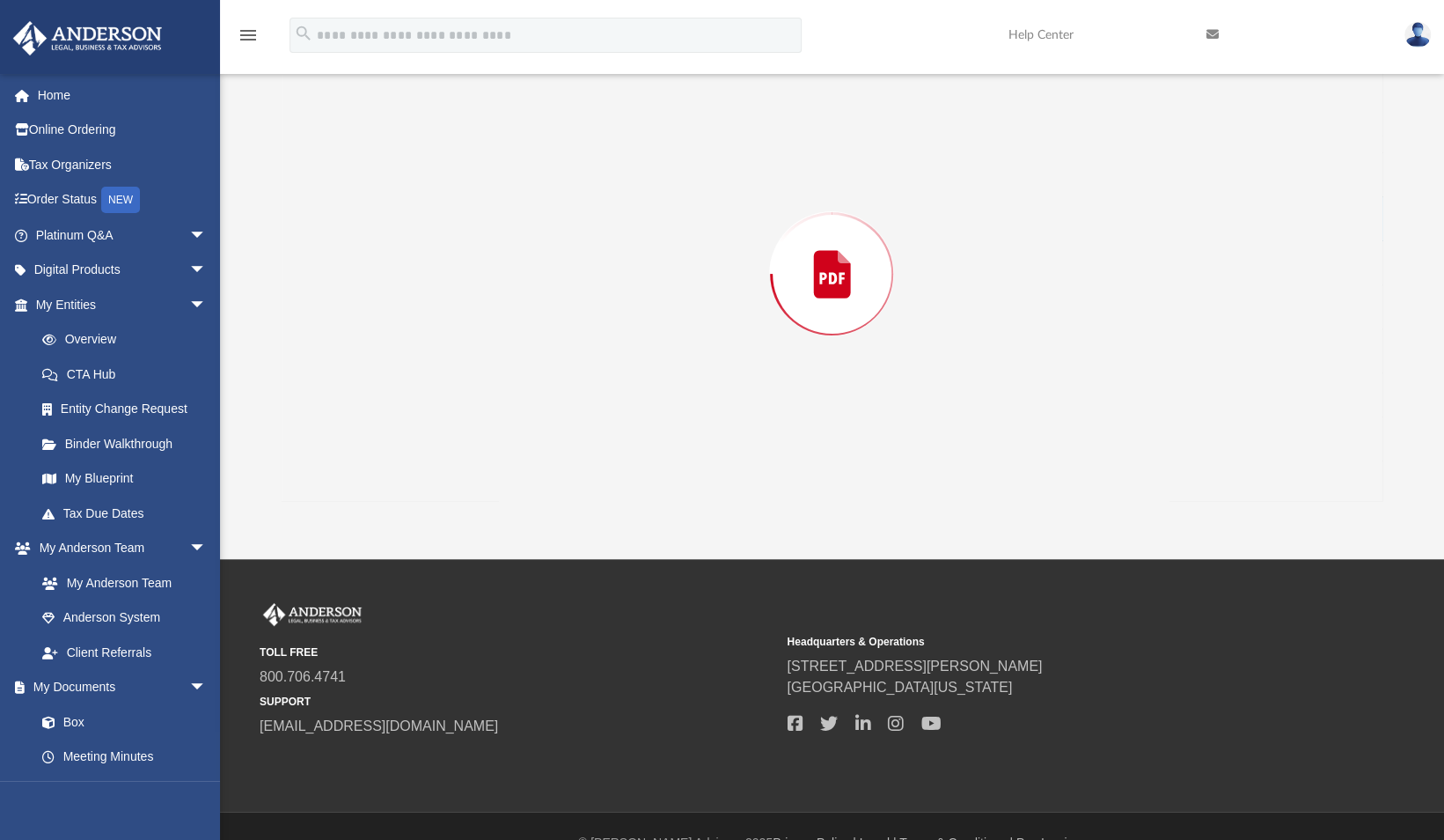
click at [528, 188] on div "Preview" at bounding box center [833, 273] width 1102 height 454
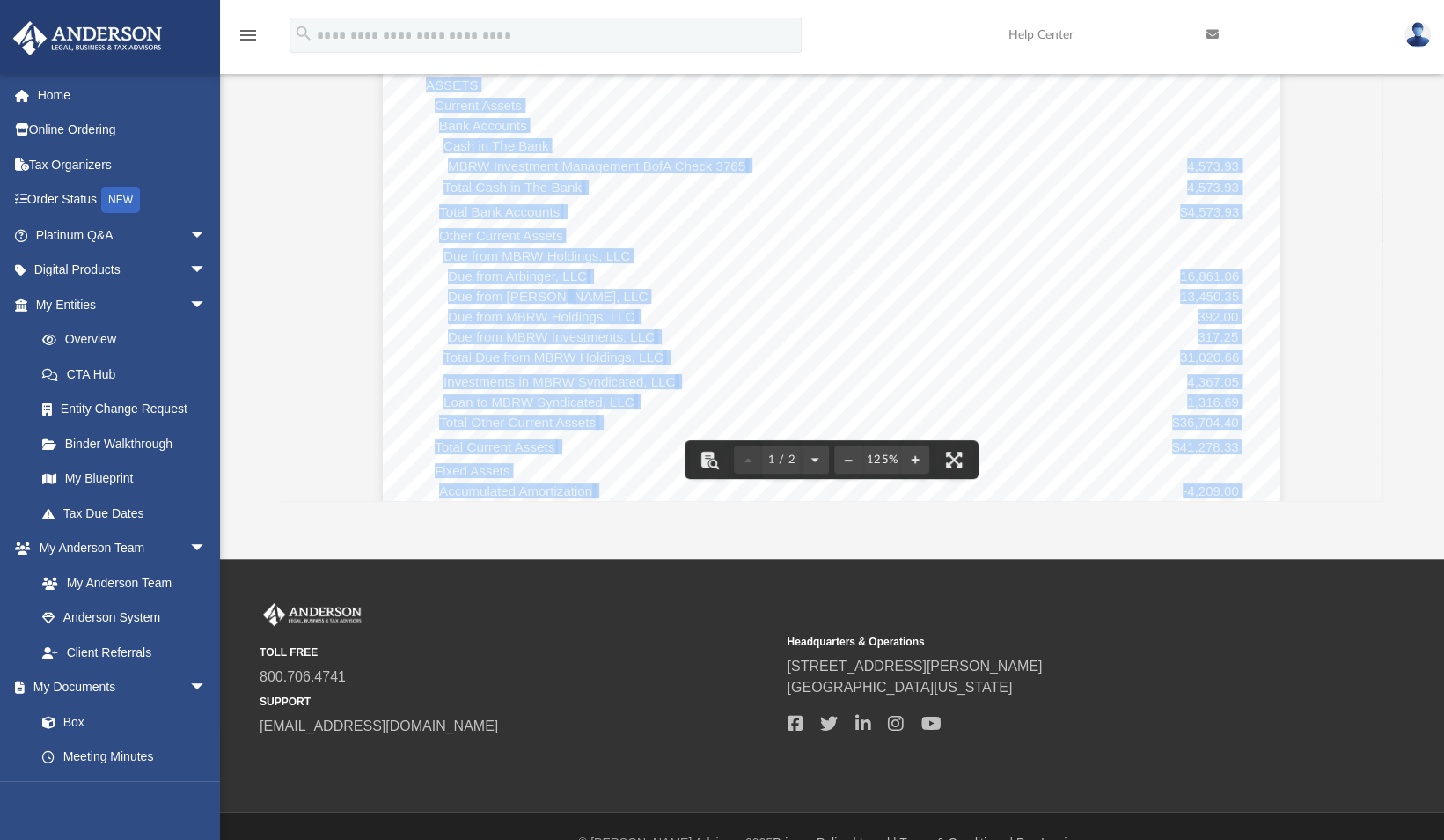
scroll to position [182, 0]
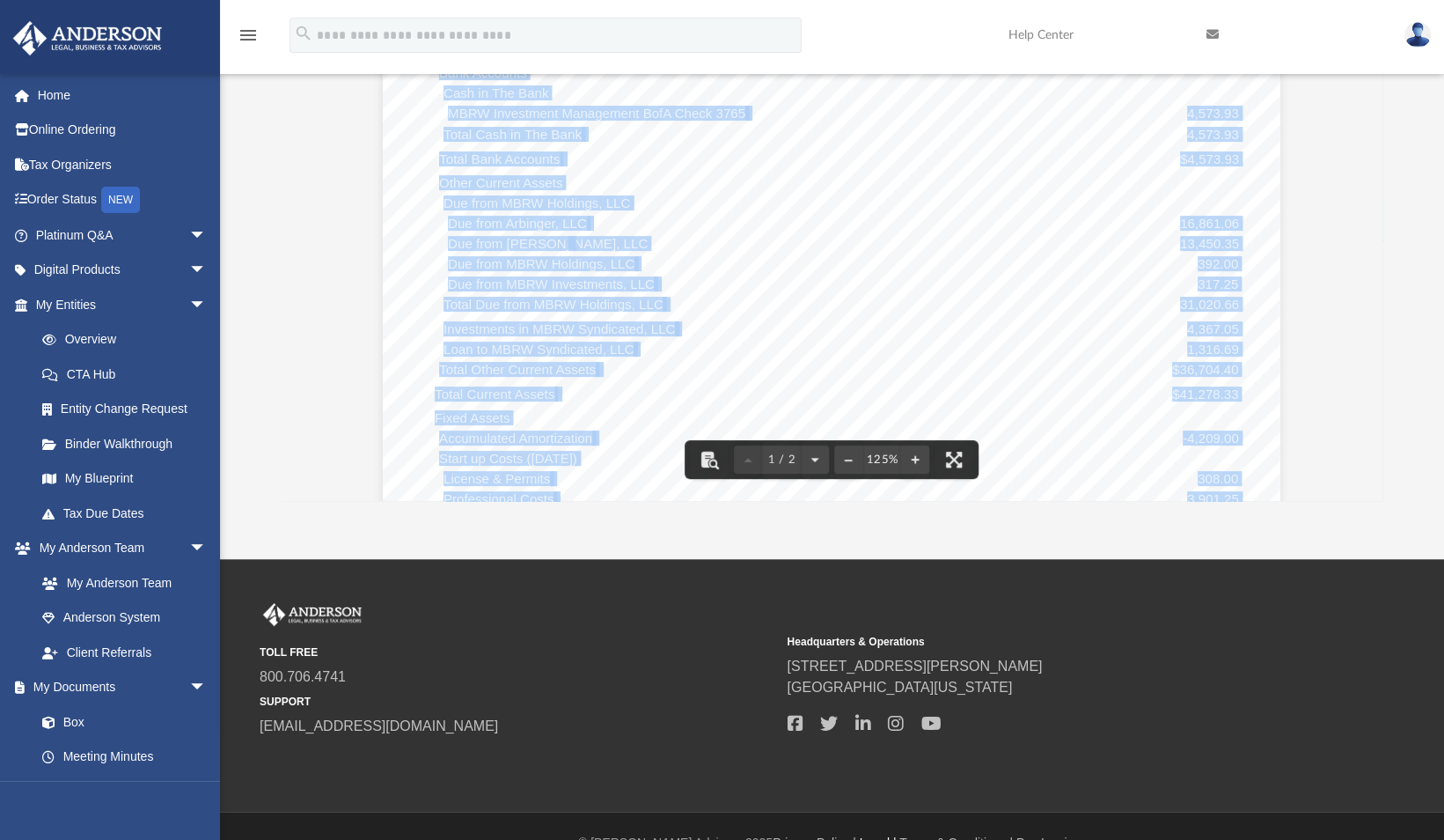
scroll to position [233, 0]
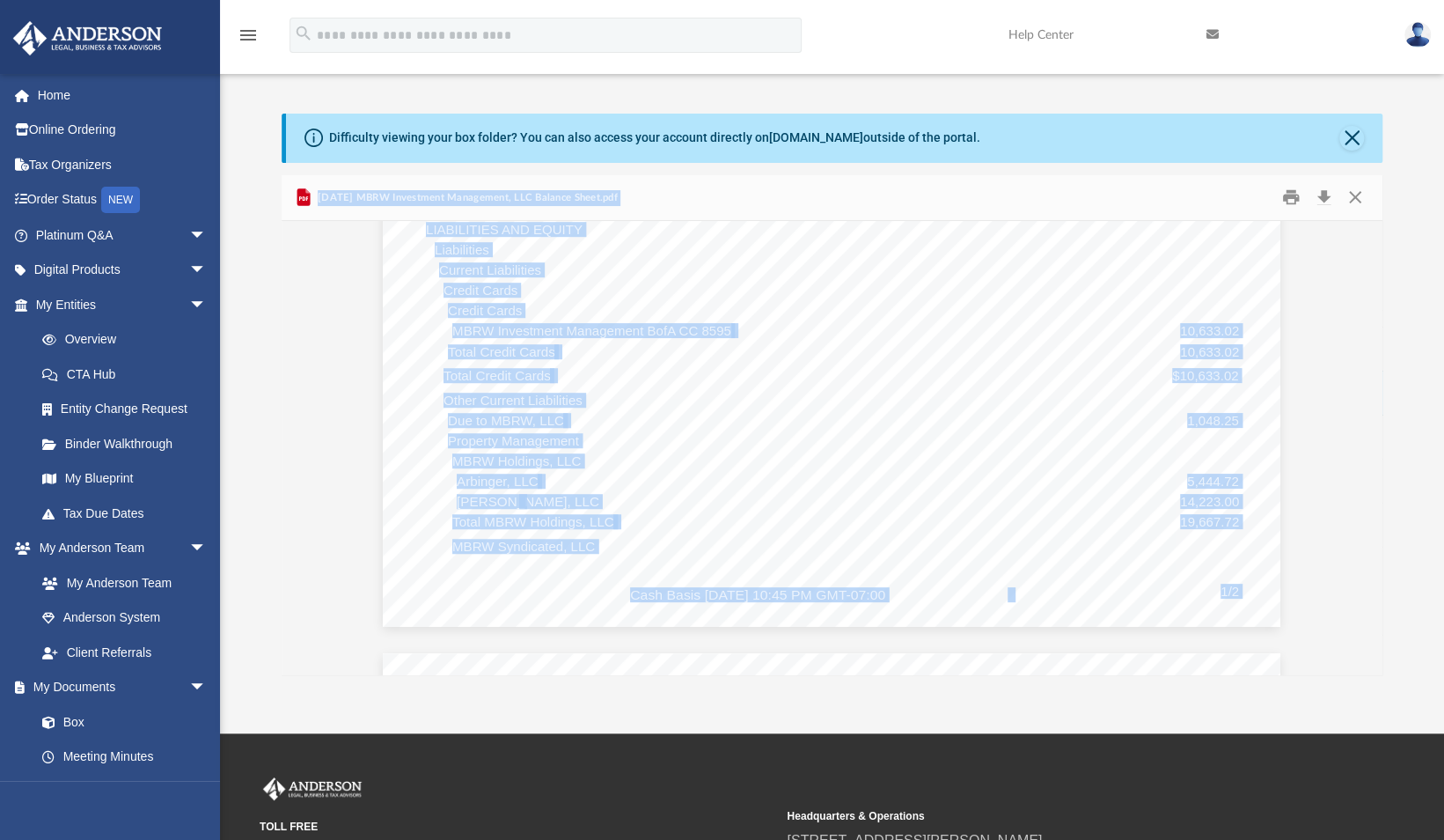
scroll to position [768, 0]
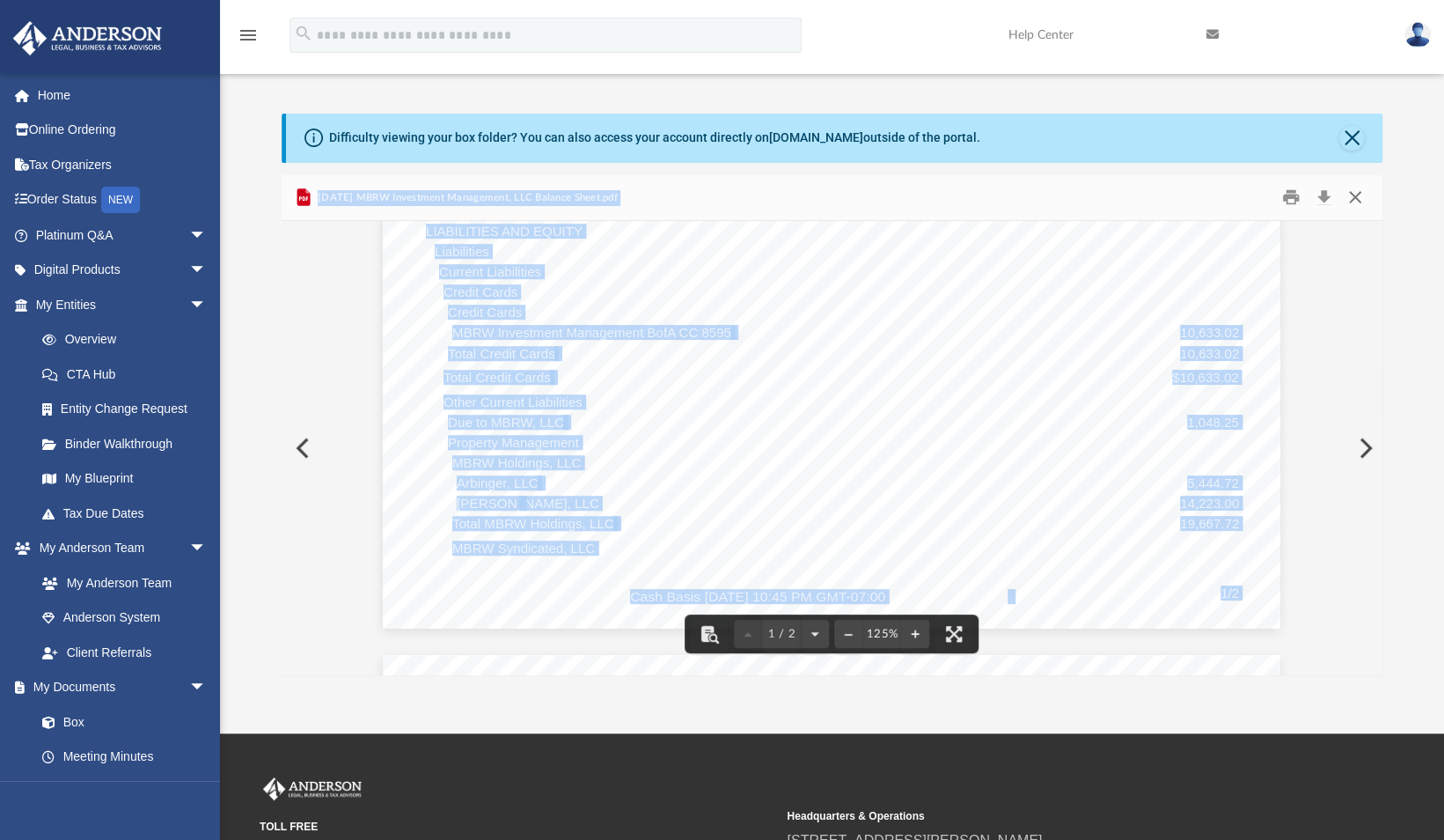
click at [1353, 197] on button "Close" at bounding box center [1356, 197] width 32 height 27
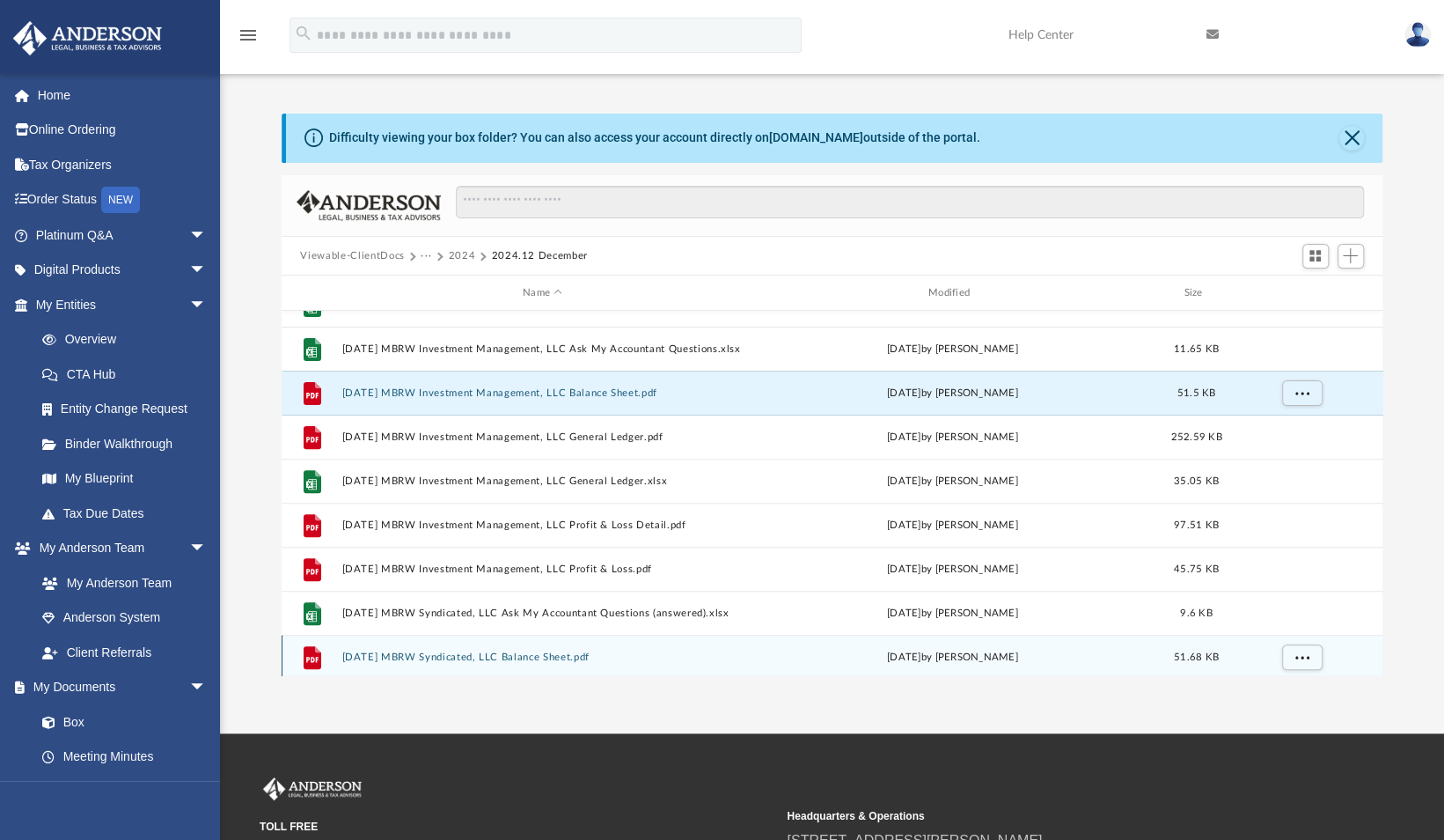
click at [515, 654] on div "File 2024.12.31 MBRW Holdings, LLC Balance Sheet Detail.pdf Fri Sep 5 2025 by A…" at bounding box center [833, 493] width 1102 height 365
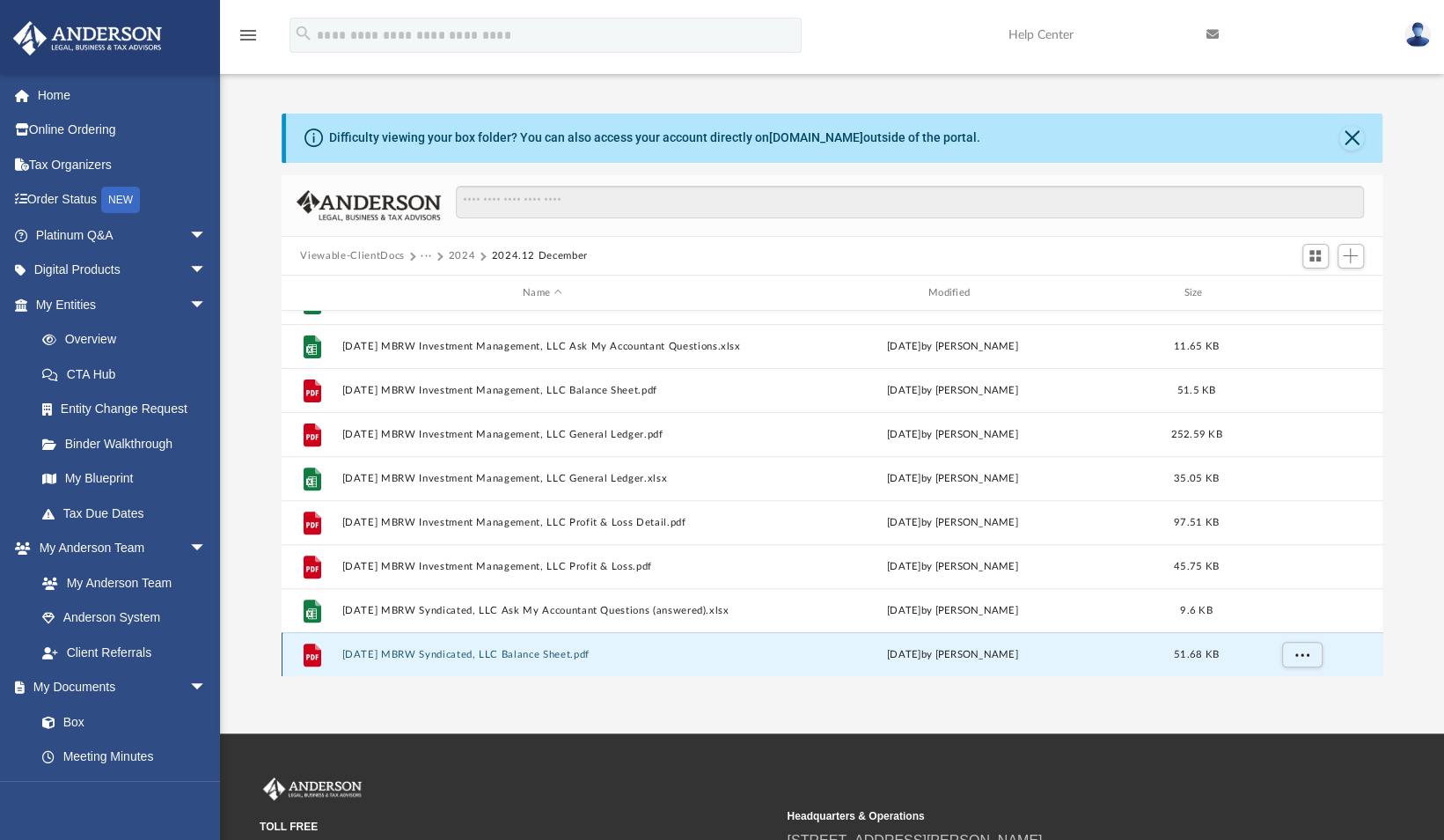
click at [515, 654] on button "2024.12.31 MBRW Syndicated, LLC Balance Sheet.pdf" at bounding box center [542, 654] width 402 height 11
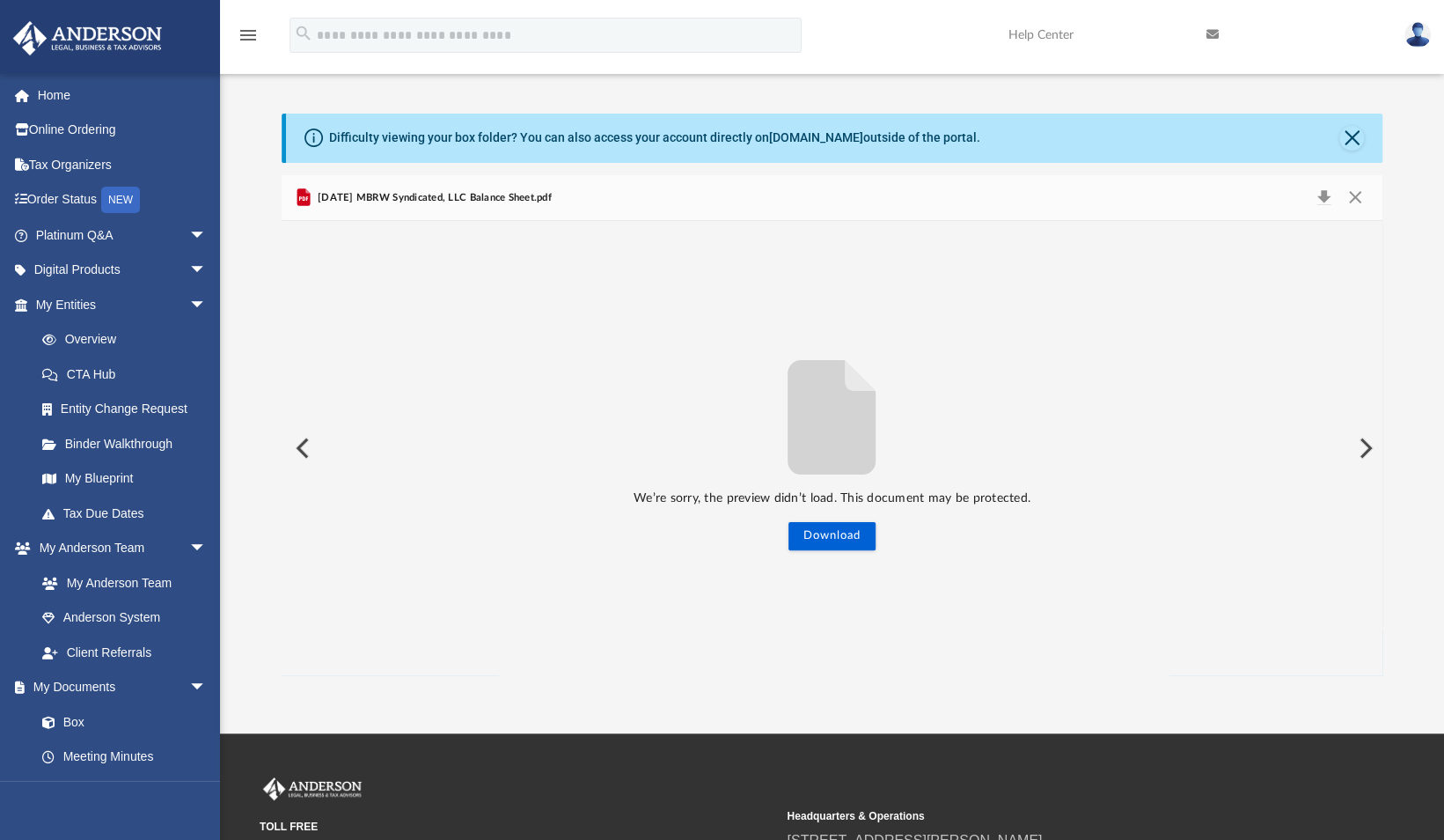
click at [450, 198] on span "2024.12.31 MBRW Syndicated, LLC Balance Sheet.pdf" at bounding box center [433, 198] width 238 height 16
click at [1357, 196] on button "Close" at bounding box center [1356, 198] width 32 height 25
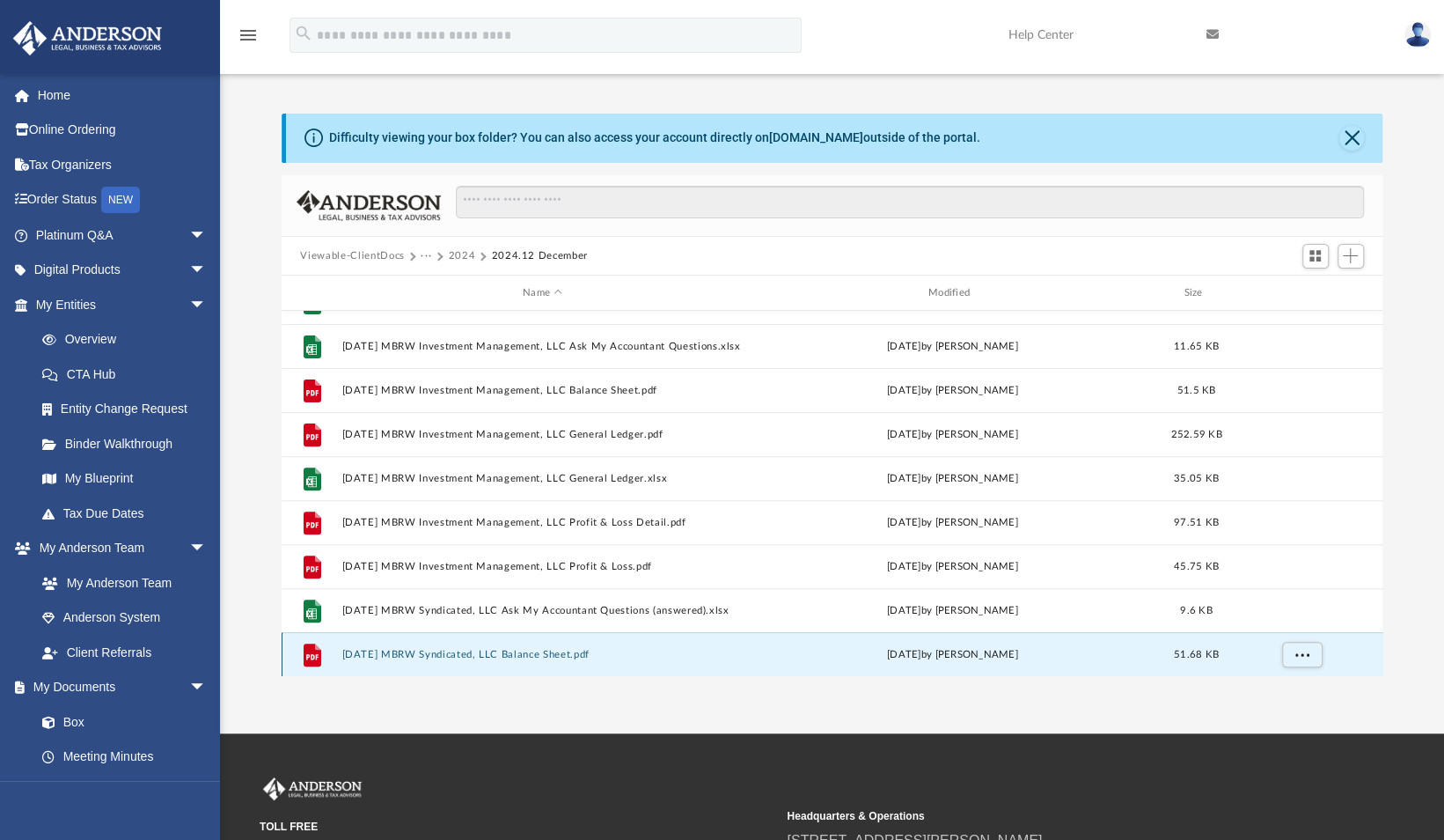
click at [525, 655] on button "2024.12.31 MBRW Syndicated, LLC Balance Sheet.pdf" at bounding box center [542, 654] width 402 height 11
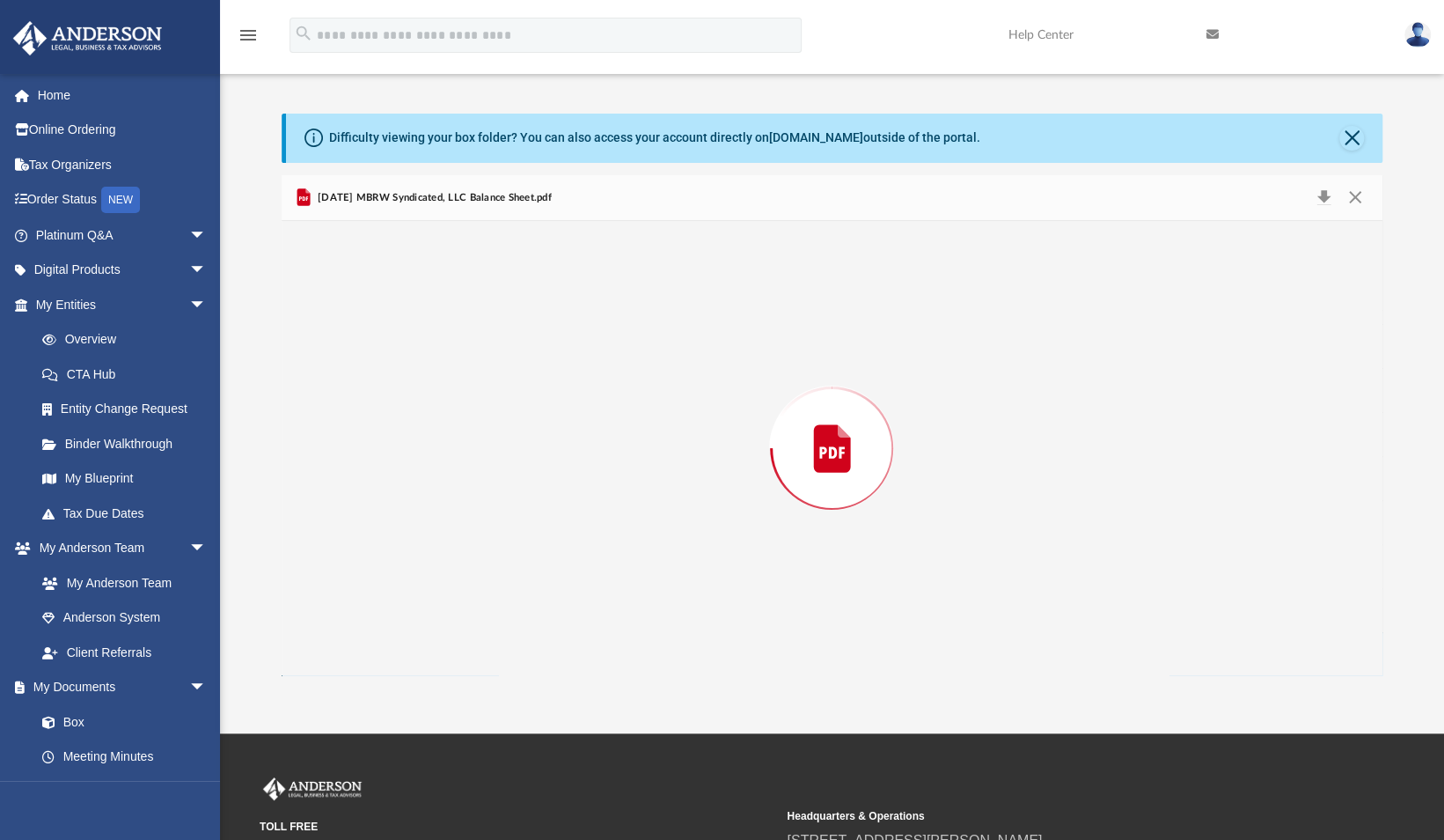
click at [525, 655] on div "Preview" at bounding box center [833, 448] width 1102 height 454
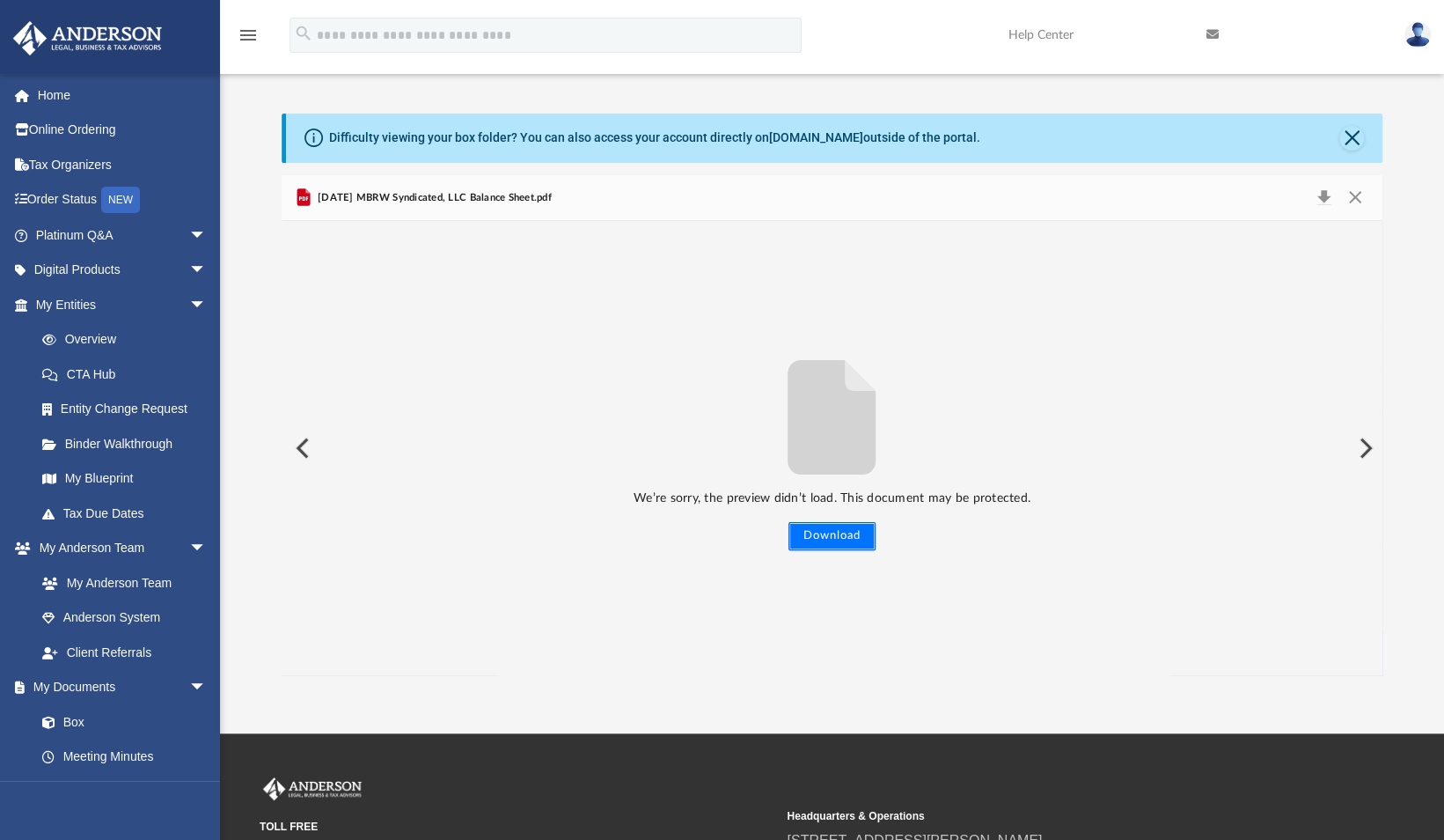
click at [826, 533] on button "Download" at bounding box center [832, 536] width 87 height 28
click at [1352, 195] on button "Close" at bounding box center [1356, 198] width 32 height 25
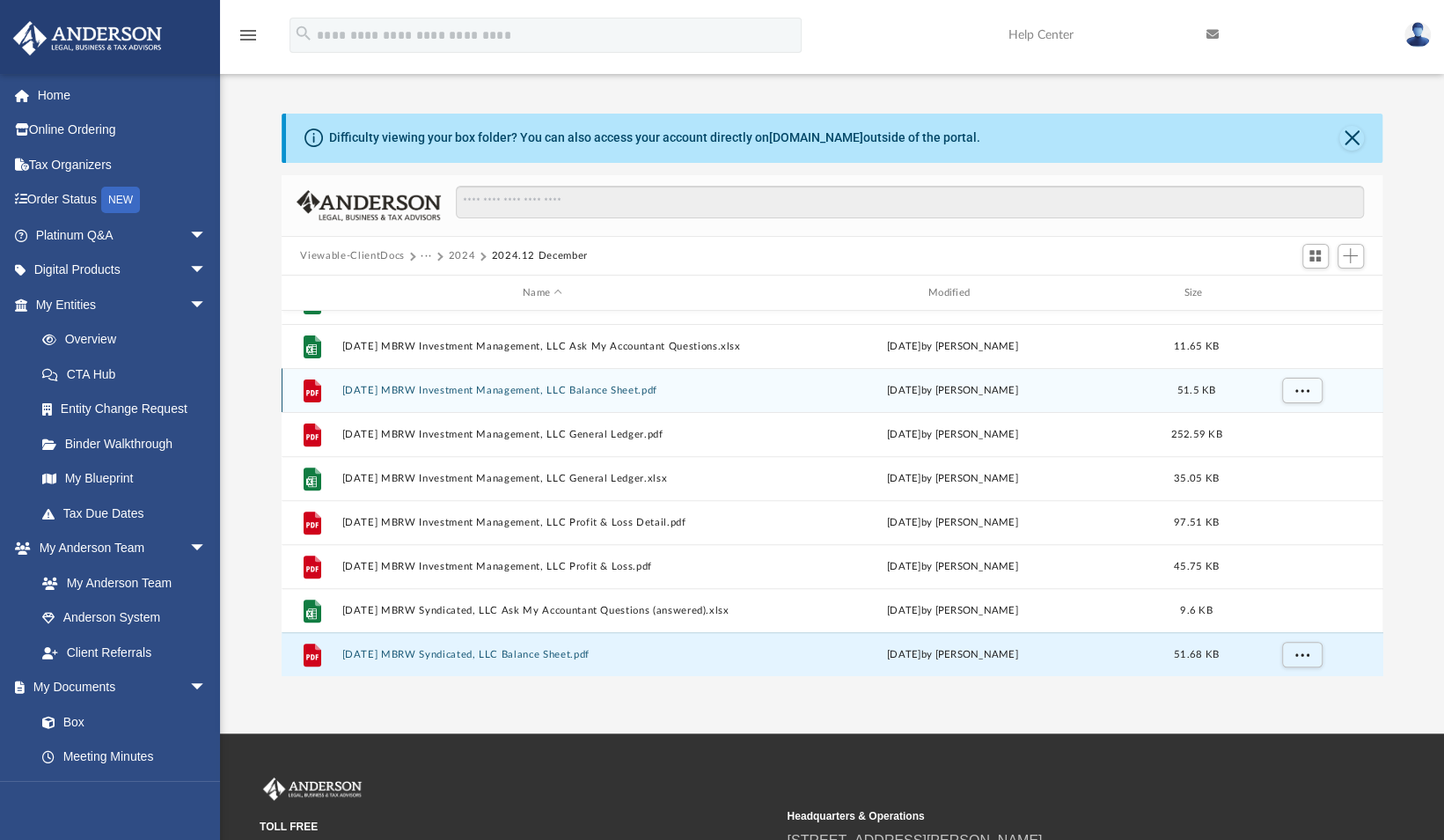
click at [545, 391] on button "2024.12.31 MBRW Investment Management, LLC Balance Sheet.pdf" at bounding box center [542, 390] width 402 height 11
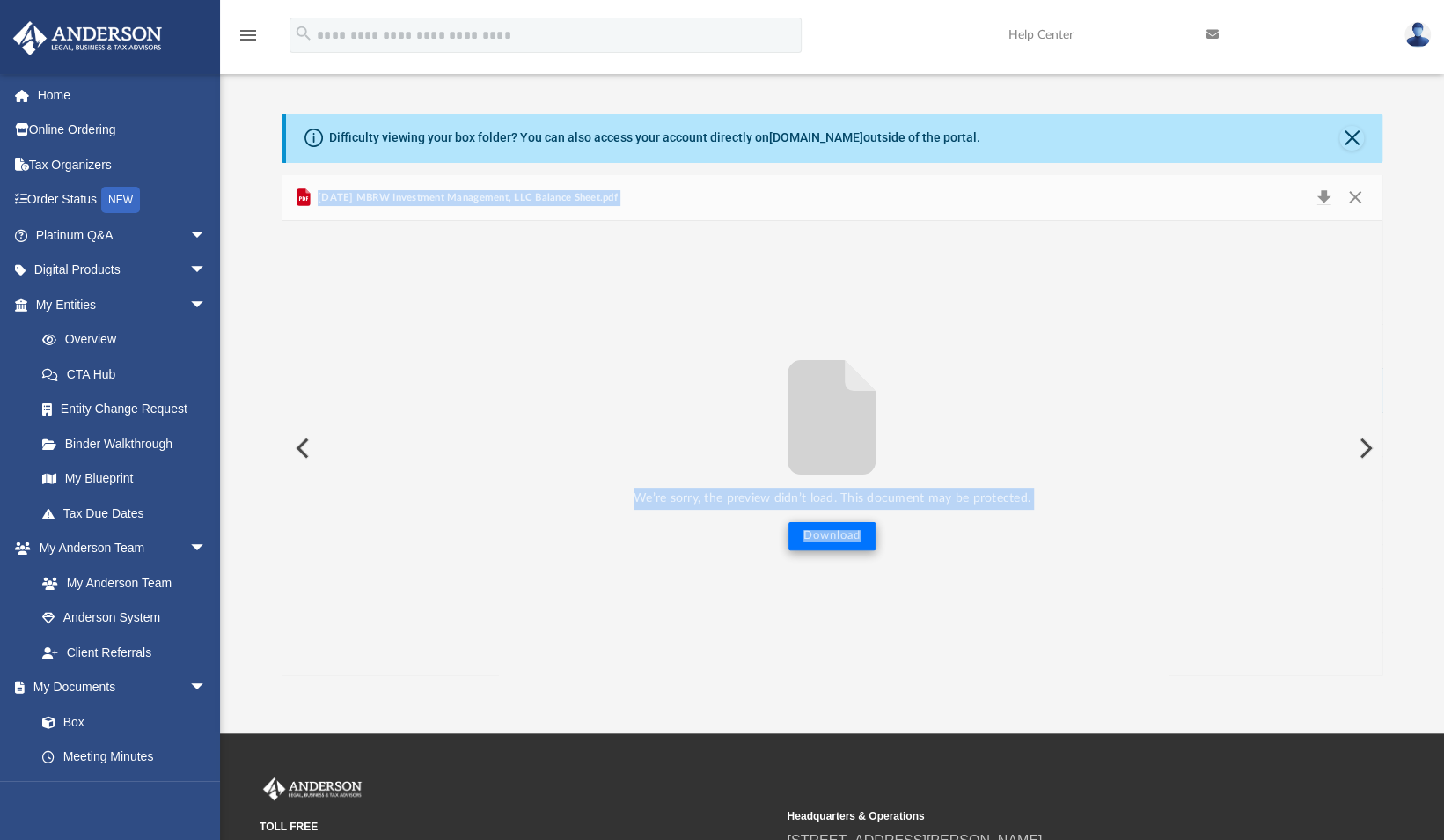
click at [840, 530] on button "Download" at bounding box center [832, 536] width 87 height 28
click at [1357, 194] on button "Close" at bounding box center [1356, 198] width 32 height 25
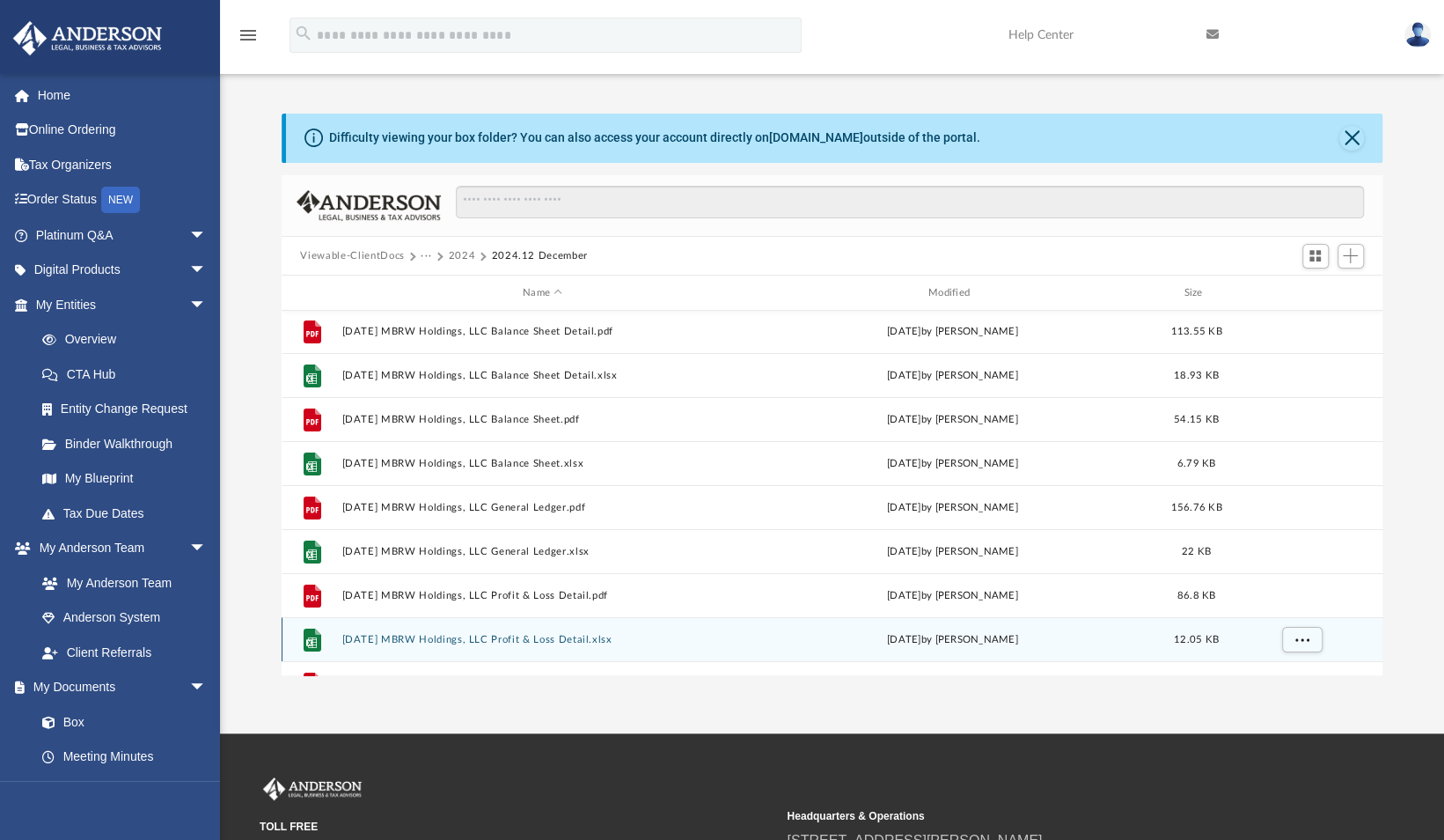
scroll to position [0, 0]
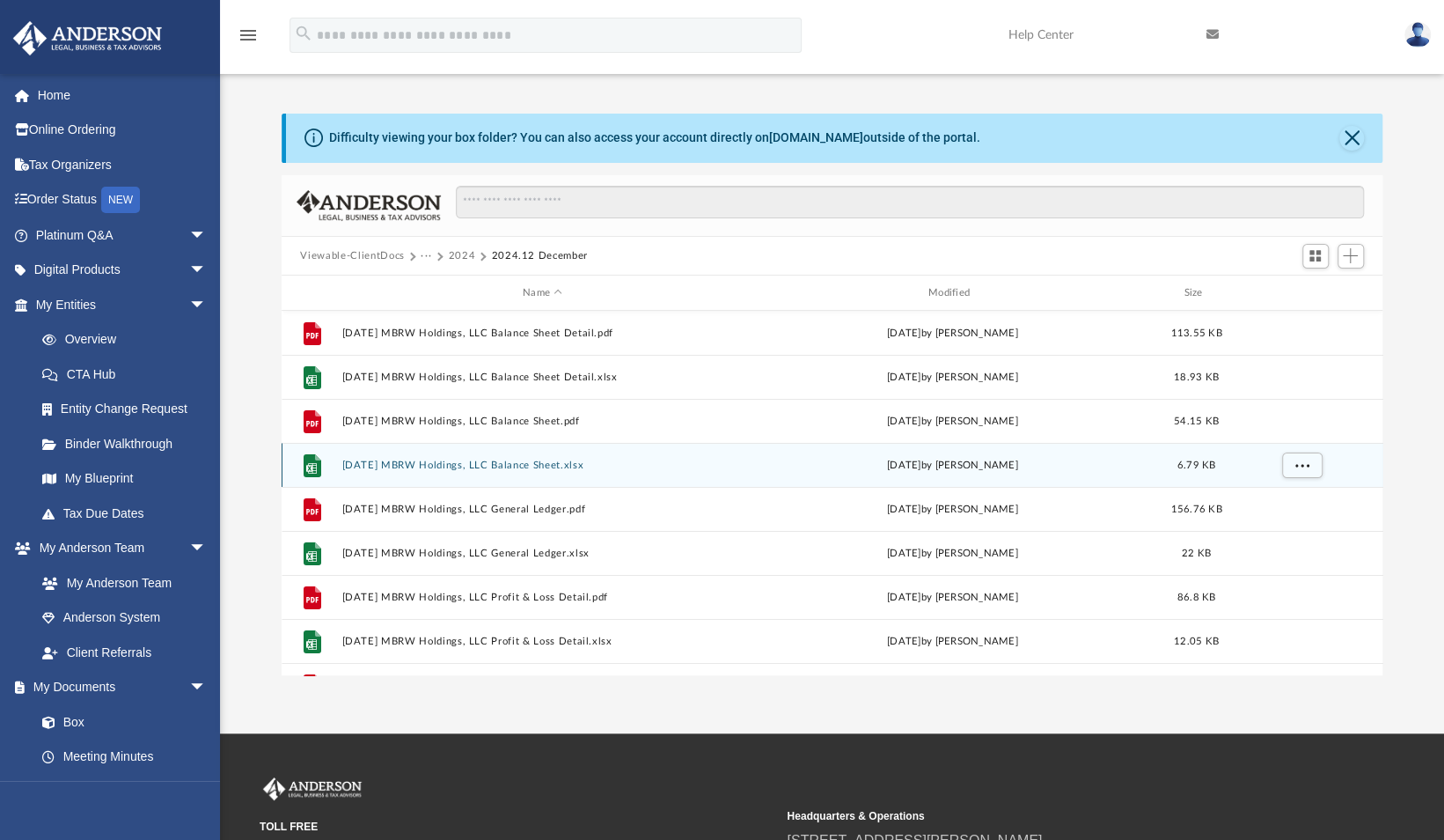
click at [495, 459] on button "2024.12.31 MBRW Holdings, LLC Balance Sheet.xlsx" at bounding box center [542, 465] width 402 height 11
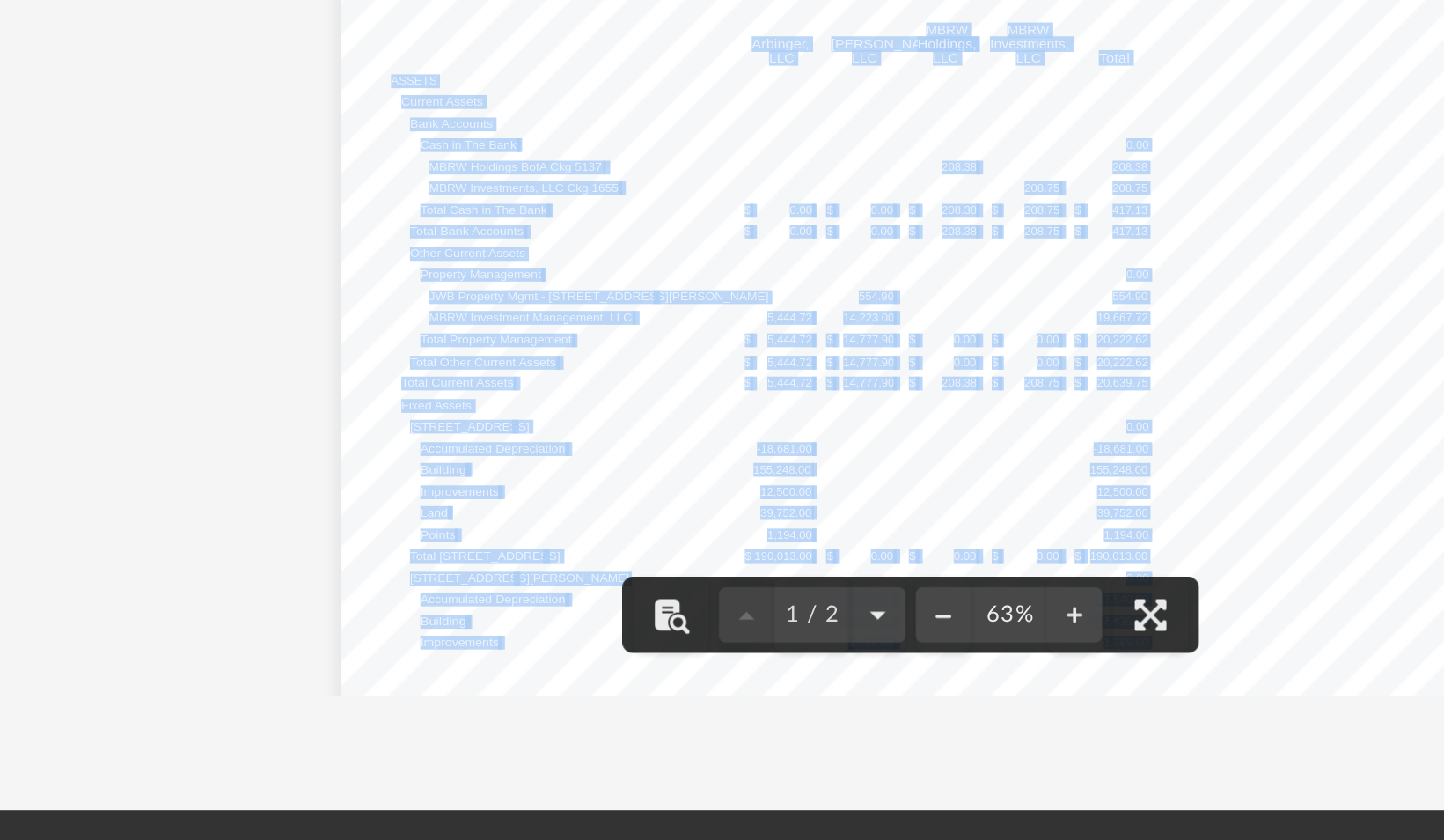
scroll to position [2, 0]
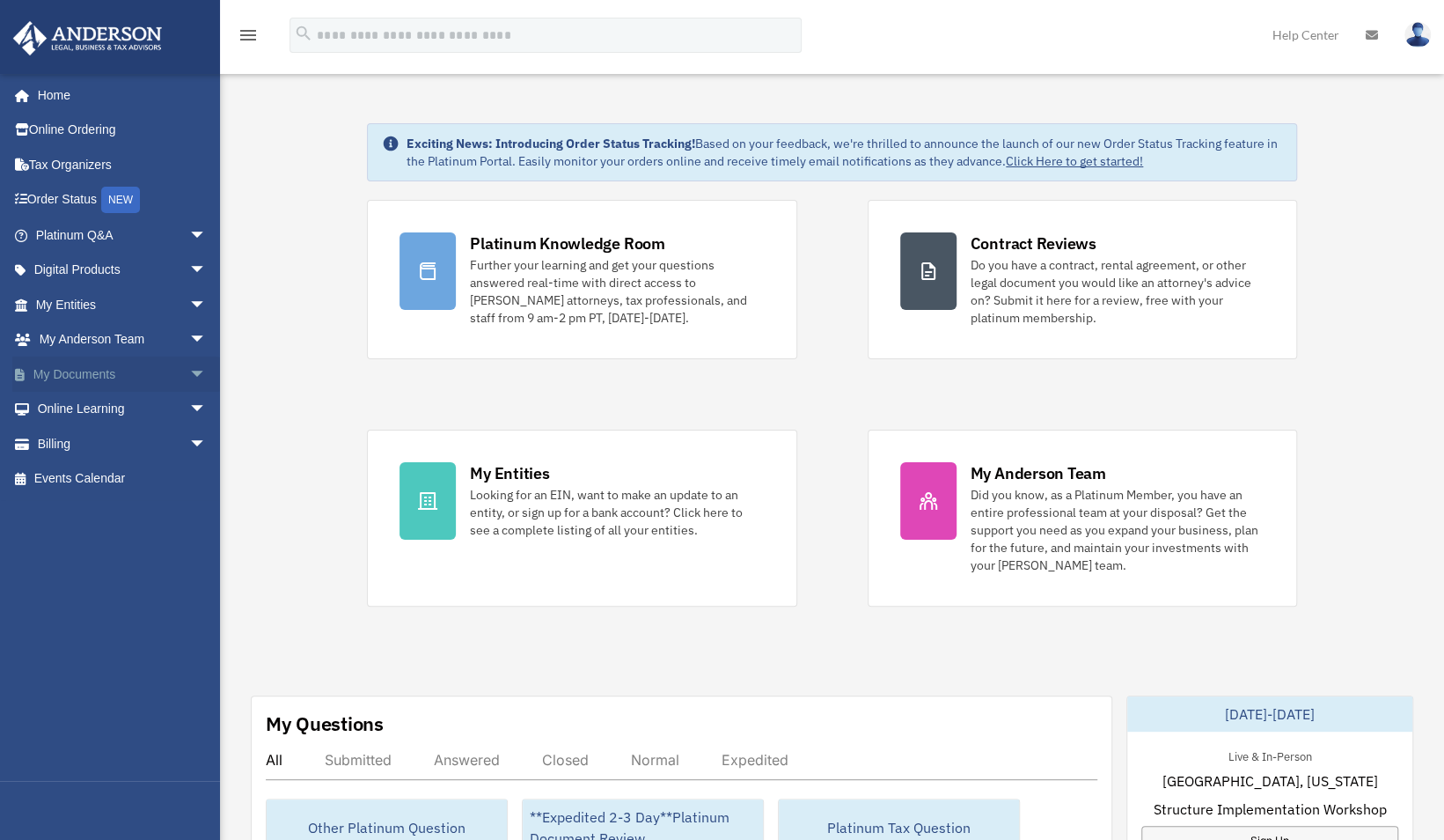
click at [93, 368] on link "My Documents arrow_drop_down" at bounding box center [123, 374] width 221 height 35
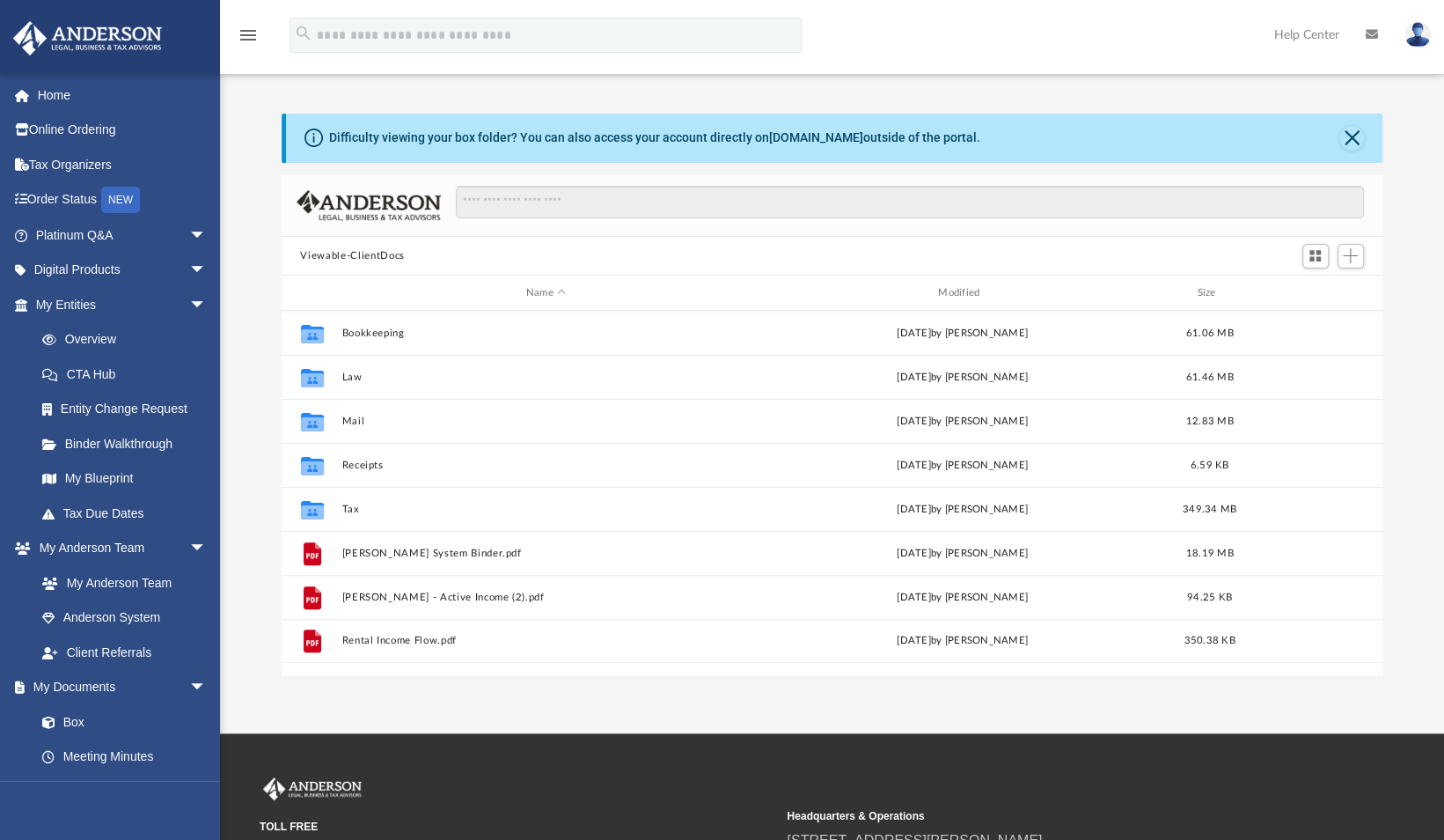
scroll to position [386, 1088]
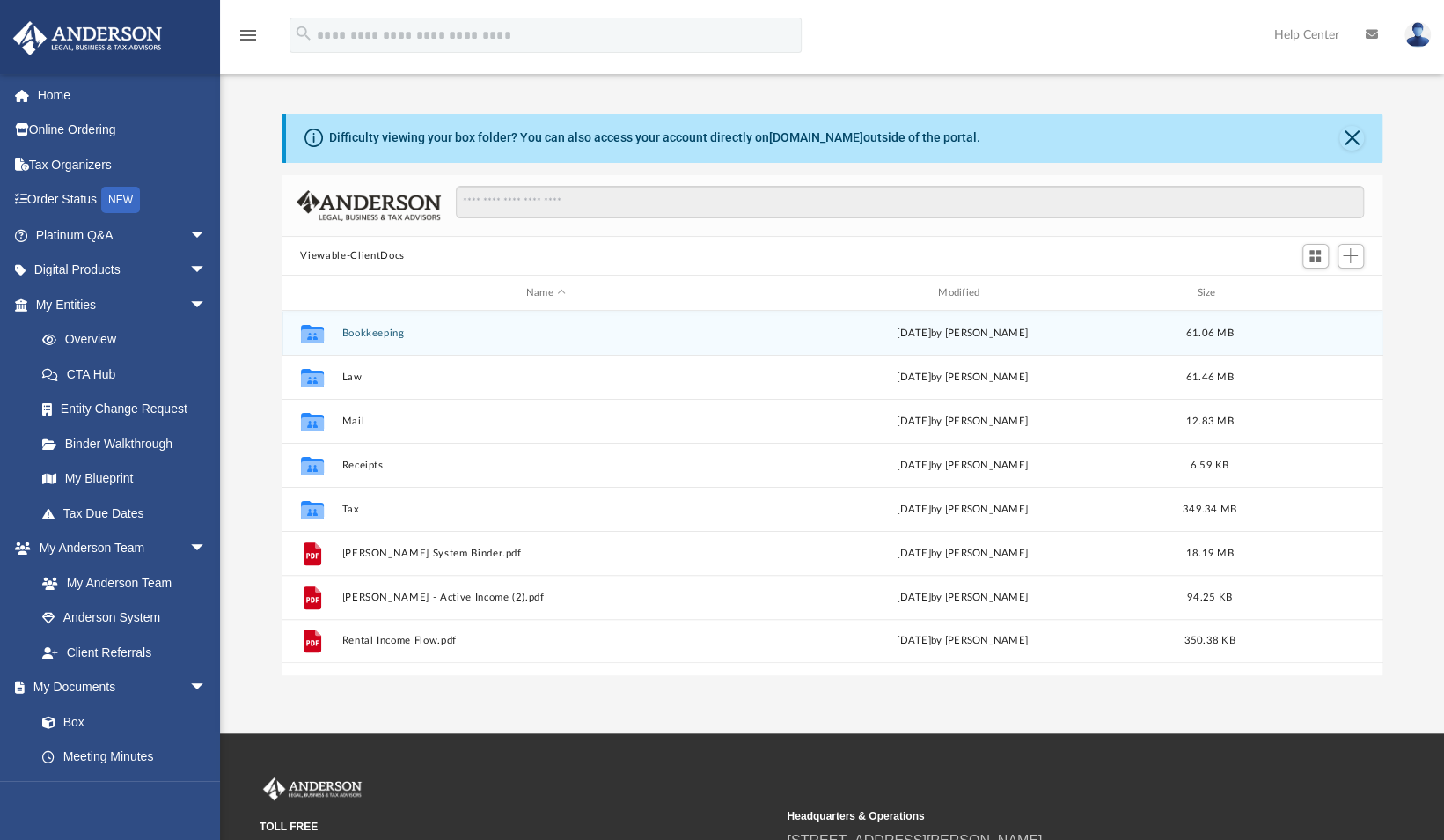
click at [378, 329] on button "Bookkeeping" at bounding box center [545, 332] width 408 height 11
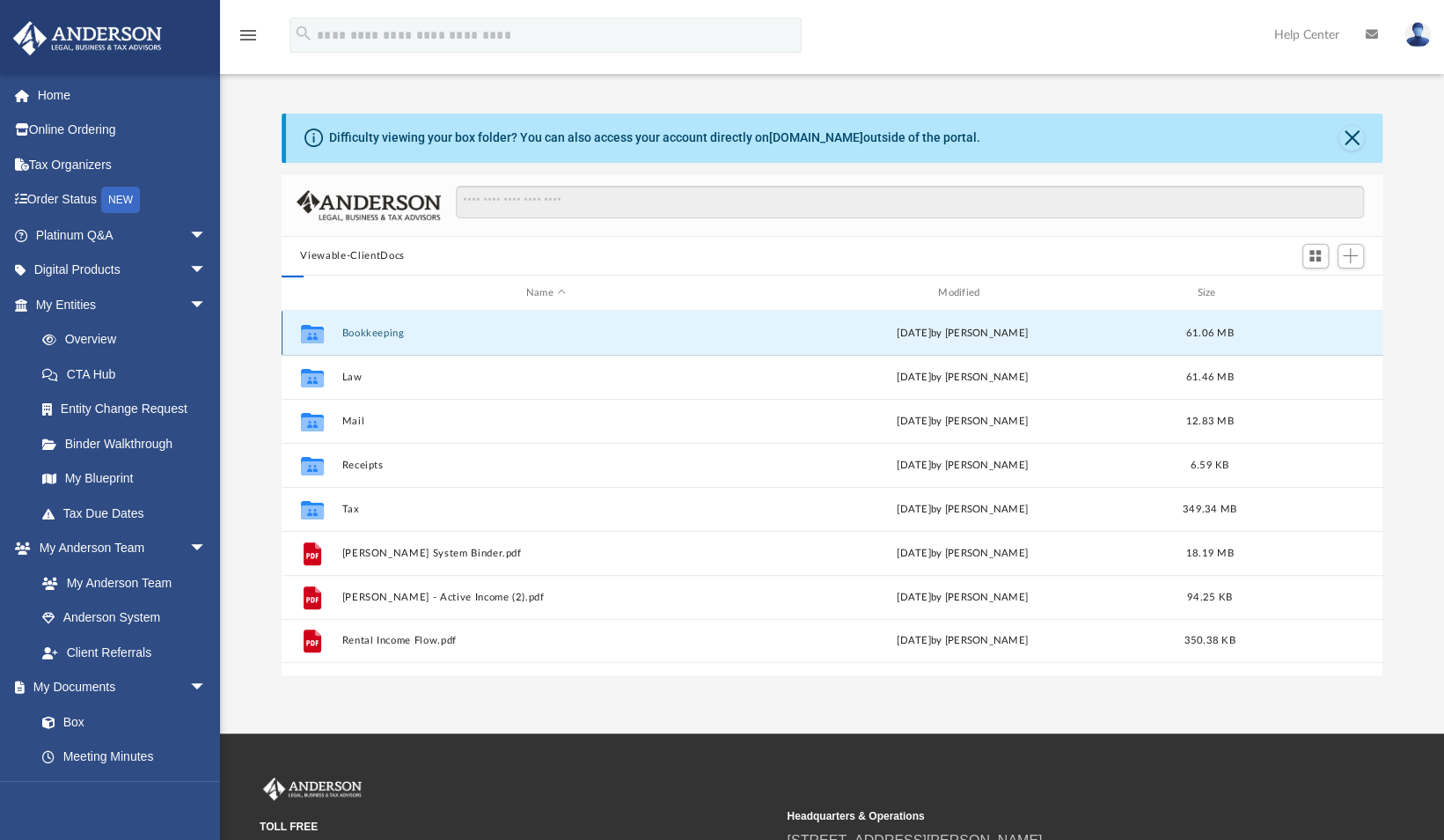
click at [378, 329] on button "Bookkeeping" at bounding box center [545, 332] width 408 height 11
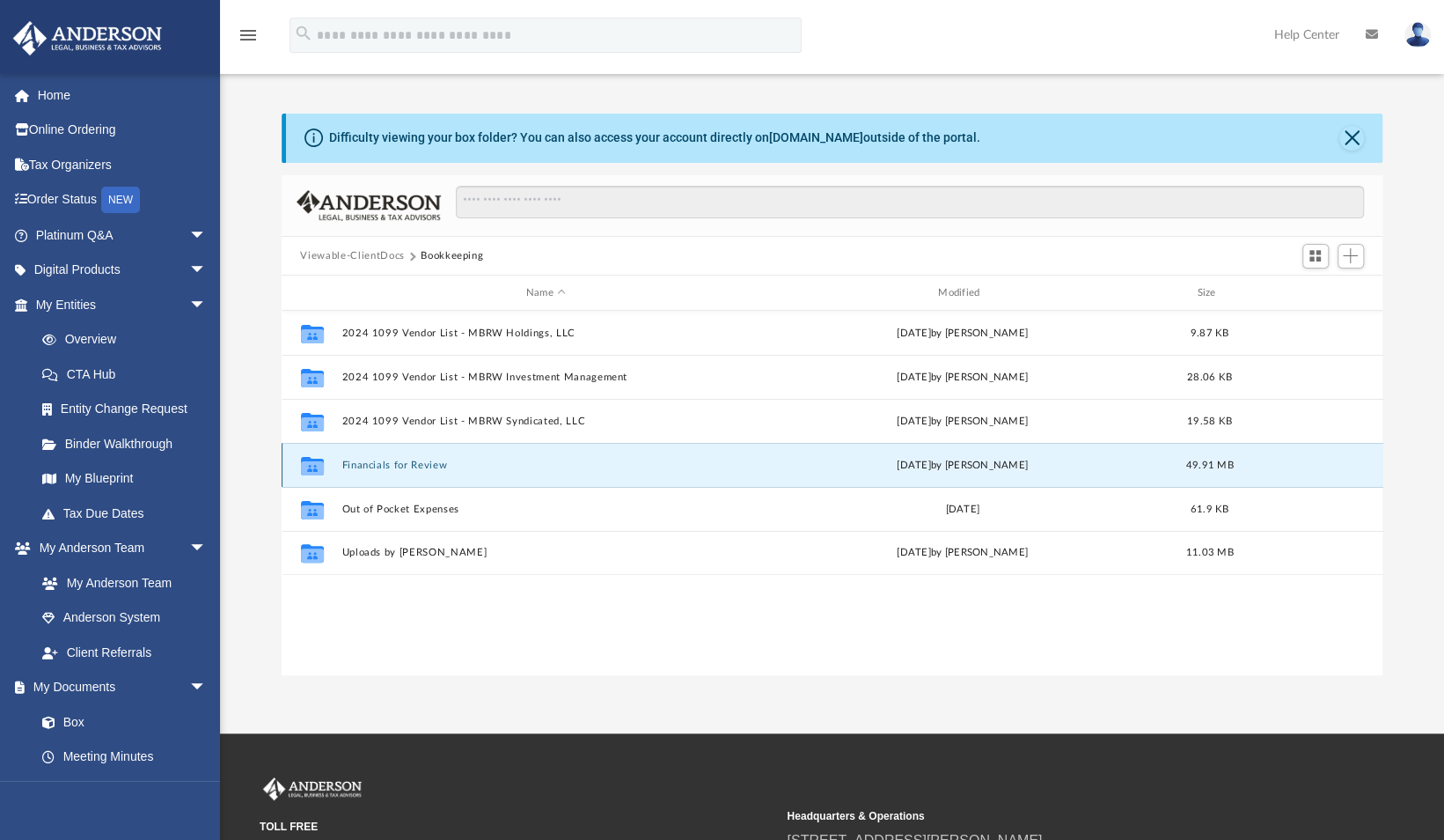
click at [435, 467] on button "Financials for Review" at bounding box center [545, 465] width 408 height 11
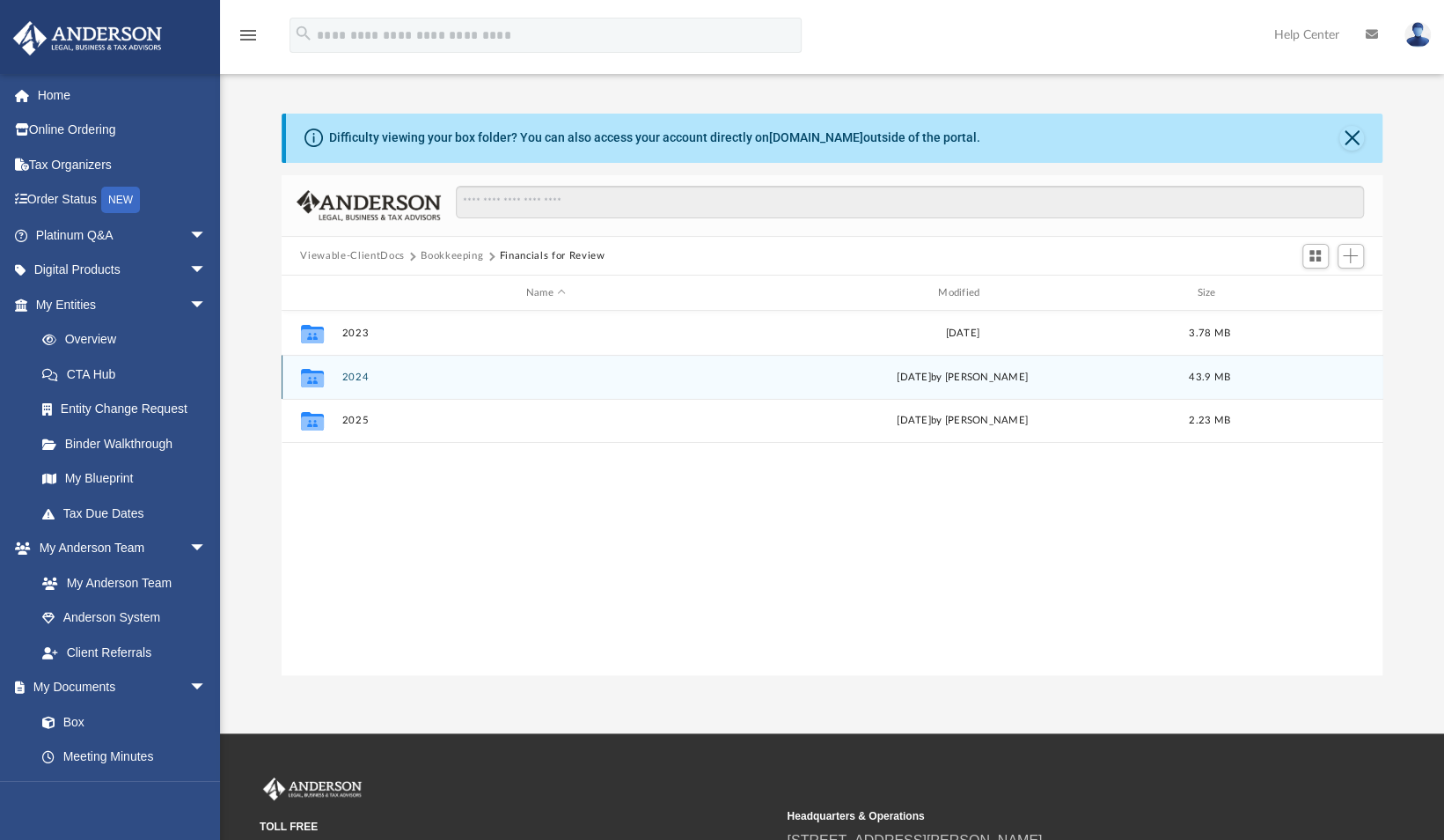
click at [438, 369] on div "Collaborated Folder 2024 [DATE] by [PERSON_NAME] 43.9 MB" at bounding box center [833, 376] width 1102 height 44
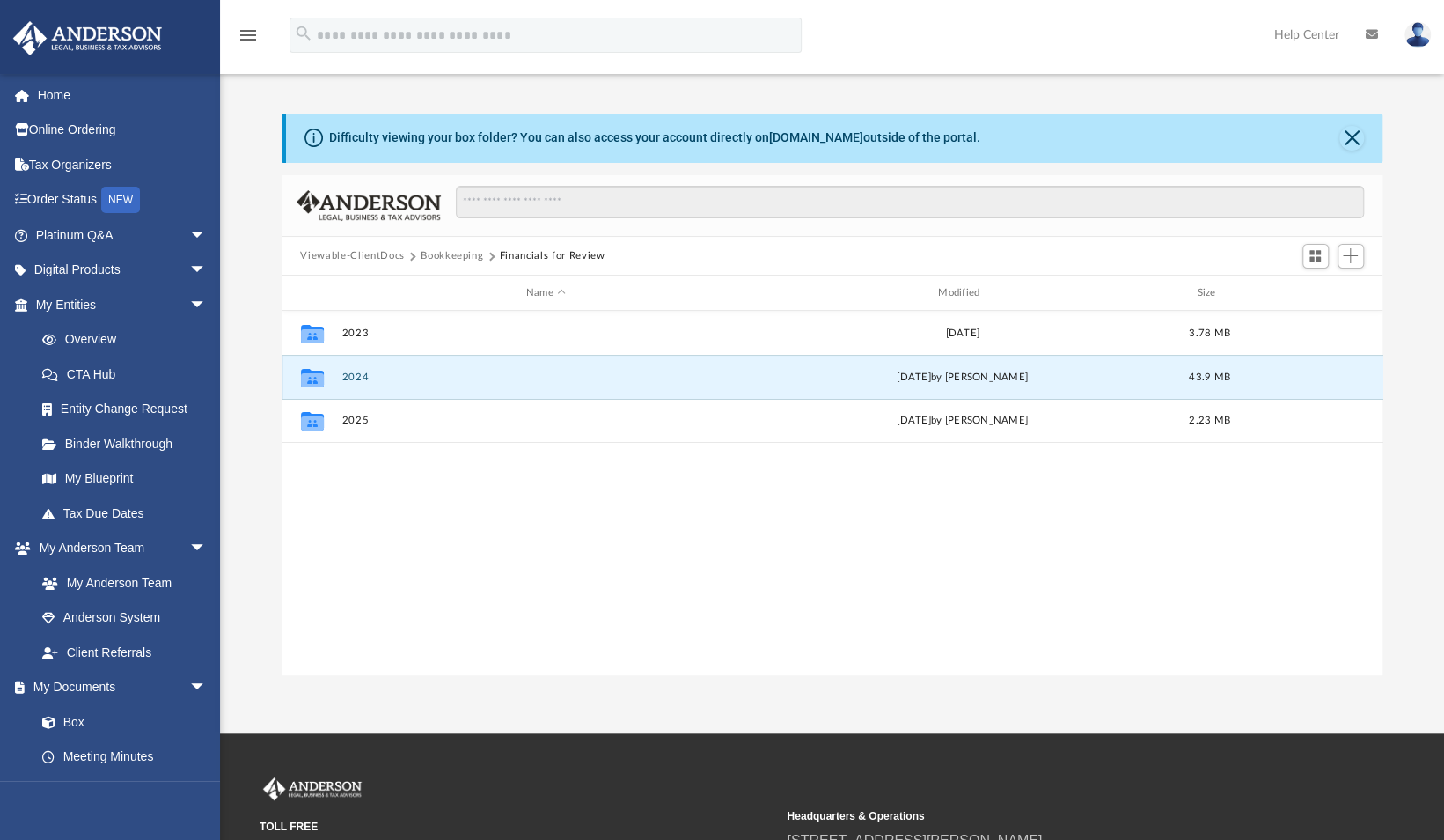
click at [438, 369] on div "Collaborated Folder 2024 Fri Sep 5 2025 by Alauna Dodge 43.9 MB" at bounding box center [833, 376] width 1102 height 44
click at [625, 373] on button "2024" at bounding box center [545, 376] width 408 height 11
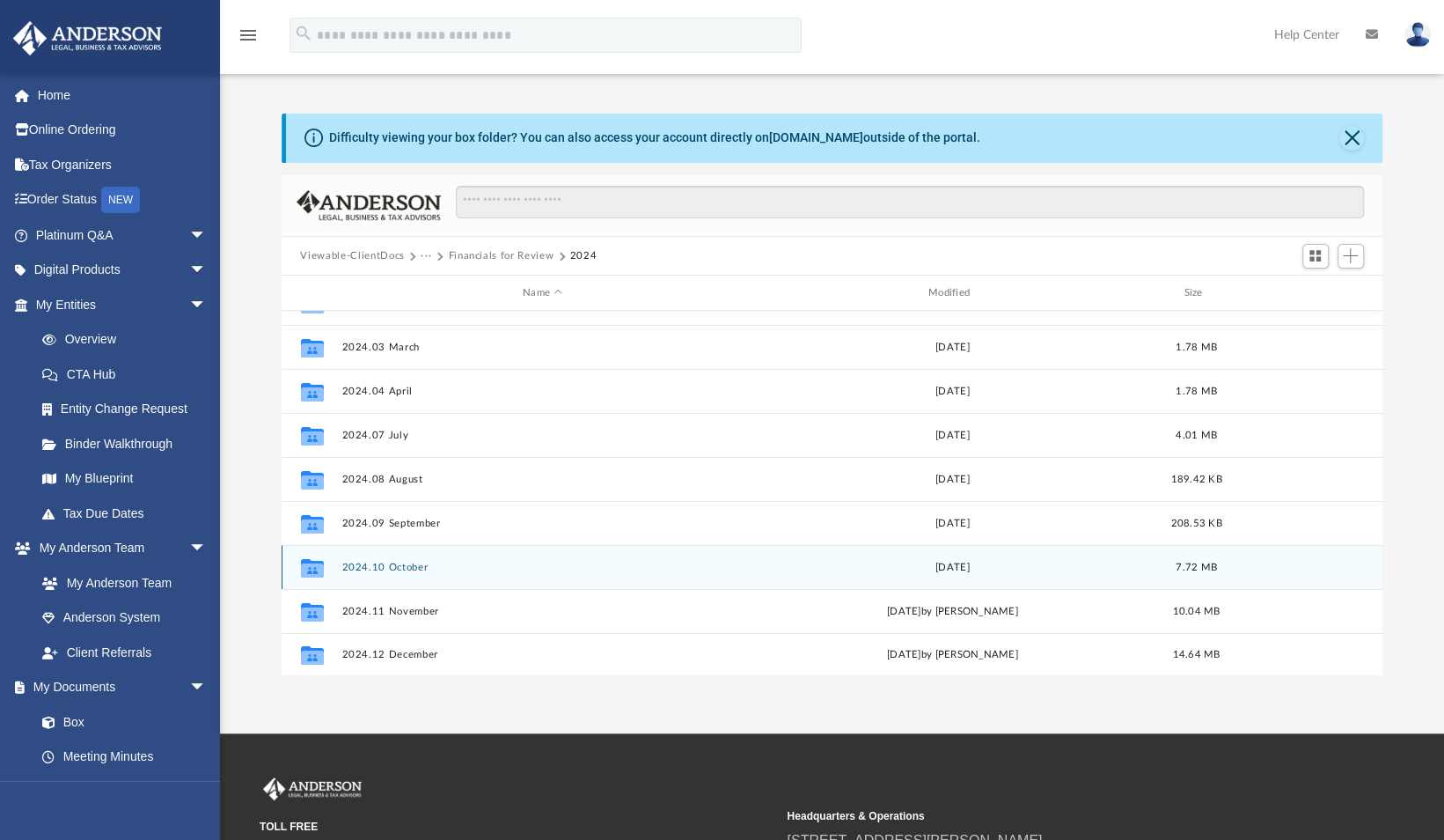
scroll to position [71, 0]
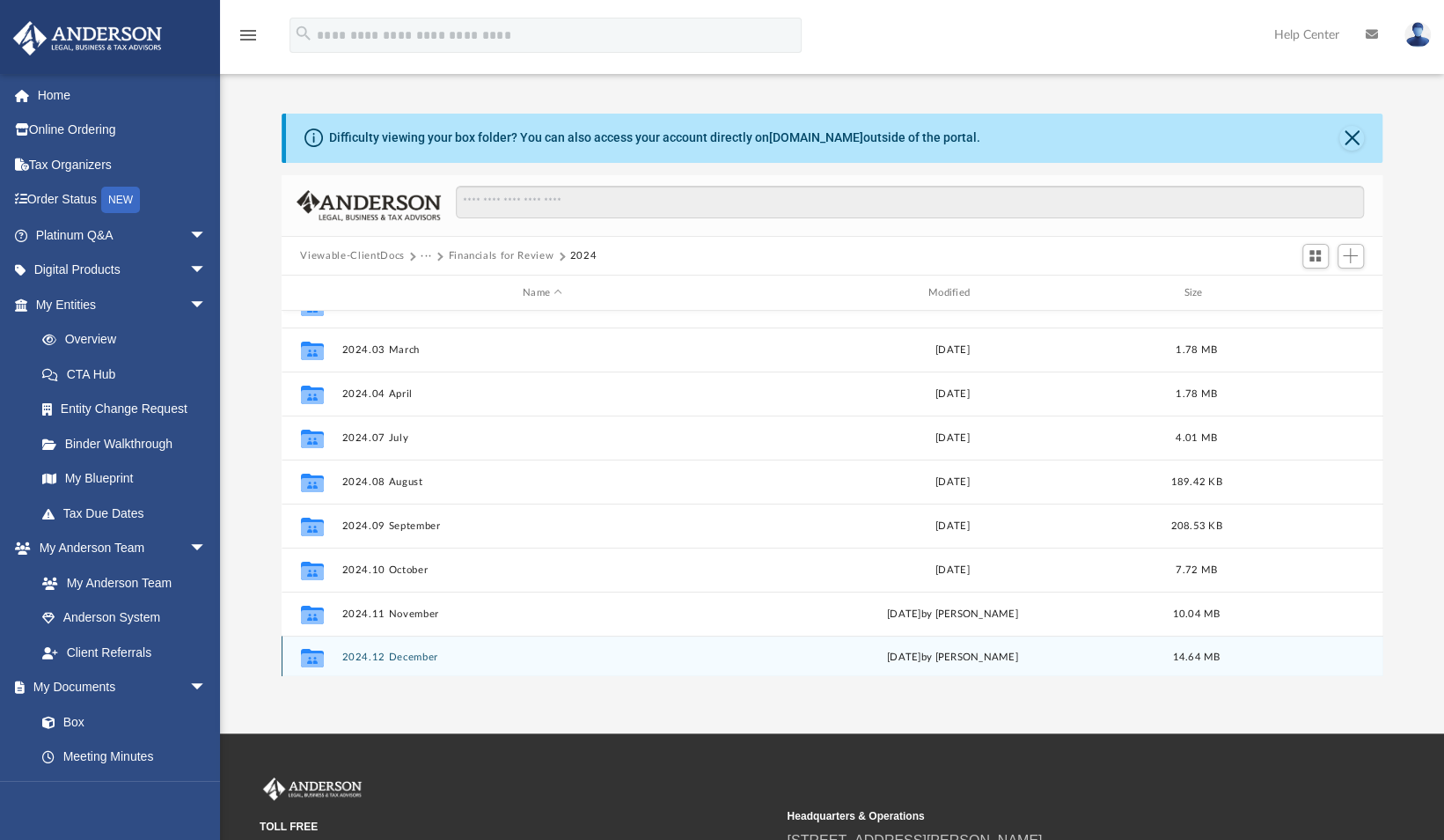
click at [391, 664] on div "Collaborated Folder 2024.12 December Fri Sep 5 2025 by Alauna Dodge 14.64 MB" at bounding box center [833, 658] width 1102 height 44
click at [391, 664] on div "Collaborated Folder 2024.01 January Wed Feb 28 2024 1.78 MB Collaborated Folder…" at bounding box center [833, 493] width 1102 height 365
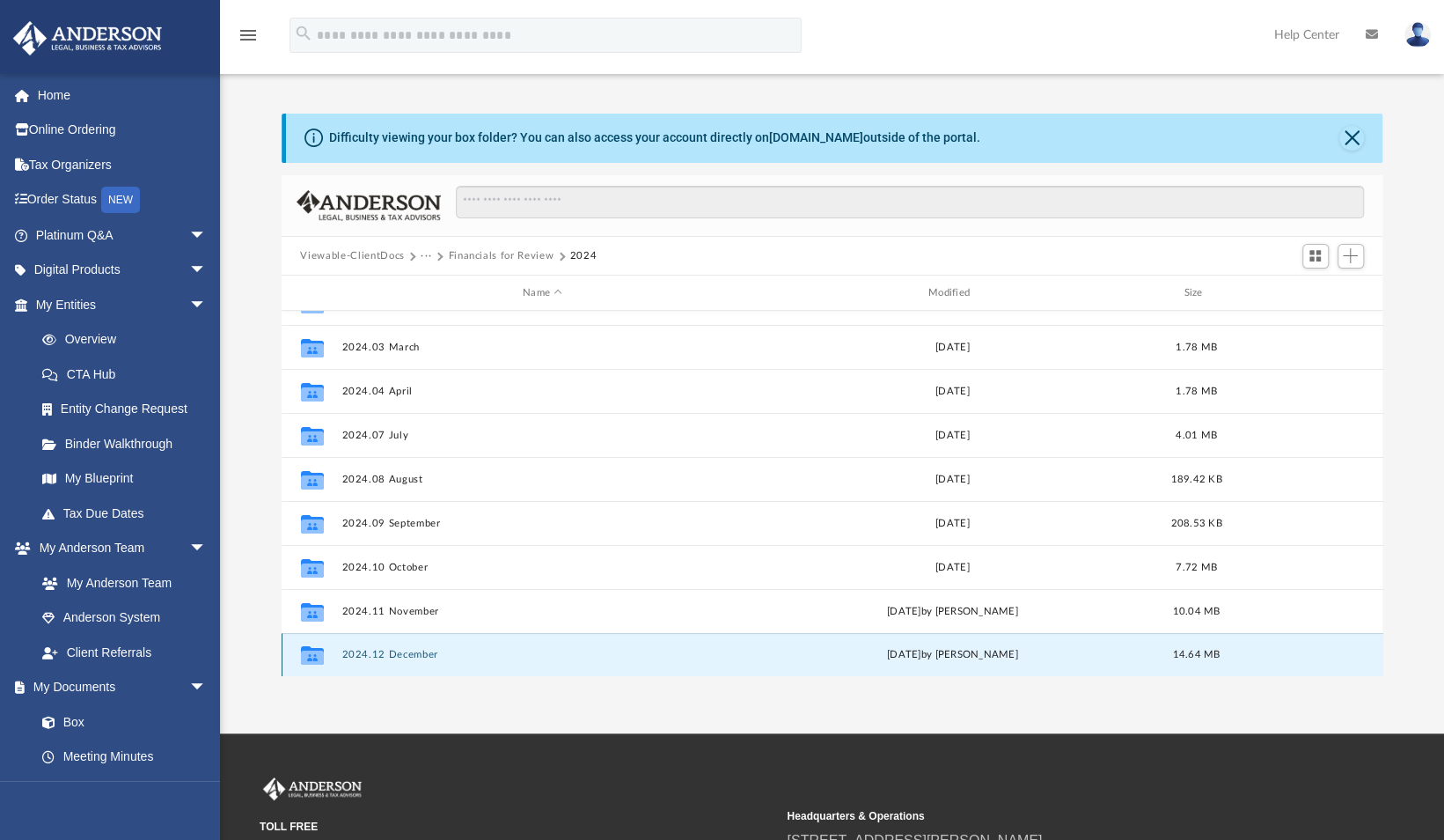
drag, startPoint x: 391, startPoint y: 664, endPoint x: 382, endPoint y: 655, distance: 12.7
click at [382, 655] on button "2024.12 December" at bounding box center [542, 655] width 402 height 11
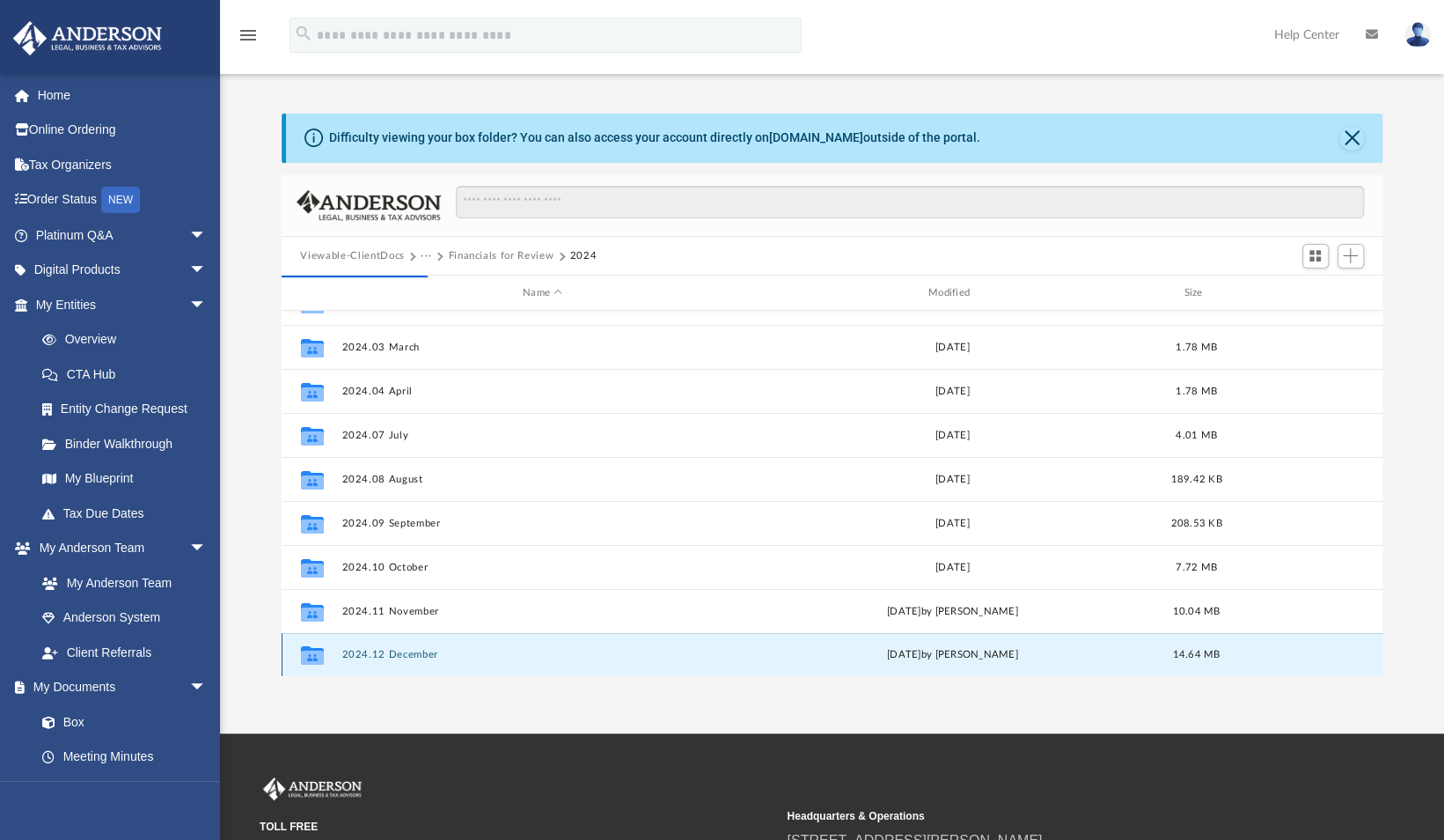
drag, startPoint x: 382, startPoint y: 655, endPoint x: 370, endPoint y: 649, distance: 13.4
click at [370, 650] on button "2024.12 December" at bounding box center [542, 655] width 402 height 11
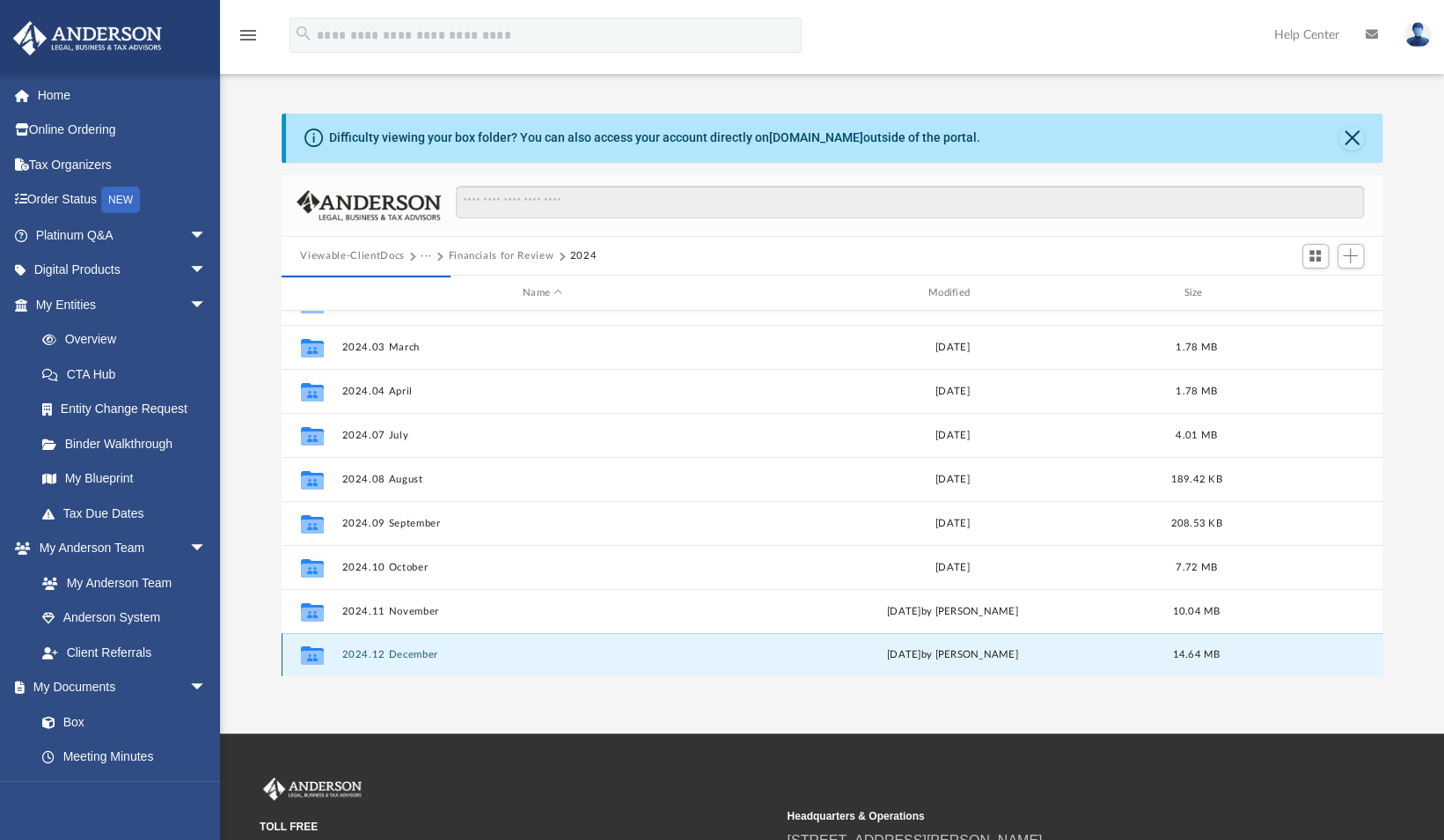
click at [370, 650] on button "2024.12 December" at bounding box center [542, 655] width 402 height 11
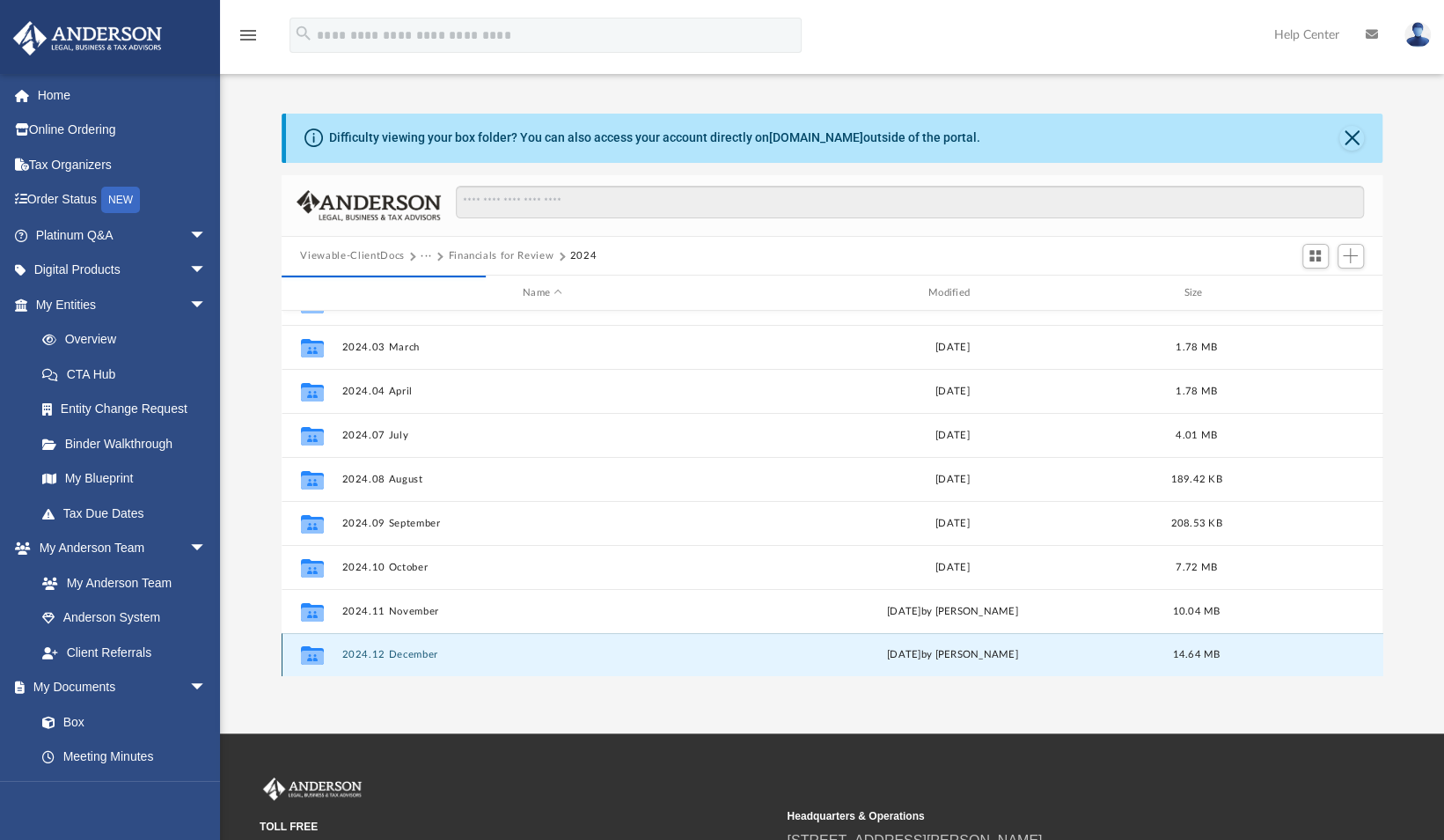
click at [370, 650] on button "2024.12 December" at bounding box center [542, 655] width 402 height 11
click at [301, 650] on icon "grid" at bounding box center [311, 655] width 23 height 19
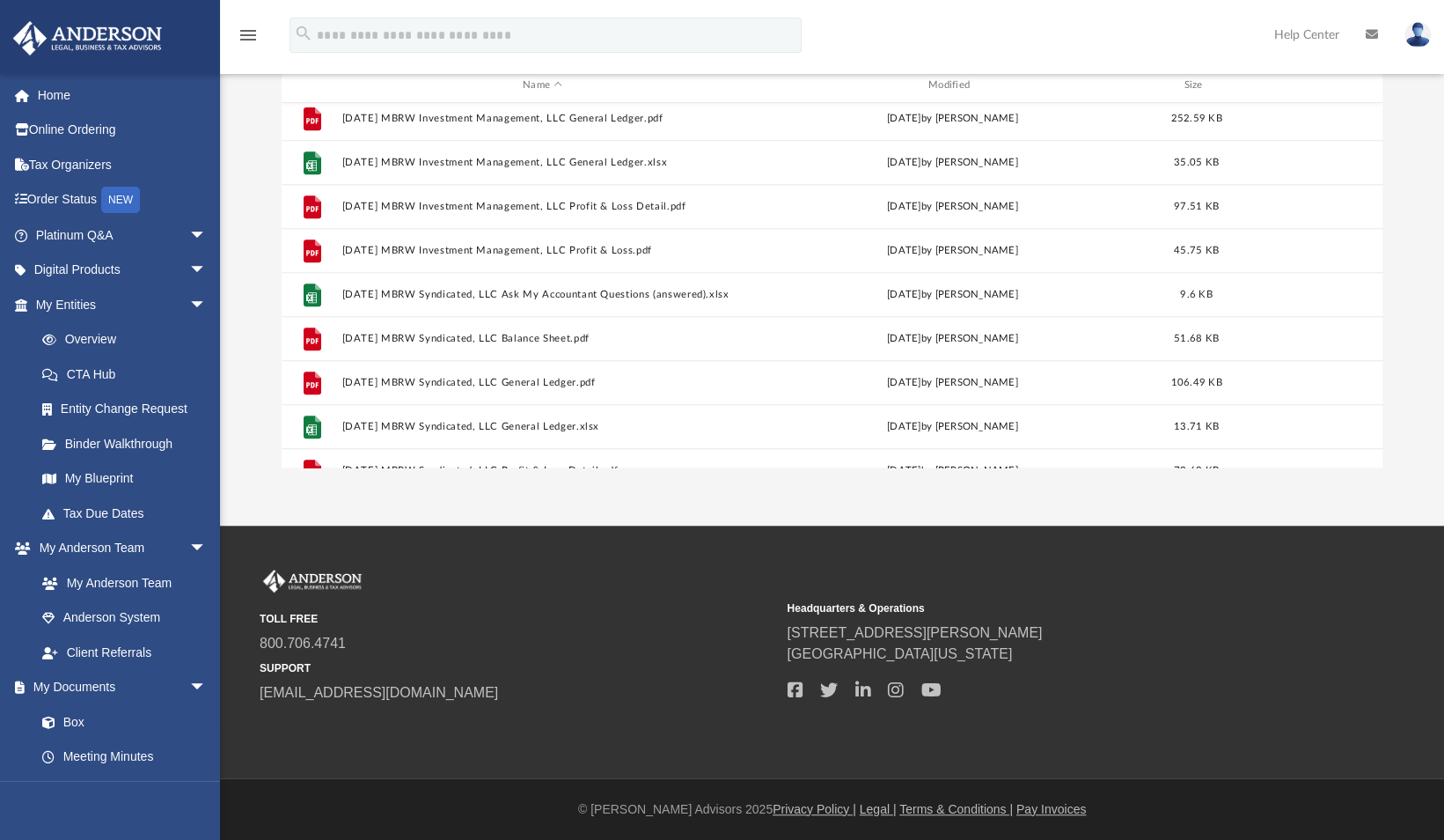
scroll to position [602, 0]
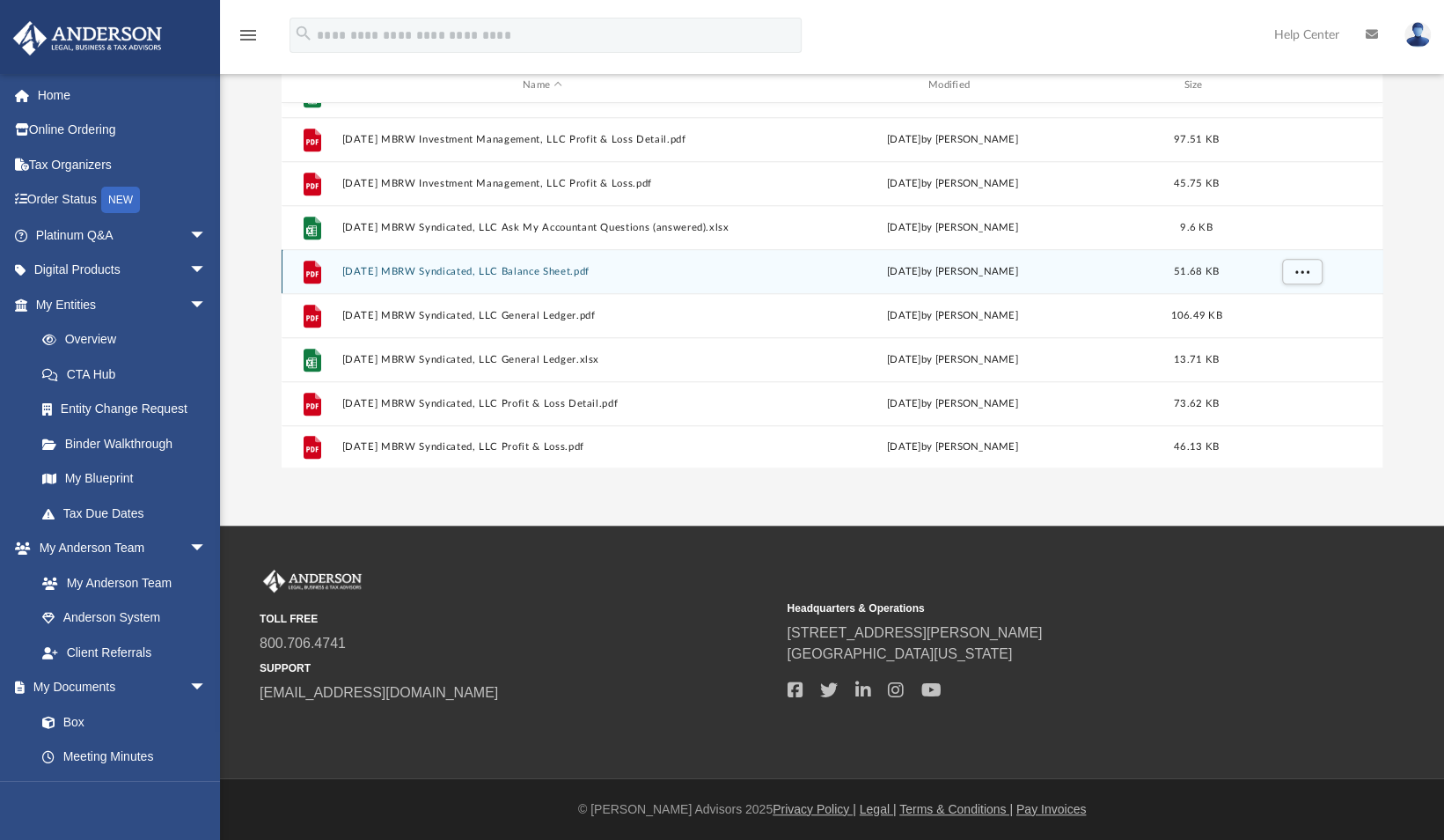
click at [465, 269] on button "2024.12.31 MBRW Syndicated, LLC Balance Sheet.pdf" at bounding box center [542, 271] width 402 height 11
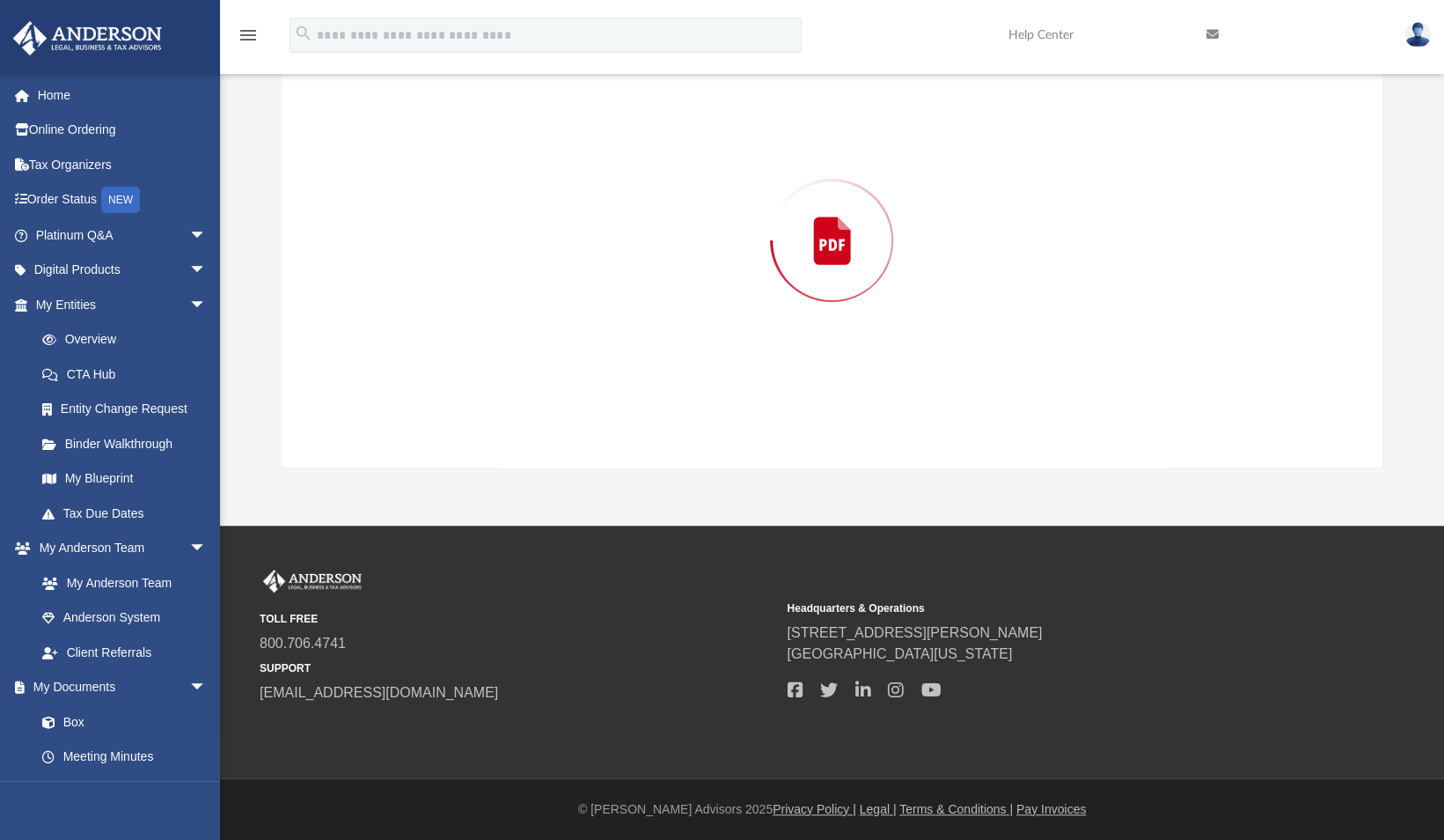
scroll to position [175, 0]
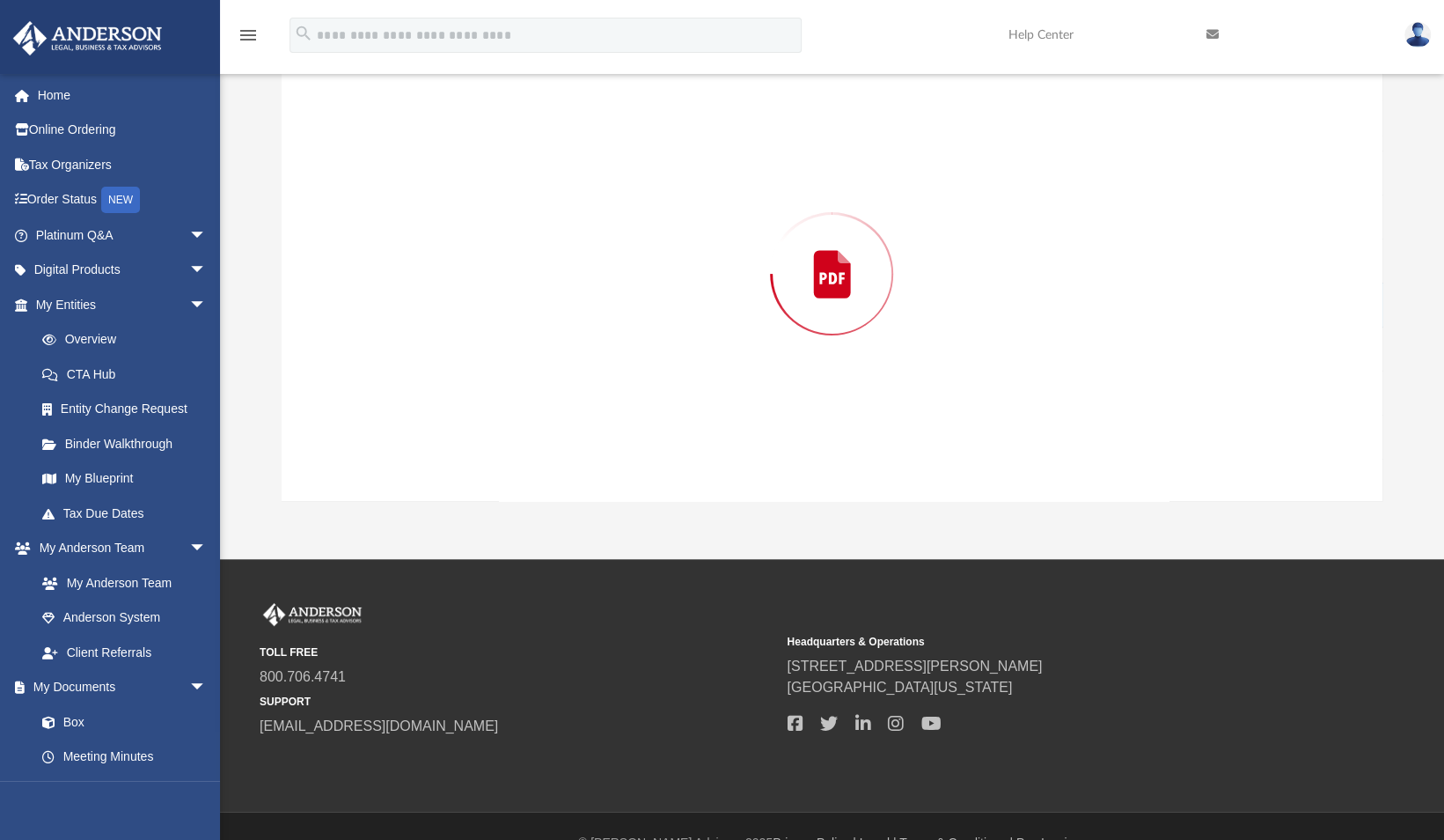
click at [465, 269] on div "Preview" at bounding box center [833, 273] width 1102 height 454
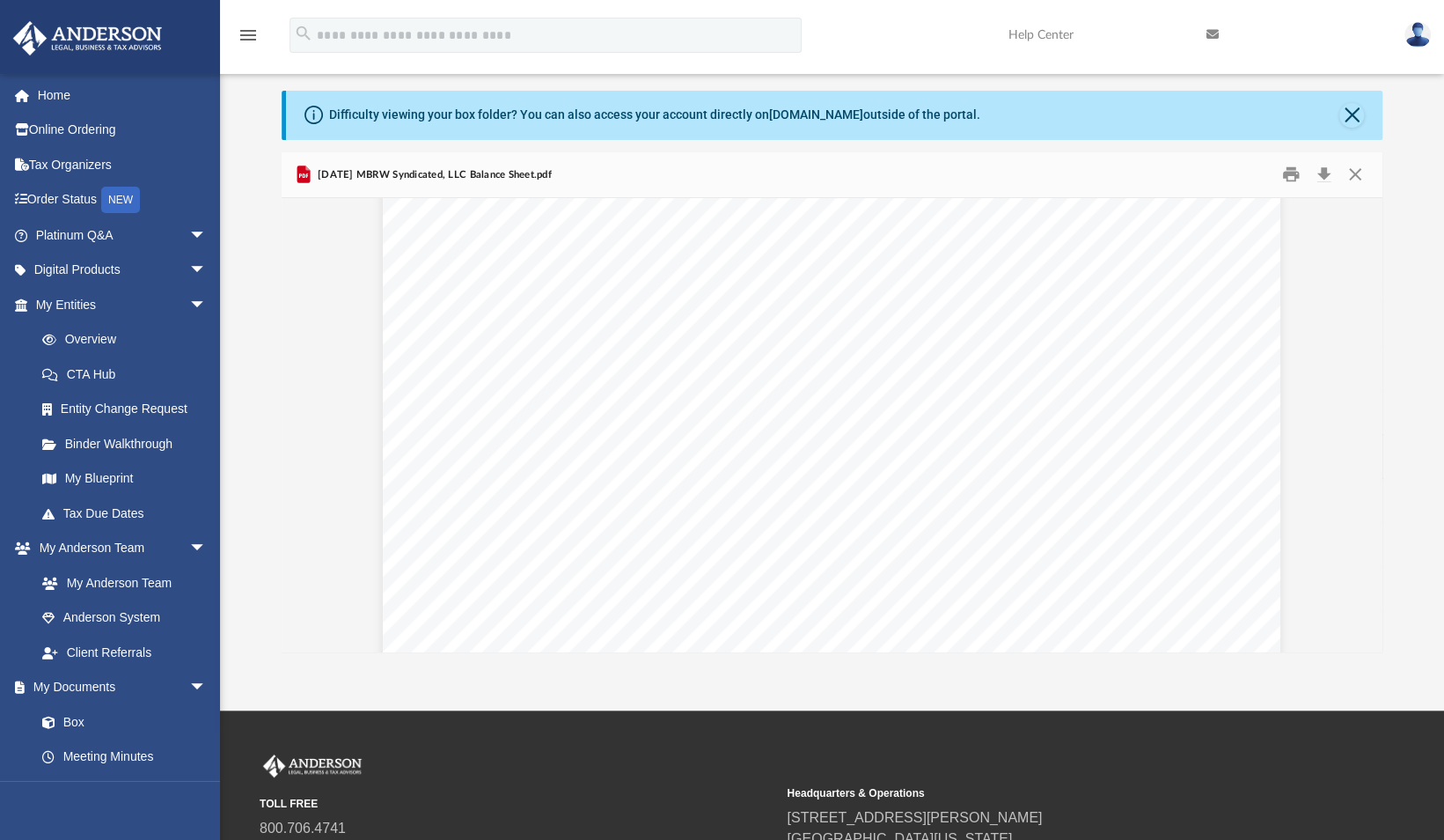
scroll to position [0, 0]
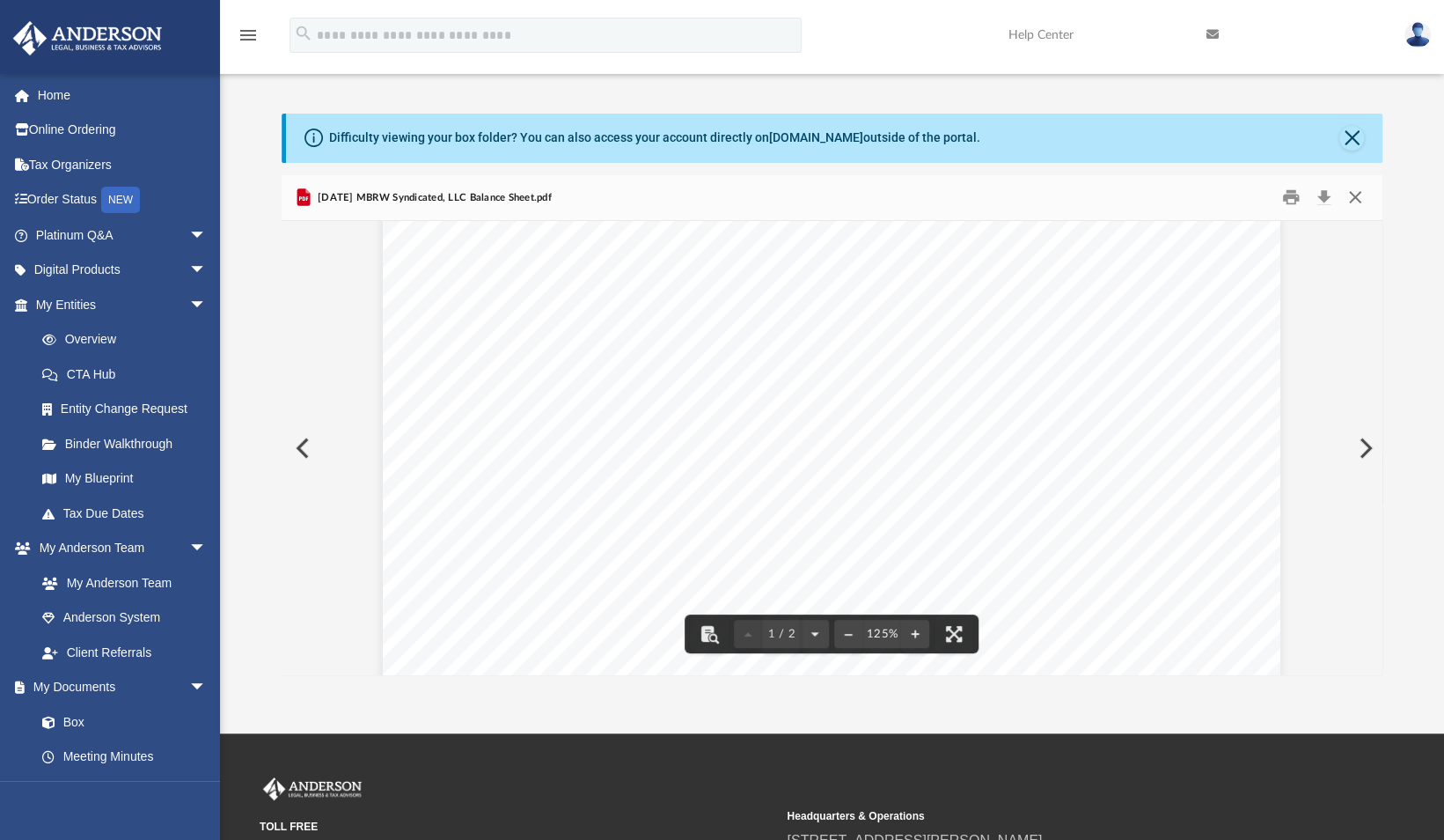
click at [1351, 197] on button "Close" at bounding box center [1356, 197] width 32 height 27
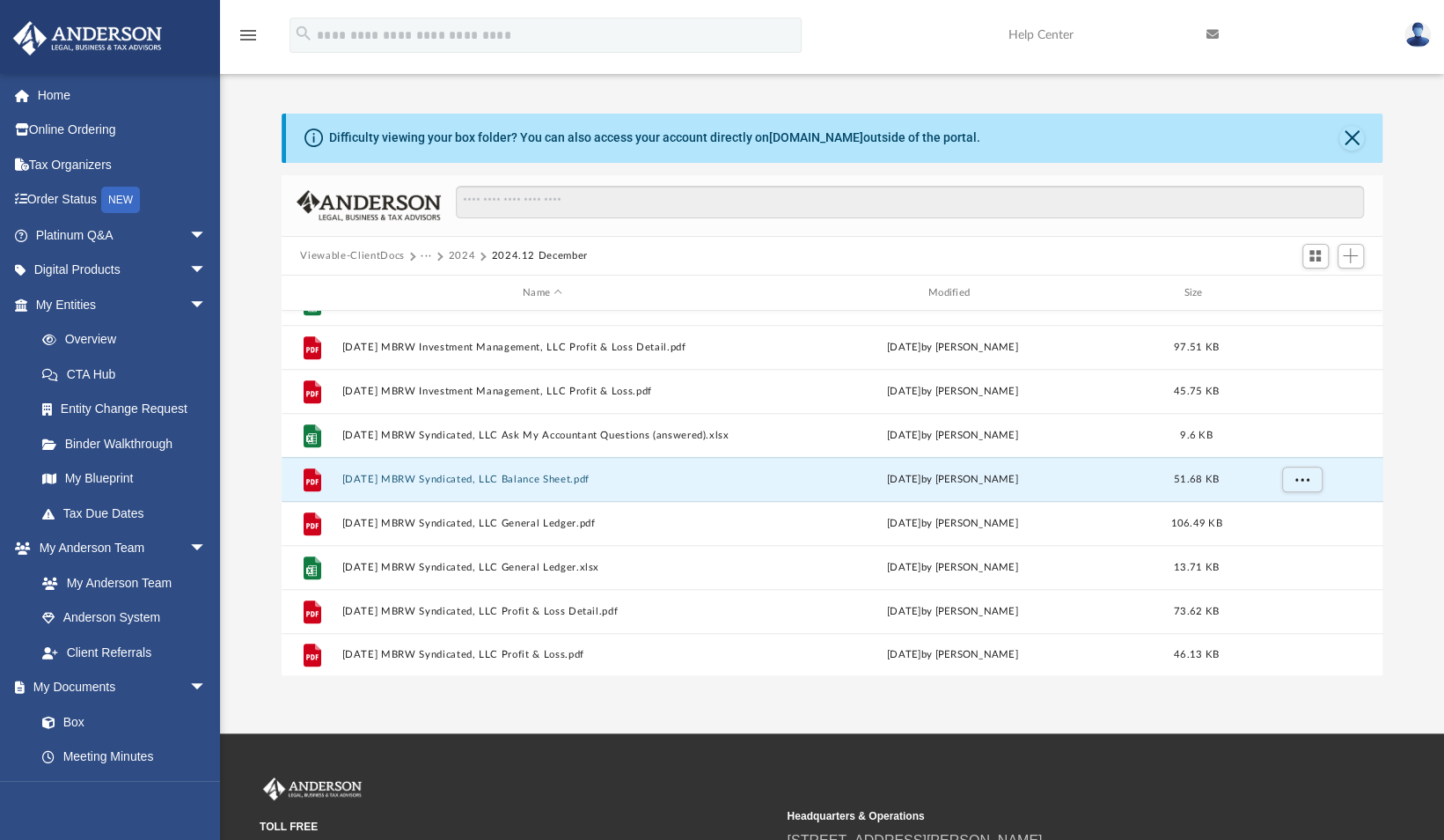
click at [331, 254] on button "Viewable-ClientDocs" at bounding box center [352, 256] width 104 height 16
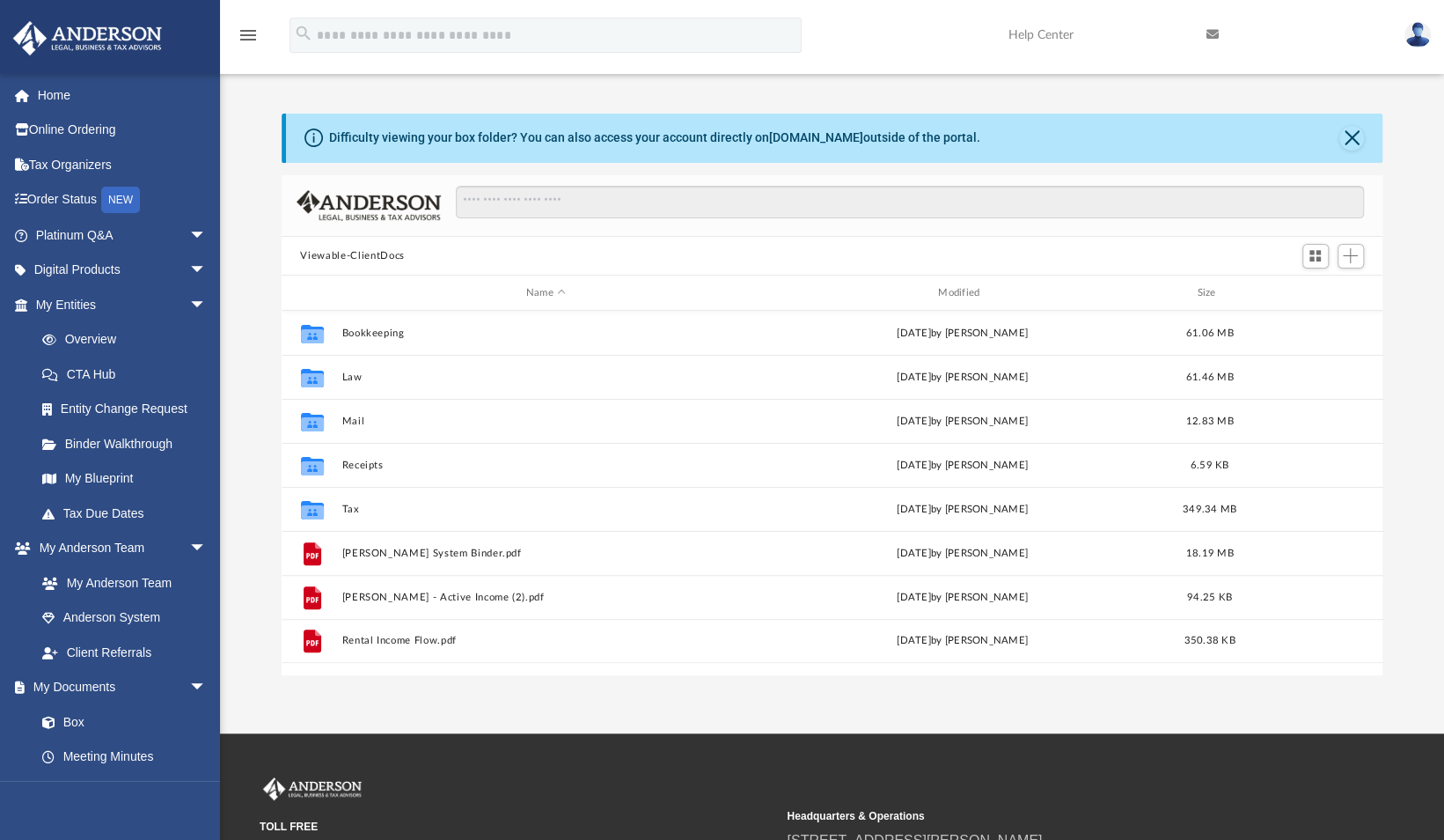
click at [421, 264] on div "Viewable-ClientDocs" at bounding box center [833, 256] width 1102 height 39
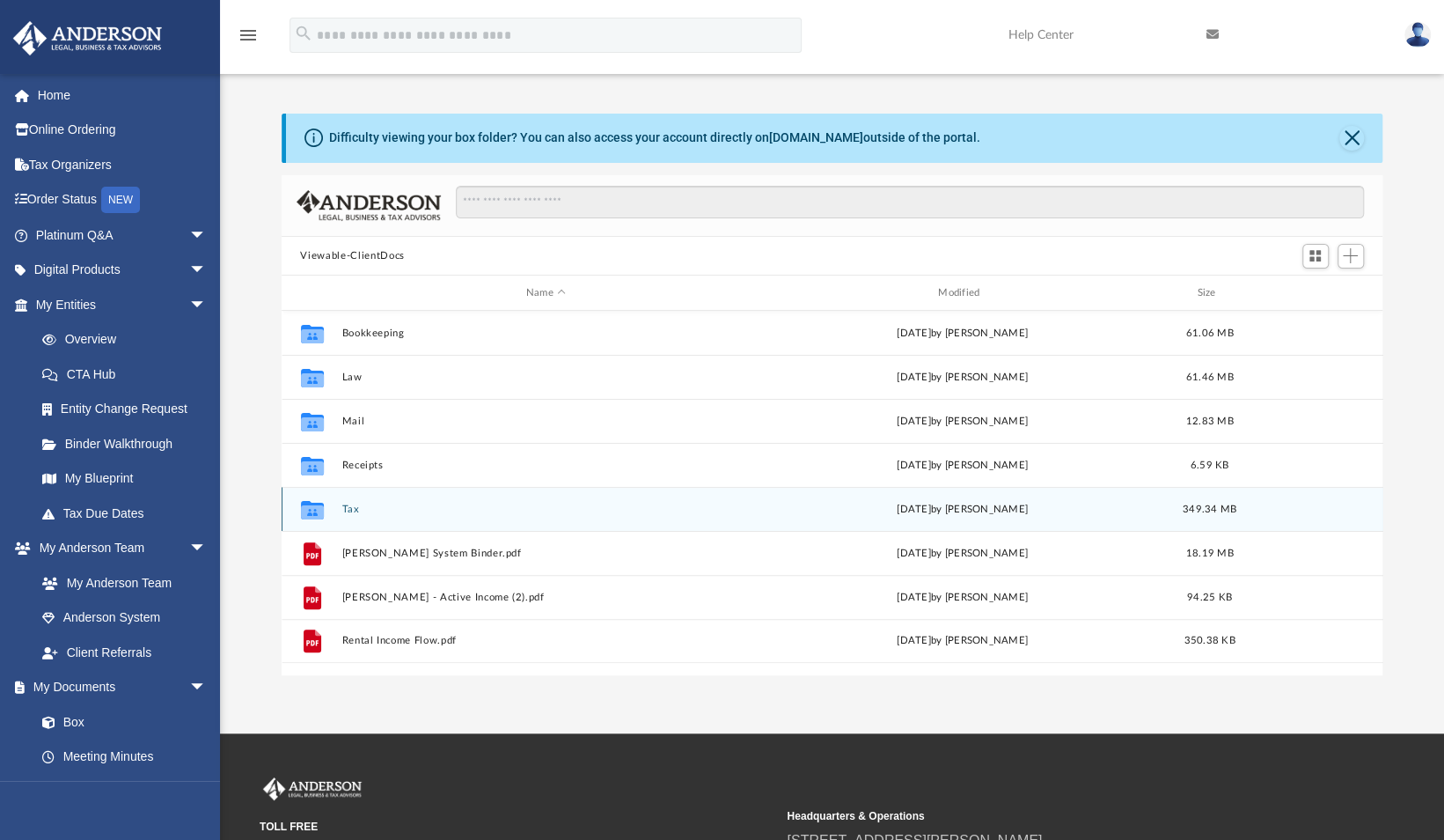
click at [341, 503] on button "Tax" at bounding box center [545, 509] width 408 height 11
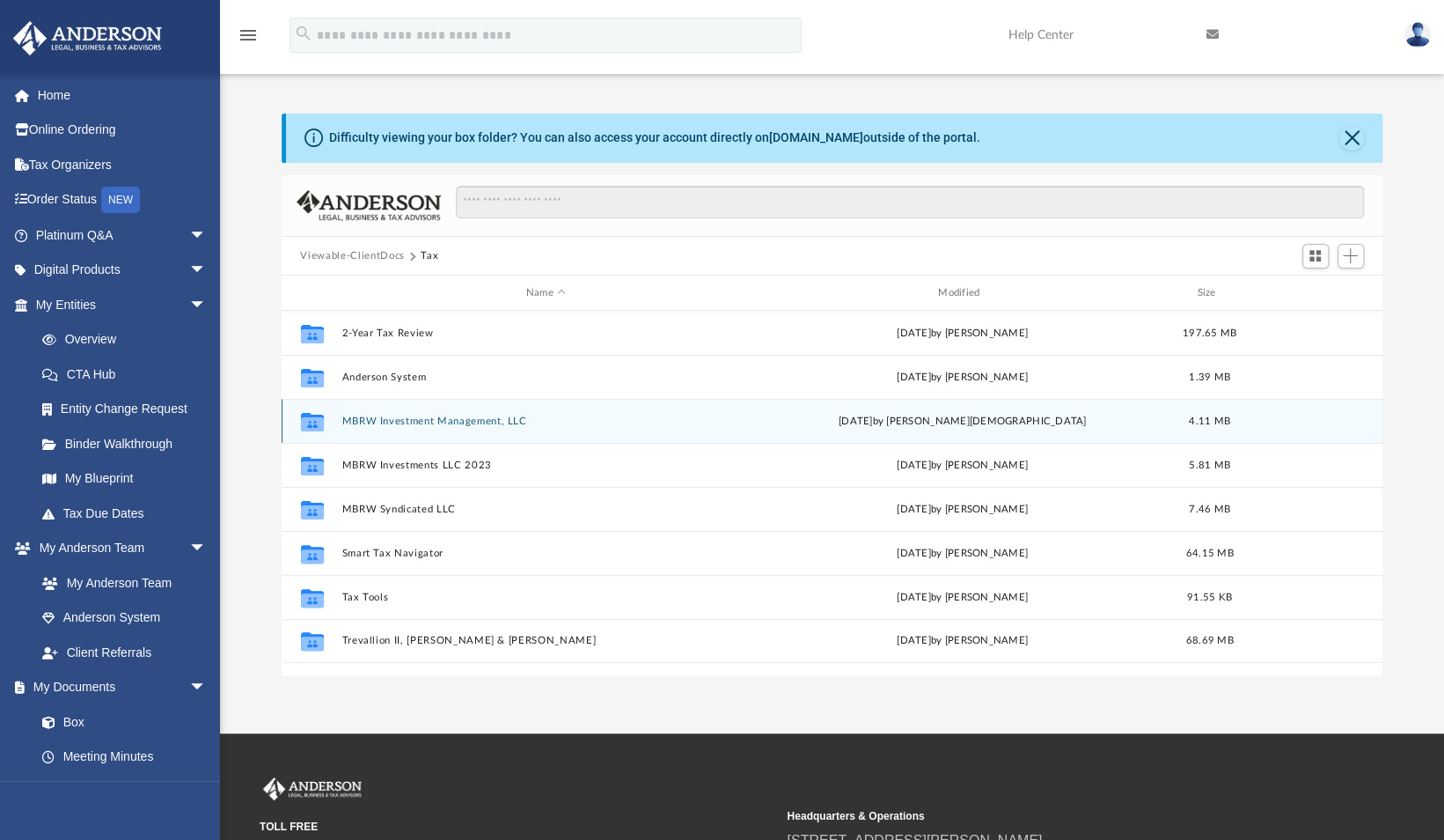
click at [491, 422] on button "MBRW Investment Management, LLC" at bounding box center [545, 420] width 408 height 11
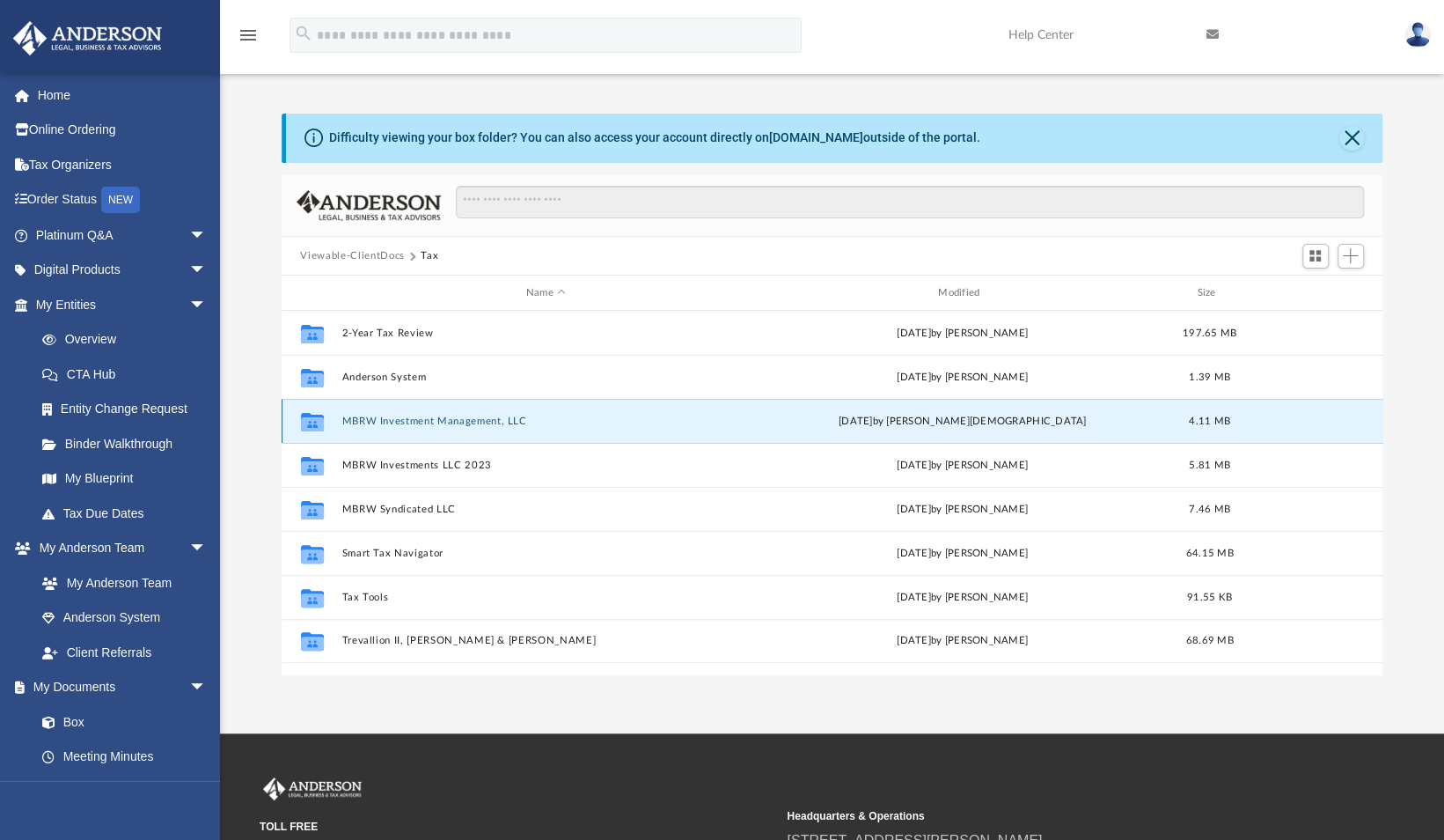
click at [491, 422] on button "MBRW Investment Management, LLC" at bounding box center [545, 420] width 408 height 11
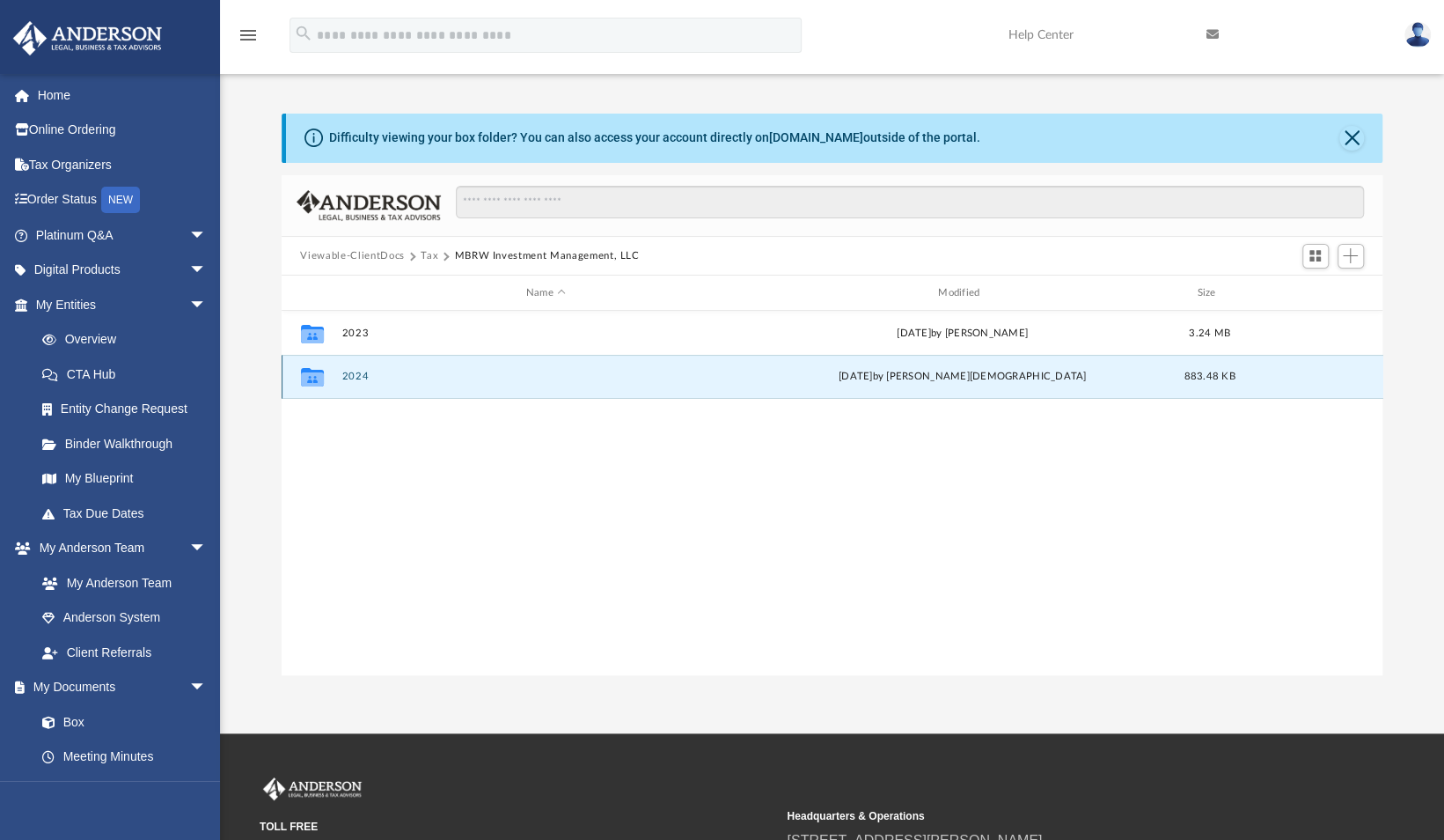
click at [352, 378] on button "2024" at bounding box center [545, 376] width 408 height 11
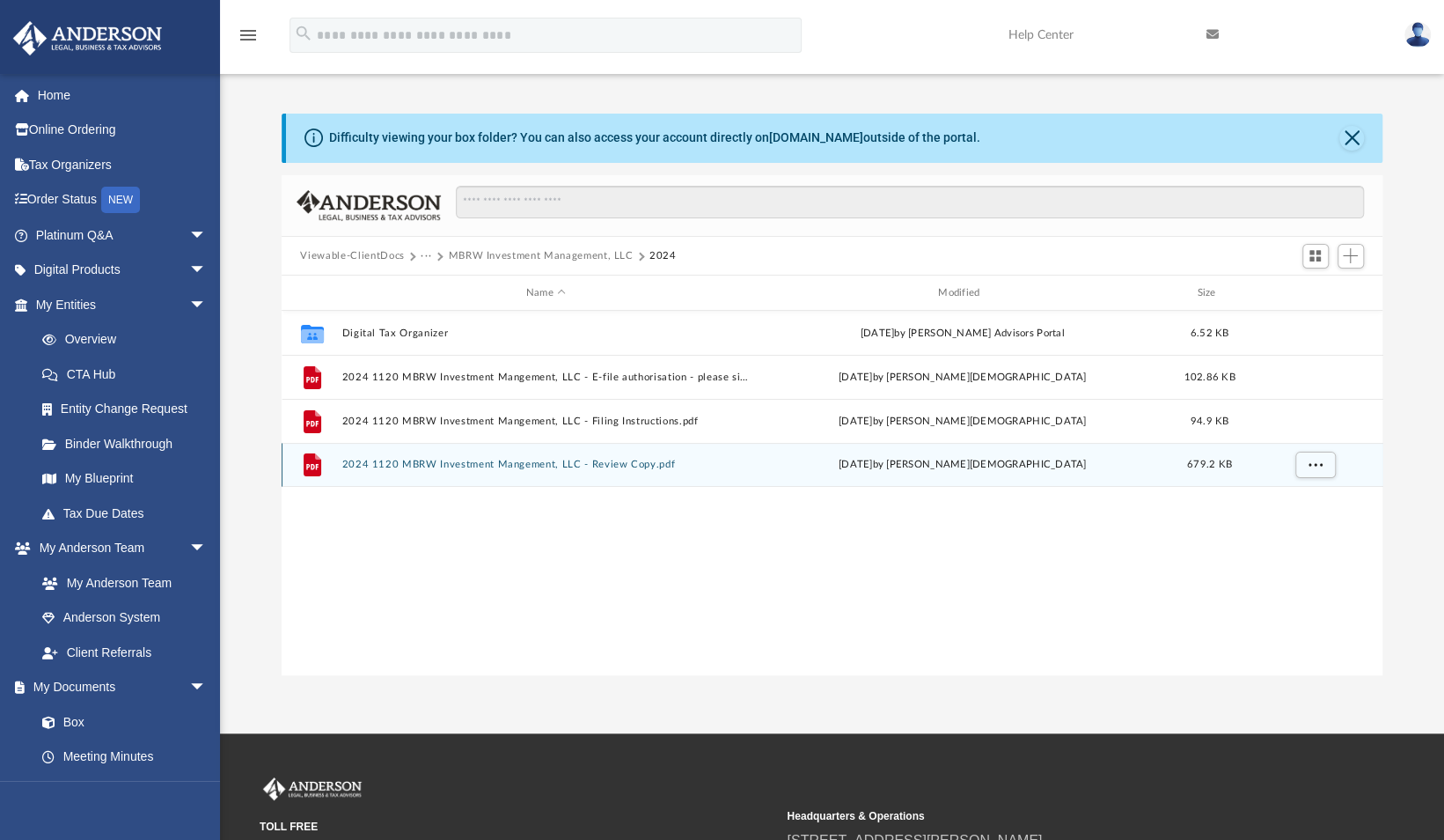
click at [532, 454] on div "File 2024 1120 MBRW Investment Mangement, LLC - Review Copy.pdf Tue Sep 23 2025…" at bounding box center [833, 465] width 1102 height 44
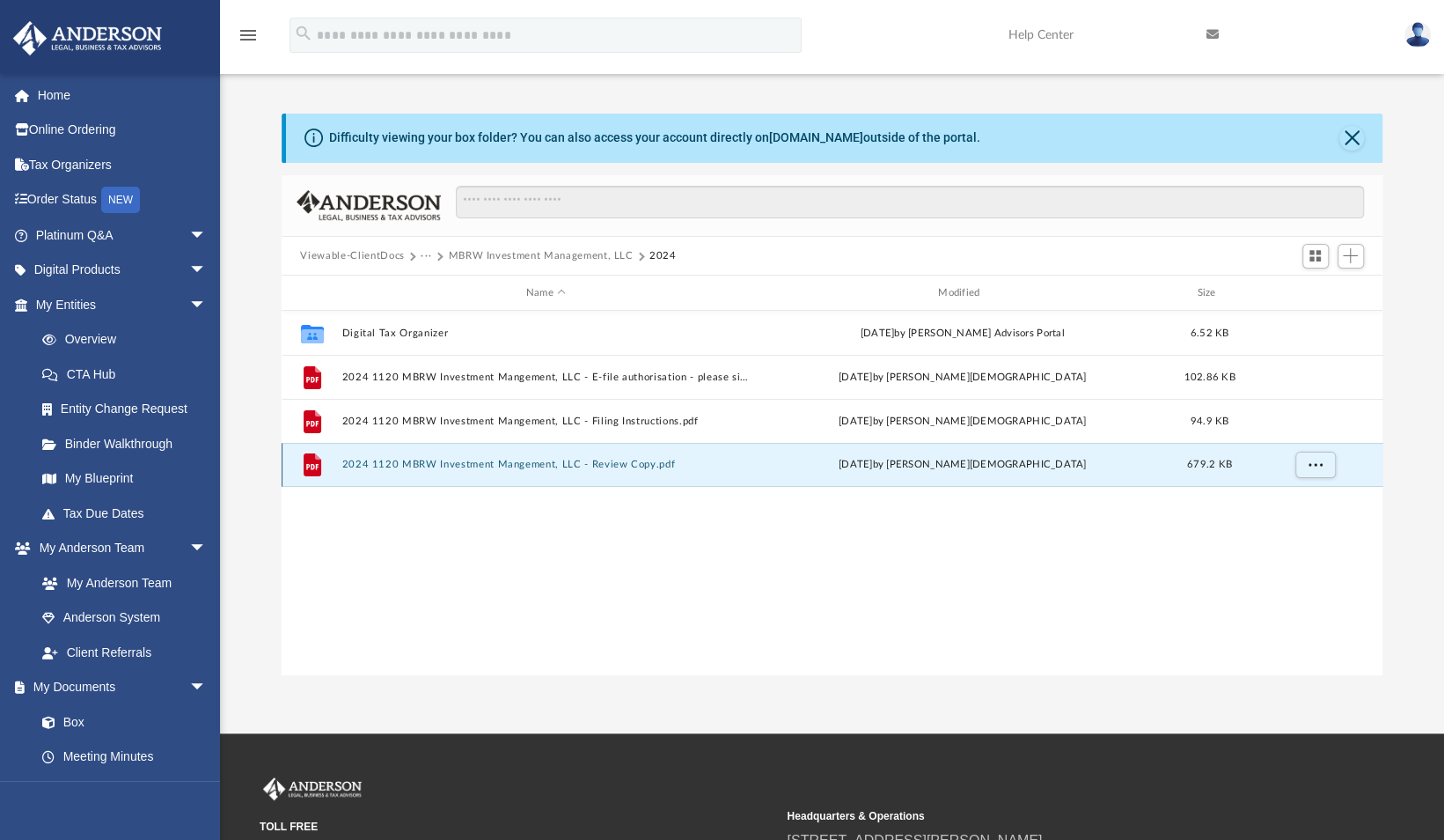
drag, startPoint x: 532, startPoint y: 454, endPoint x: 489, endPoint y: 457, distance: 43.1
click at [489, 457] on div "File 2024 1120 MBRW Investment Mangement, LLC - Review Copy.pdf Tue Sep 23 2025…" at bounding box center [833, 465] width 1102 height 44
click at [464, 468] on button "2024 1120 MBRW Investment Mangement, LLC - Review Copy.pdf" at bounding box center [545, 465] width 408 height 11
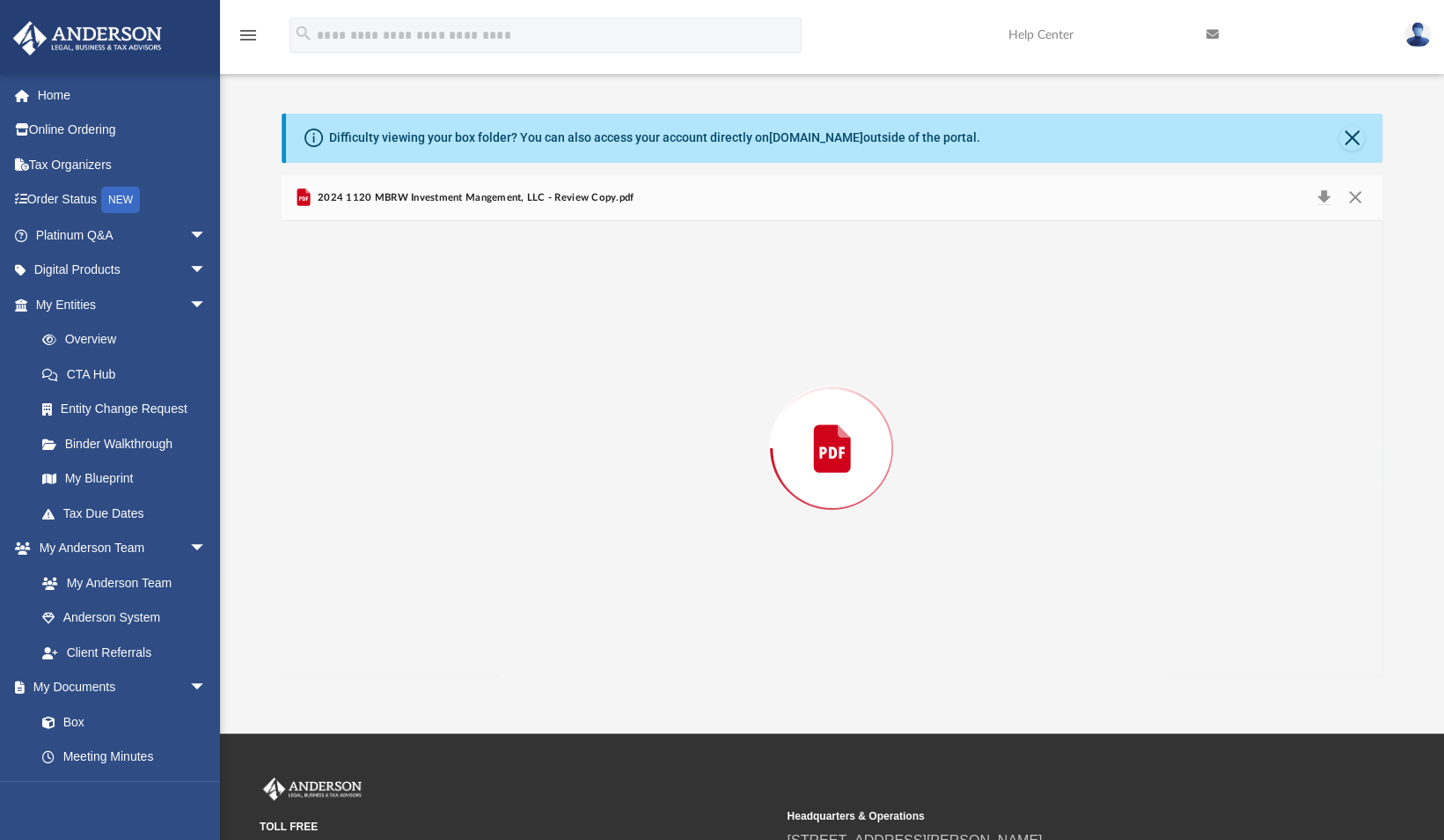
click at [464, 468] on div "Preview" at bounding box center [833, 448] width 1102 height 454
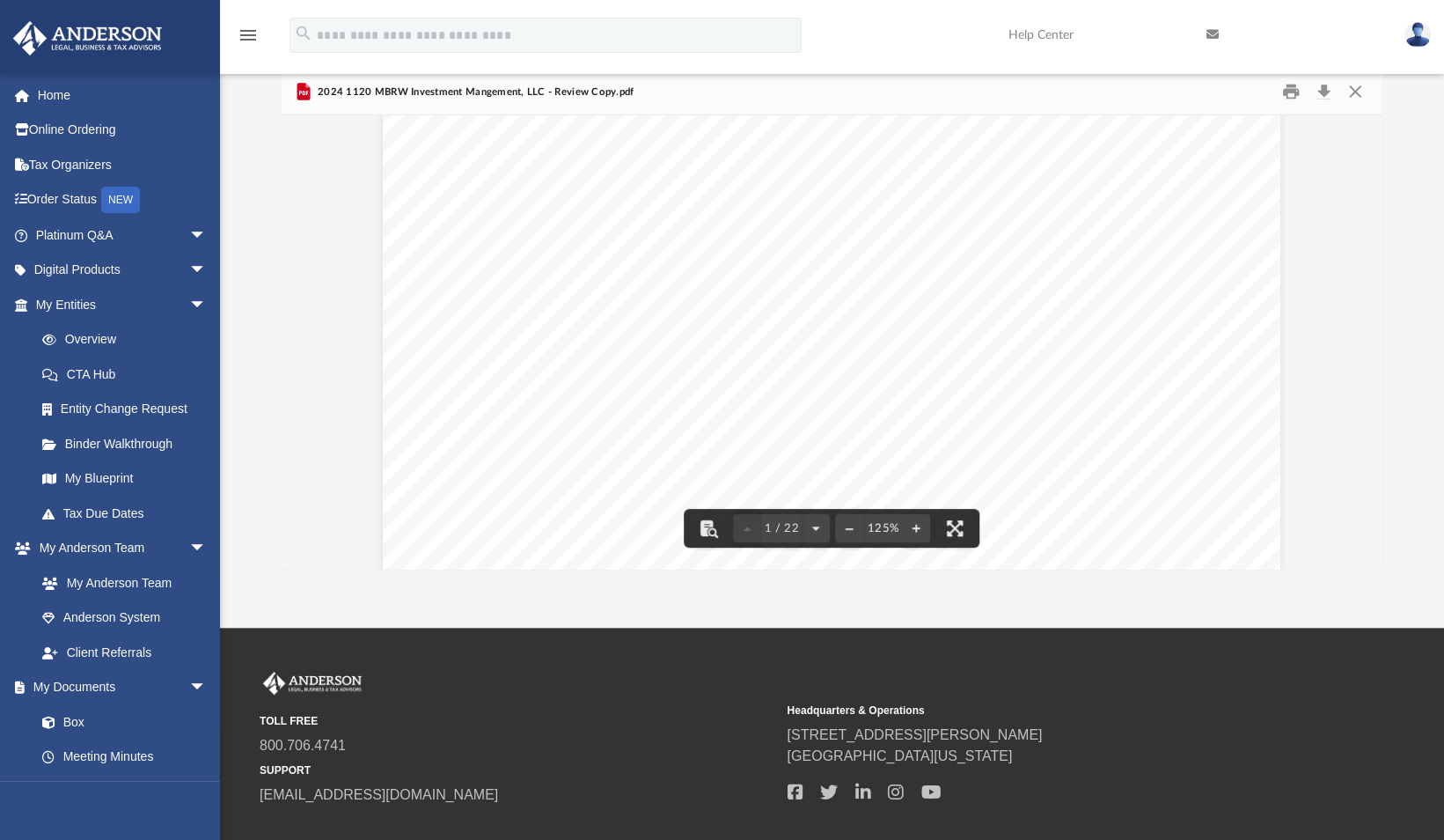
scroll to position [662, 0]
click at [1324, 93] on button "Download" at bounding box center [1325, 92] width 32 height 27
